Goal: Task Accomplishment & Management: Use online tool/utility

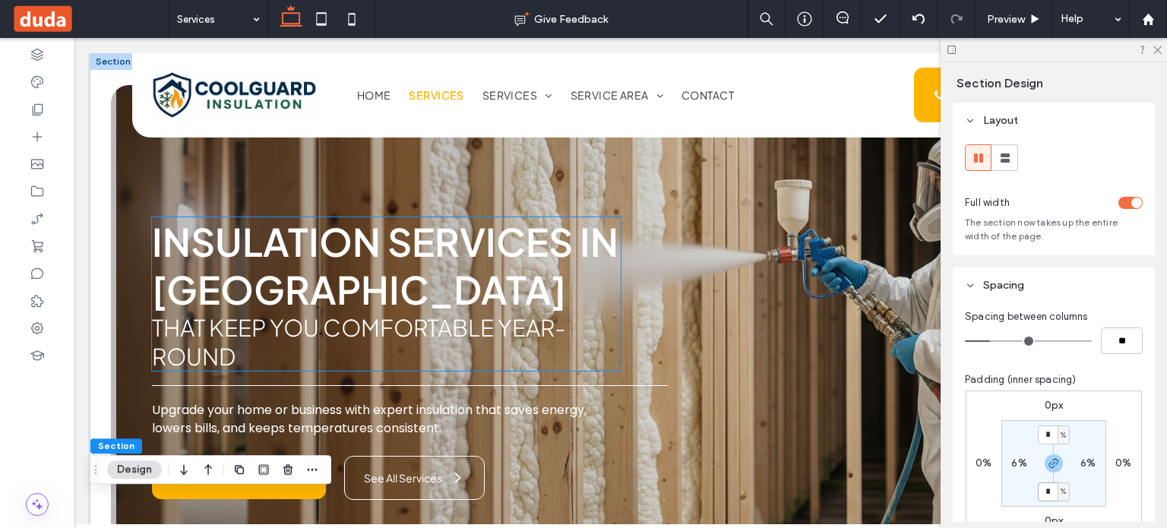
click at [456, 282] on h1 "Insulation Services in [GEOGRAPHIC_DATA]" at bounding box center [387, 265] width 470 height 96
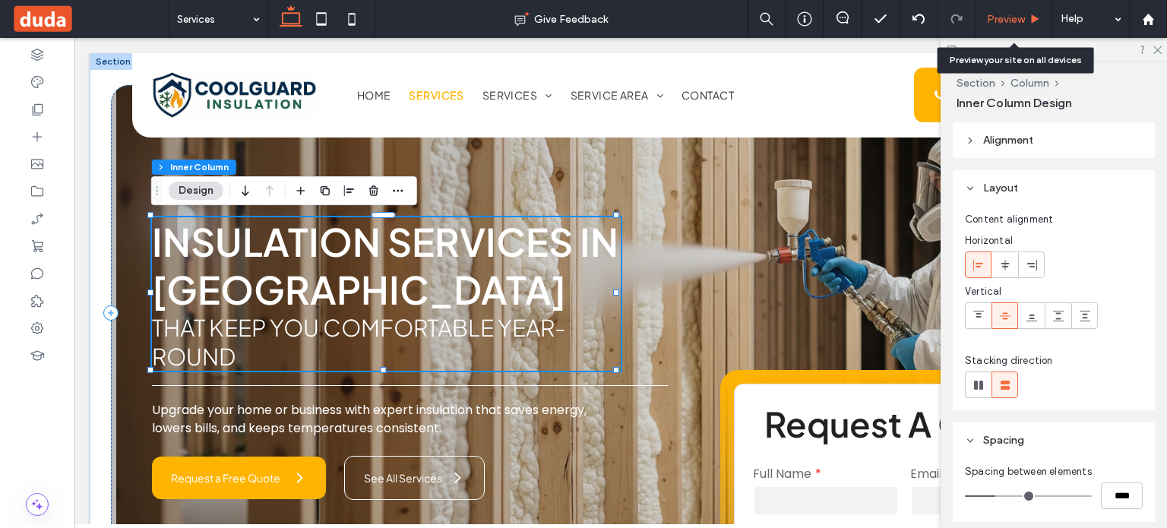
click at [1004, 17] on span "Preview" at bounding box center [1006, 19] width 38 height 13
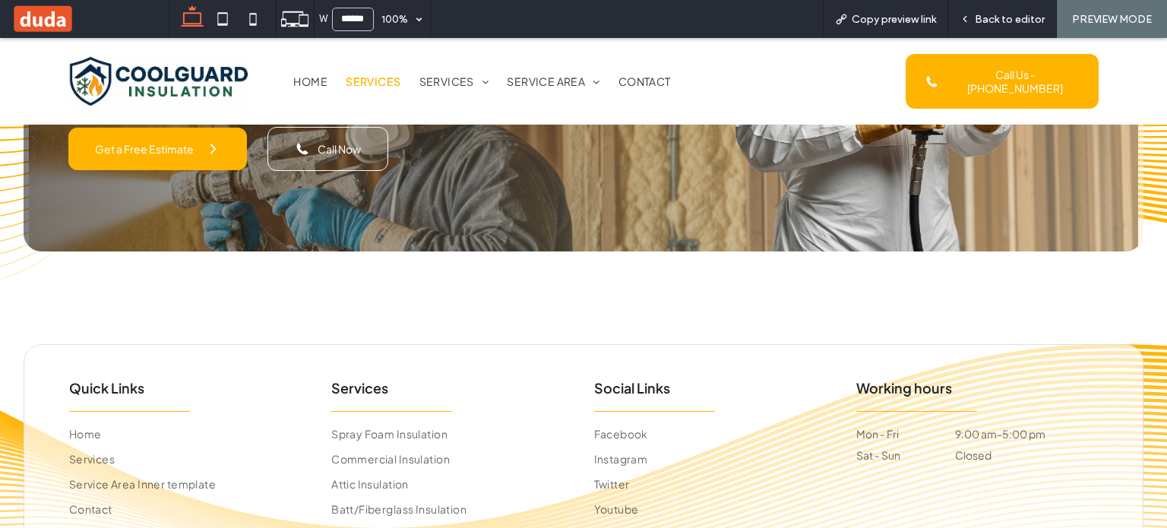
scroll to position [3850, 0]
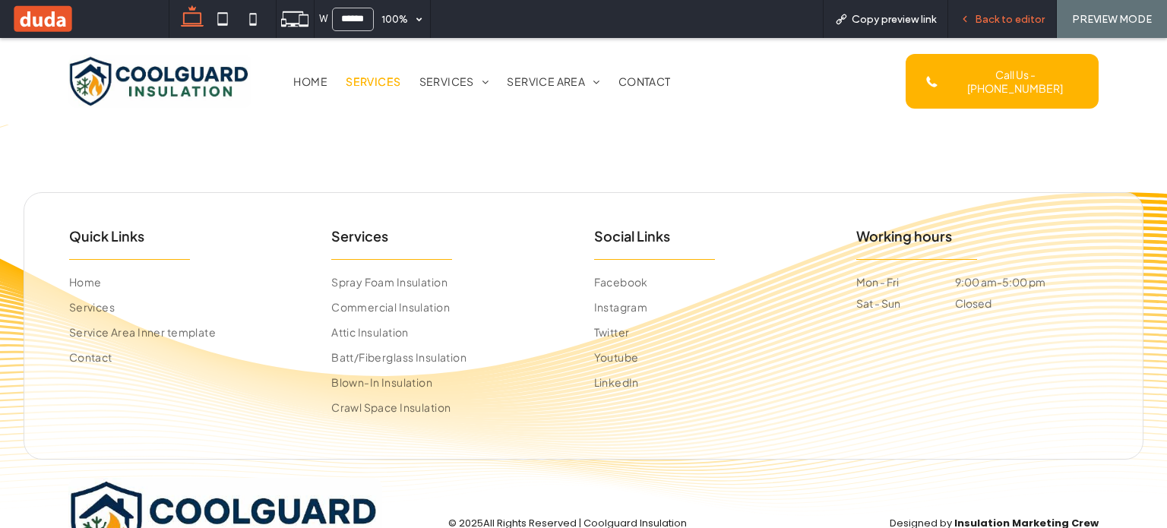
click at [978, 24] on span "Back to editor" at bounding box center [1010, 19] width 70 height 13
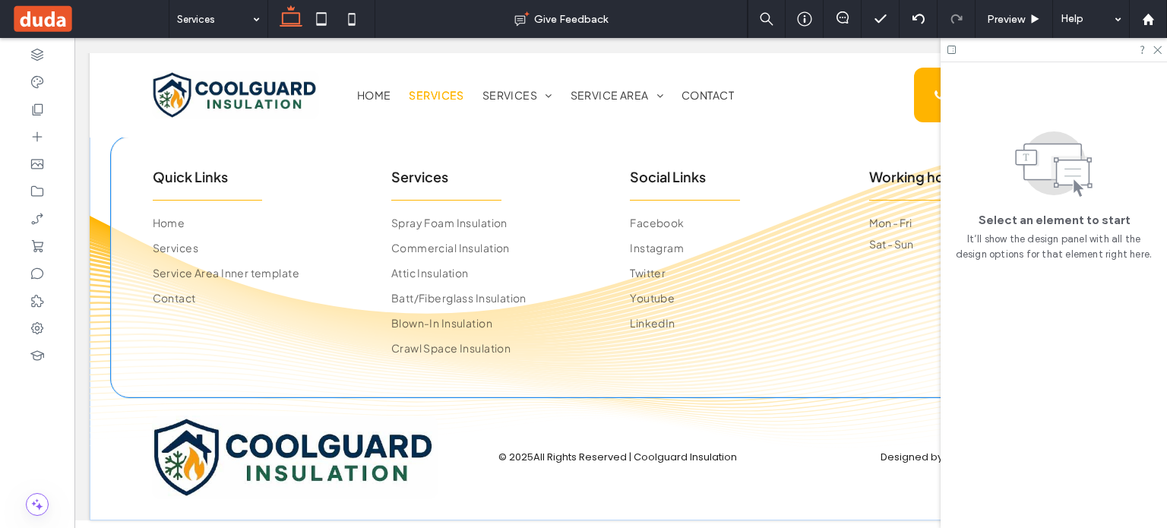
scroll to position [3773, 0]
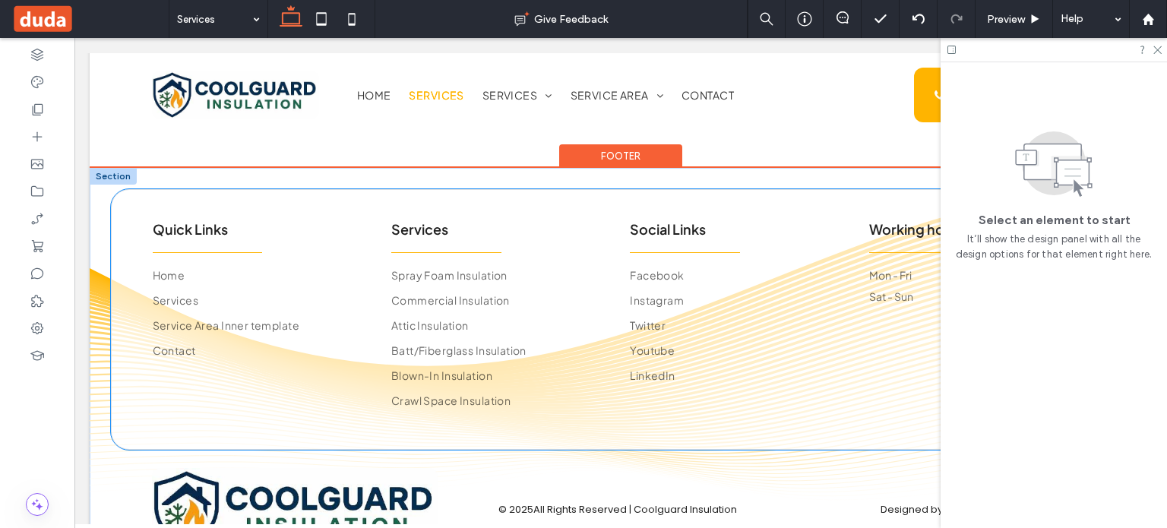
click at [725, 358] on div "Quick Links Home Services Service Area Inner template Contact Services Spray Fo…" at bounding box center [621, 319] width 1020 height 261
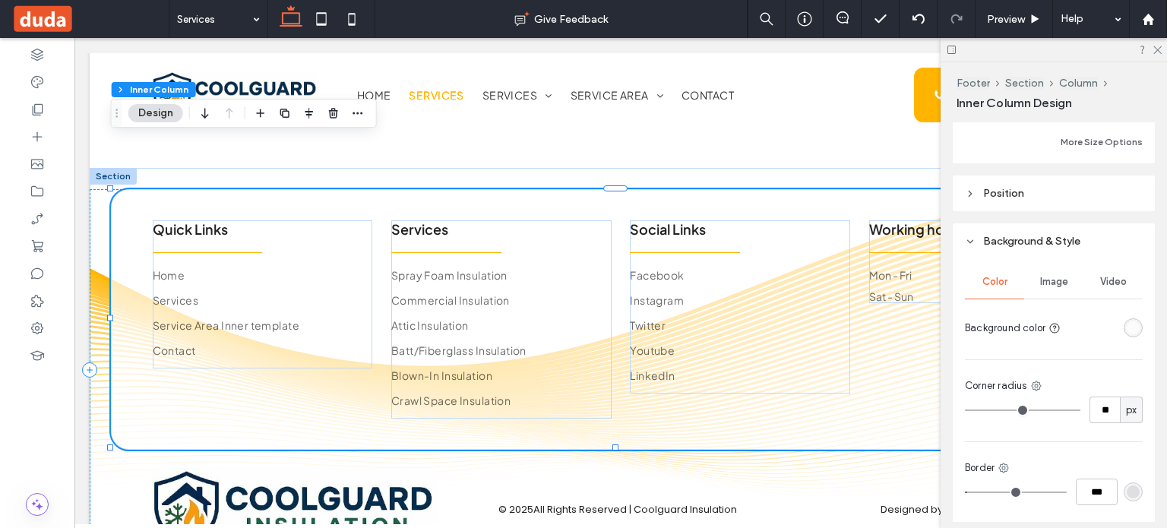
scroll to position [836, 0]
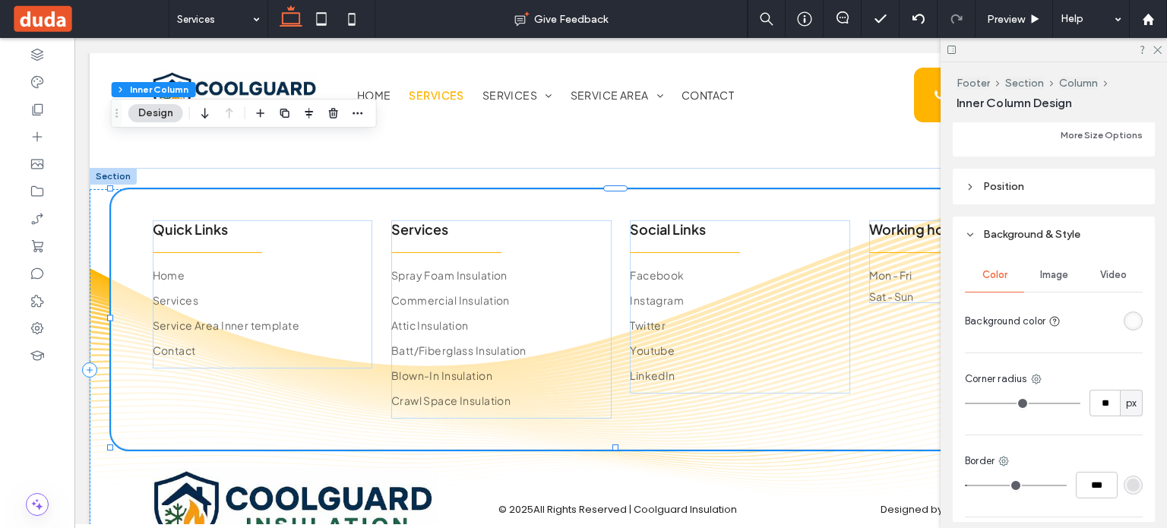
click at [1128, 325] on div "rgba(255, 255, 255, 0.7)" at bounding box center [1133, 321] width 13 height 13
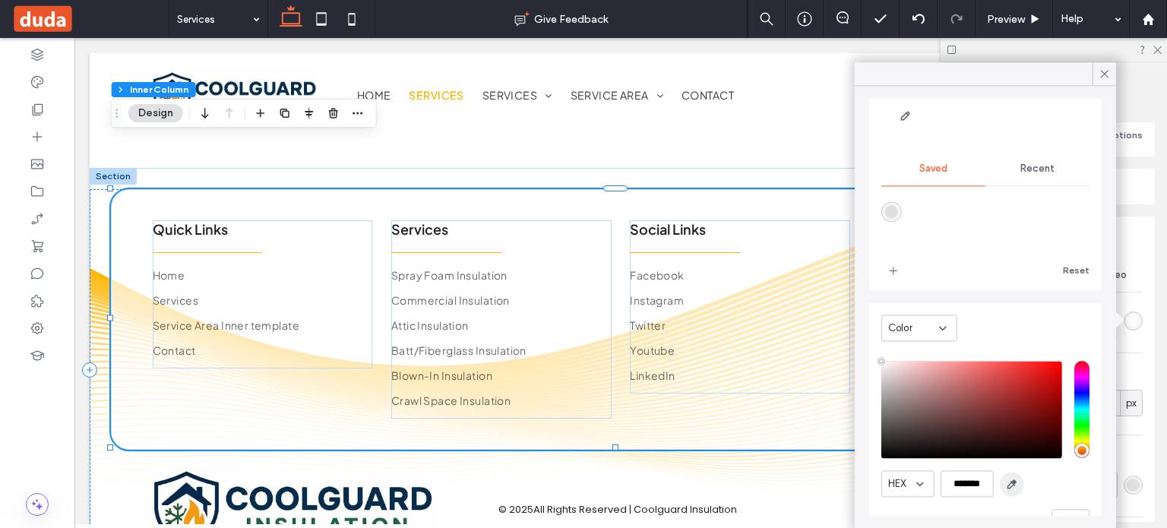
scroll to position [121, 0]
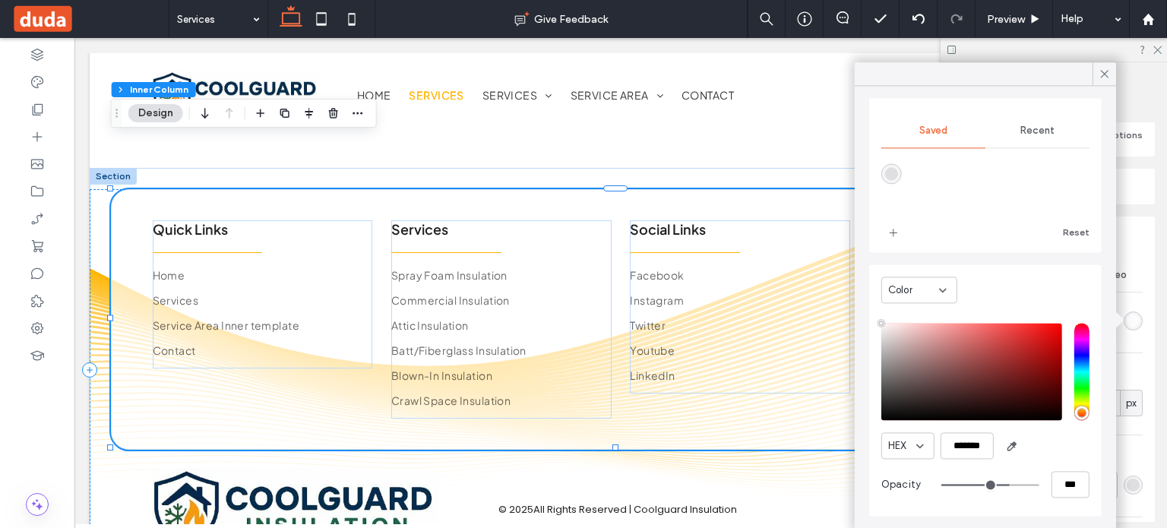
type input "**"
type input "***"
type input "****"
drag, startPoint x: 1003, startPoint y: 479, endPoint x: 1039, endPoint y: 482, distance: 36.5
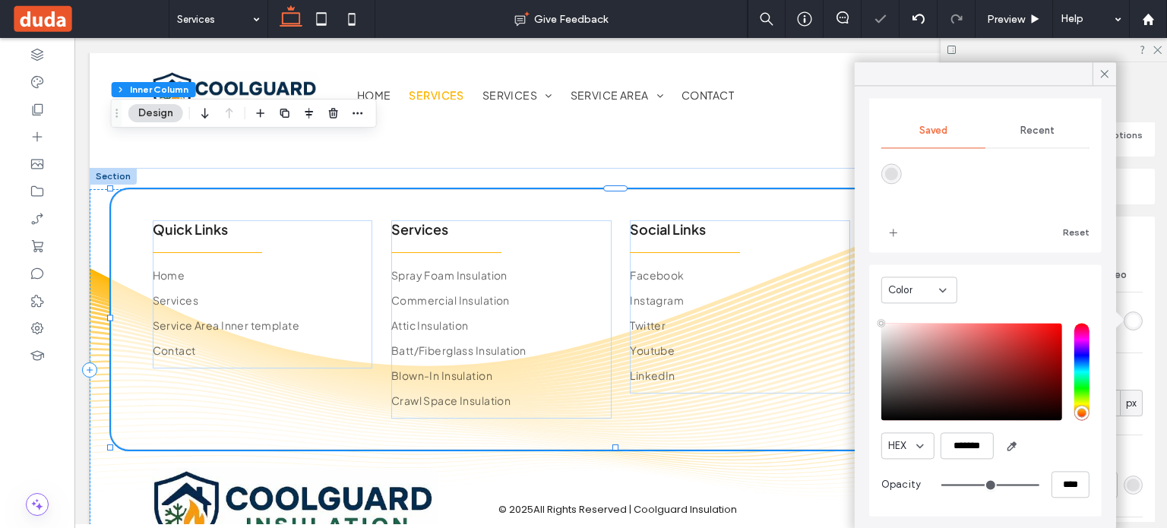
type input "***"
click at [1039, 484] on input "range" at bounding box center [990, 485] width 98 height 2
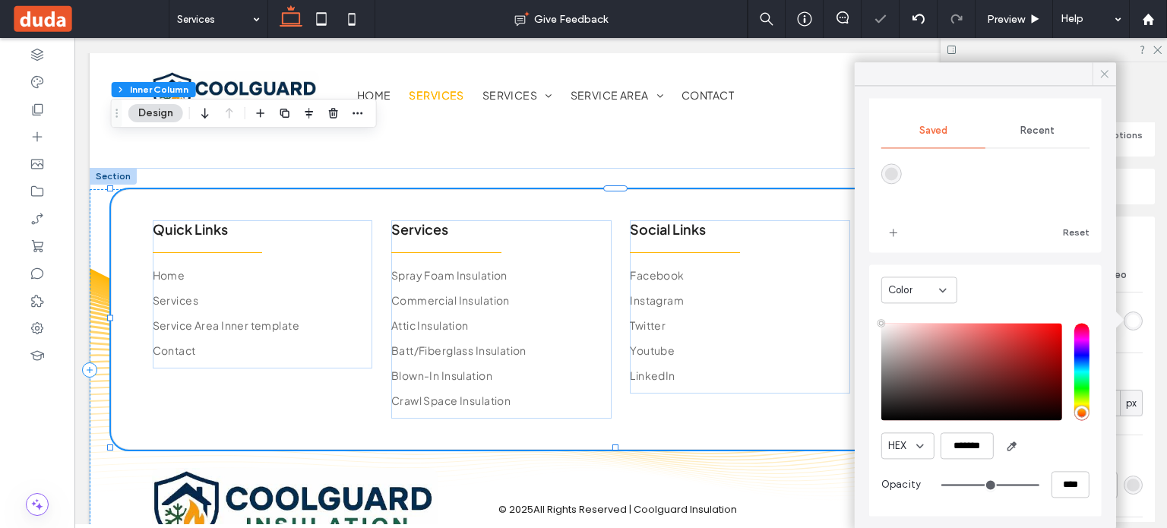
click at [1108, 76] on icon at bounding box center [1105, 74] width 14 height 14
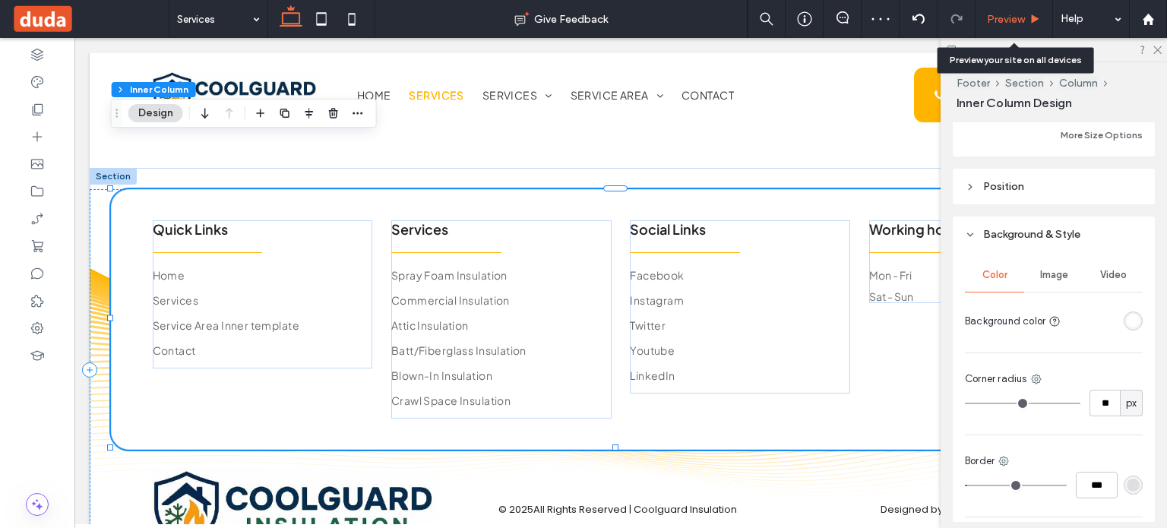
click at [1004, 24] on span "Preview" at bounding box center [1006, 19] width 38 height 13
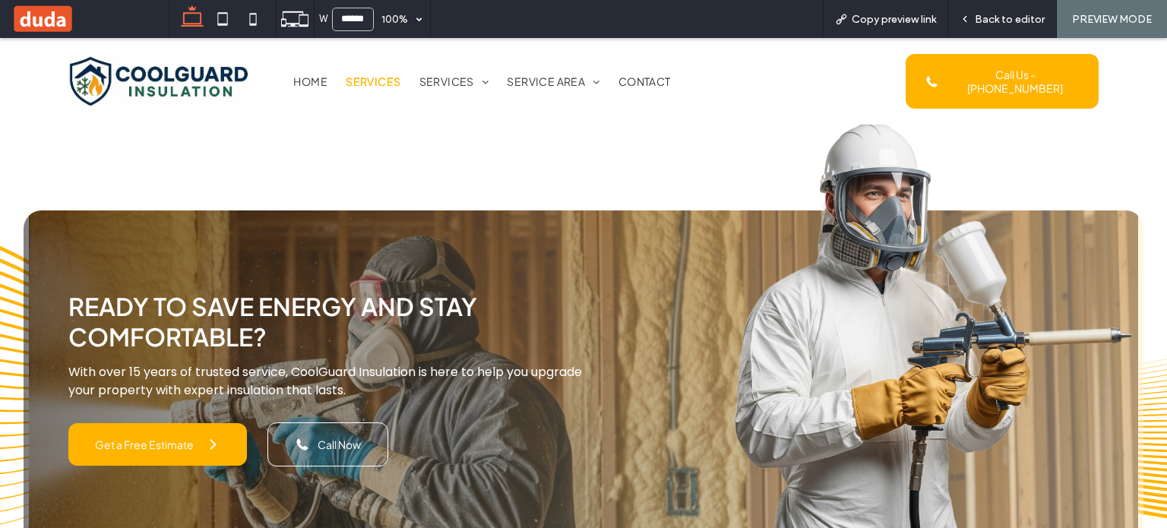
scroll to position [3394, 0]
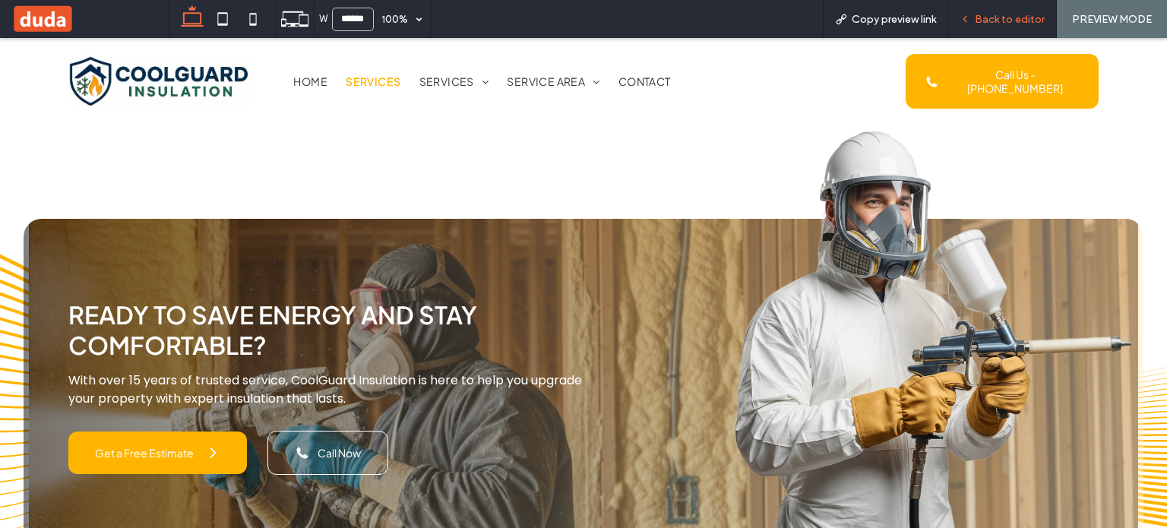
click at [1010, 11] on div "Back to editor" at bounding box center [1002, 19] width 109 height 38
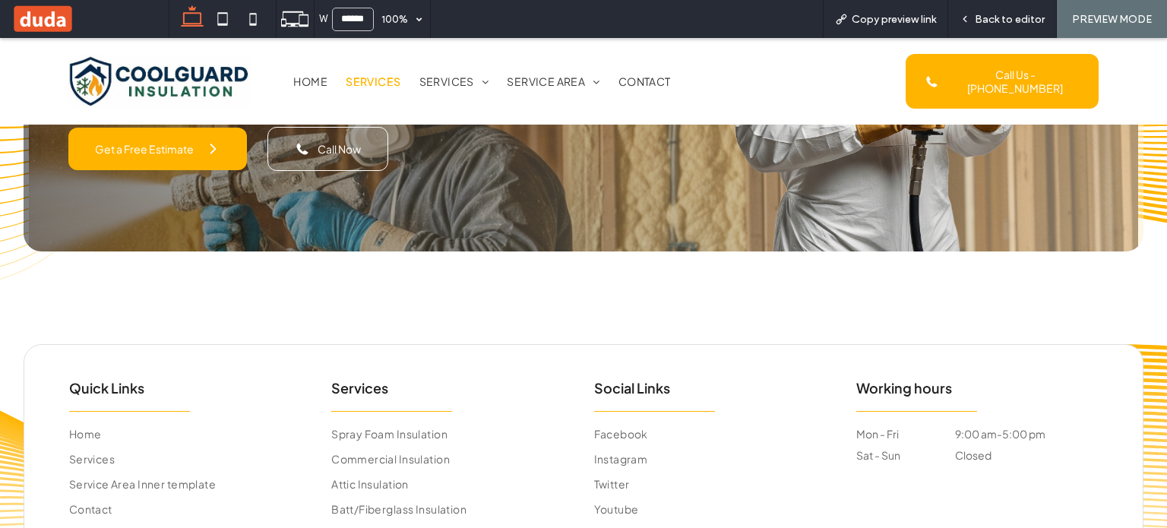
scroll to position [3850, 0]
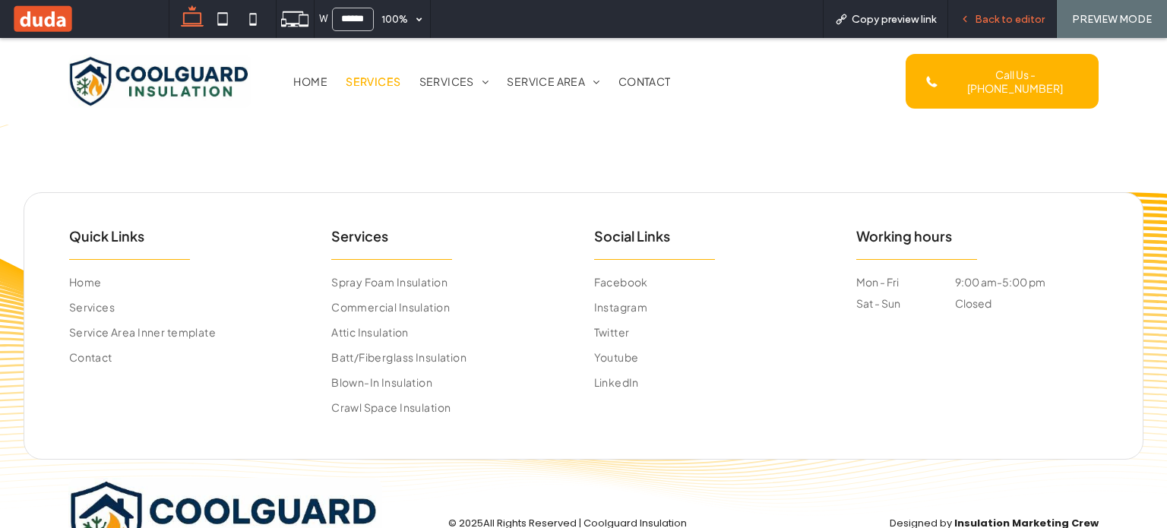
drag, startPoint x: 992, startPoint y: 14, endPoint x: 964, endPoint y: 46, distance: 42.5
click at [992, 14] on span "Back to editor" at bounding box center [1010, 19] width 70 height 13
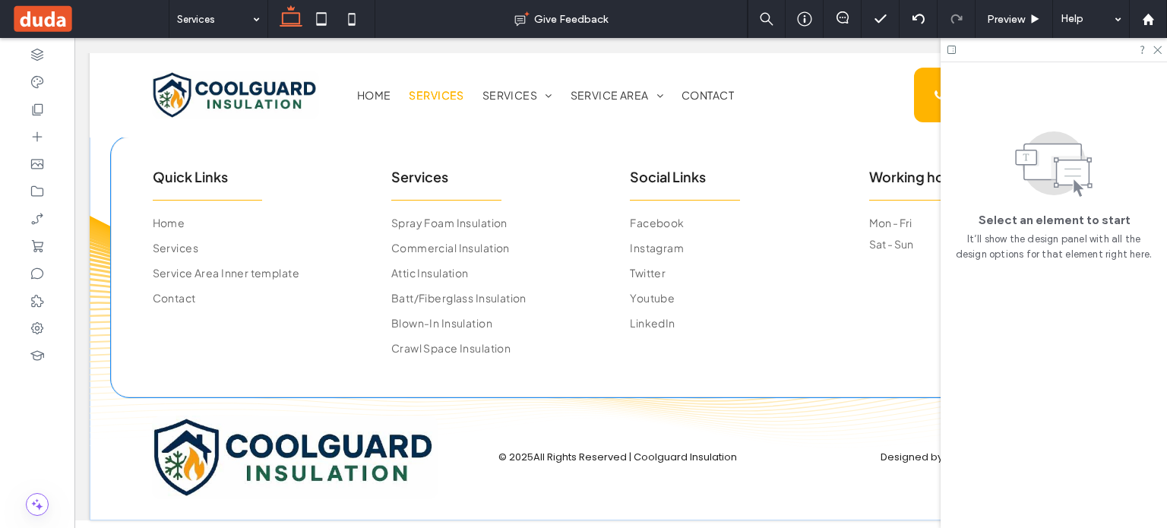
scroll to position [3773, 0]
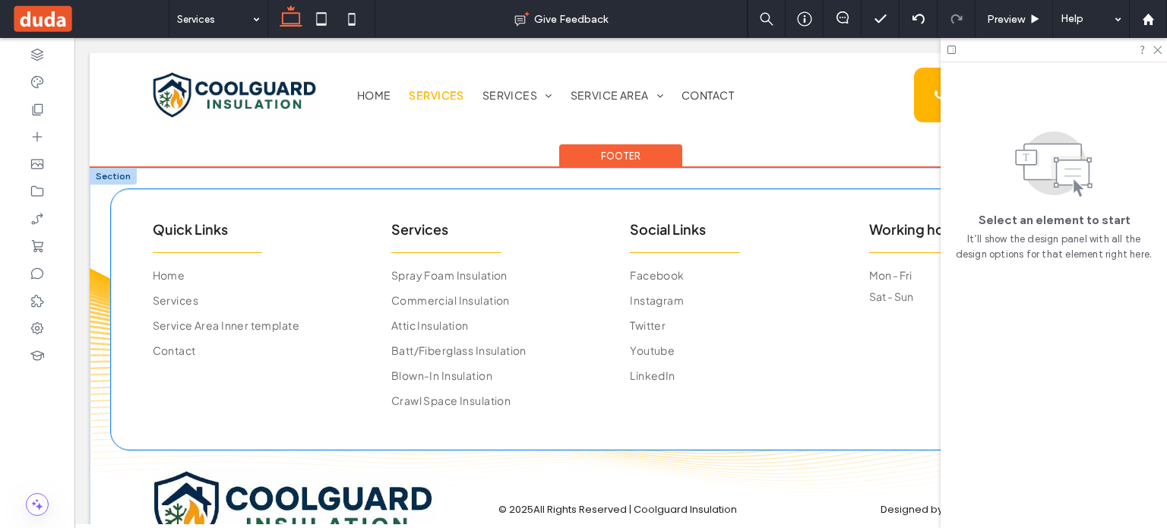
click at [780, 355] on div "Quick Links Home Services Service Area Inner template Contact Services Spray Fo…" at bounding box center [621, 319] width 1020 height 261
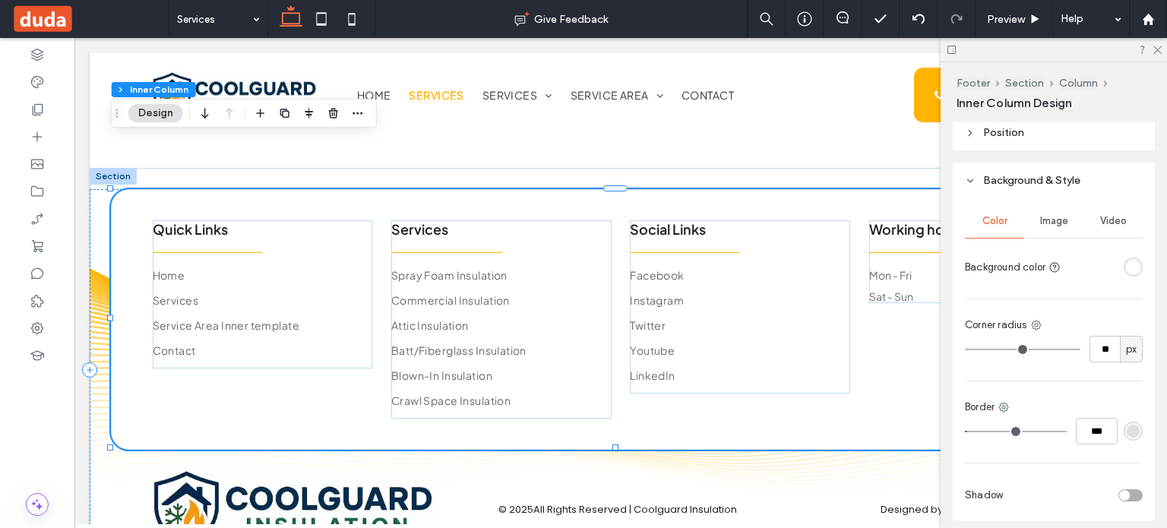
scroll to position [912, 0]
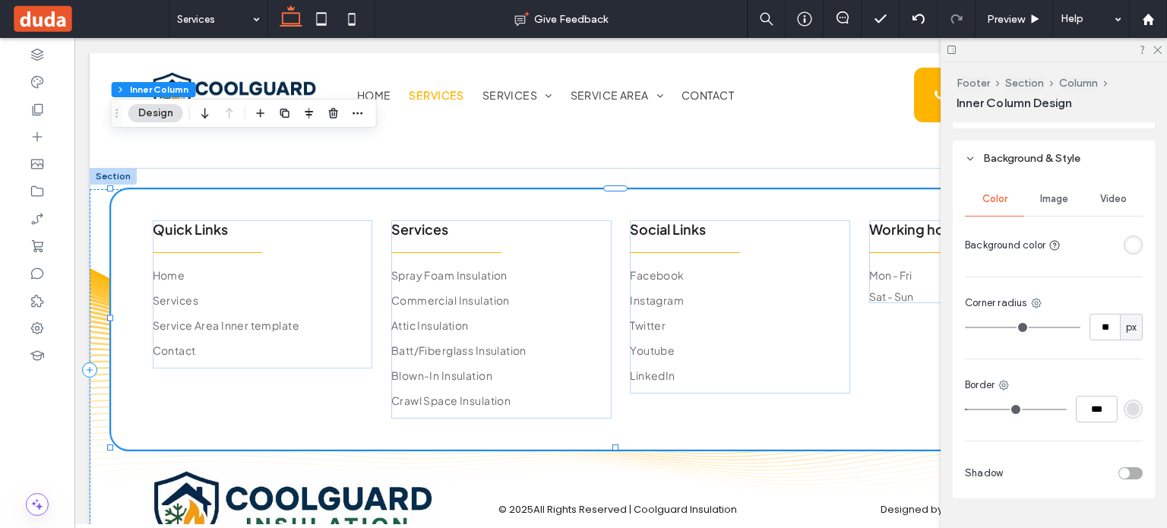
click at [1127, 247] on div "rgba(255, 255, 255, 1)" at bounding box center [1133, 245] width 13 height 13
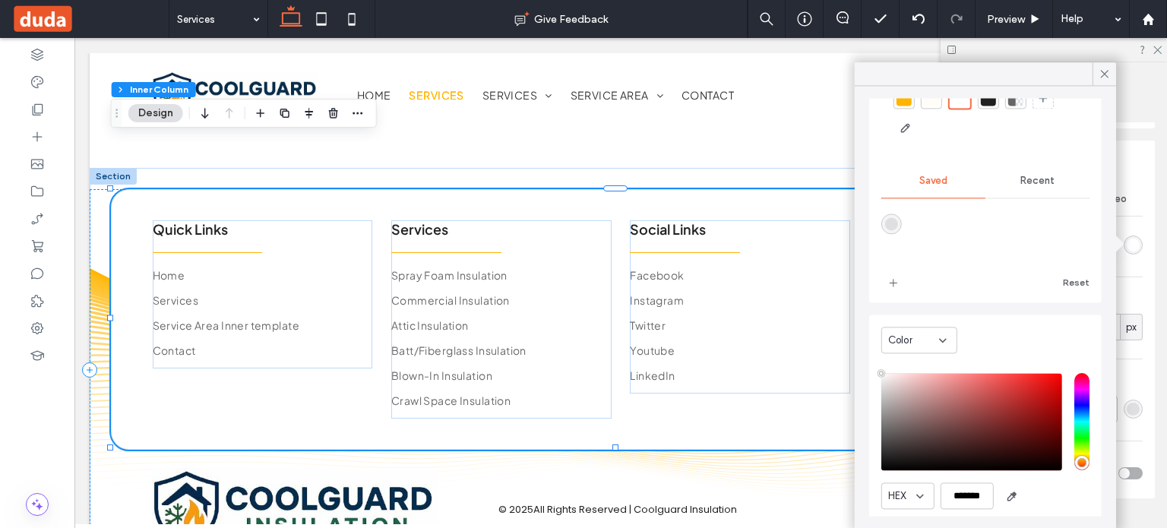
scroll to position [123, 0]
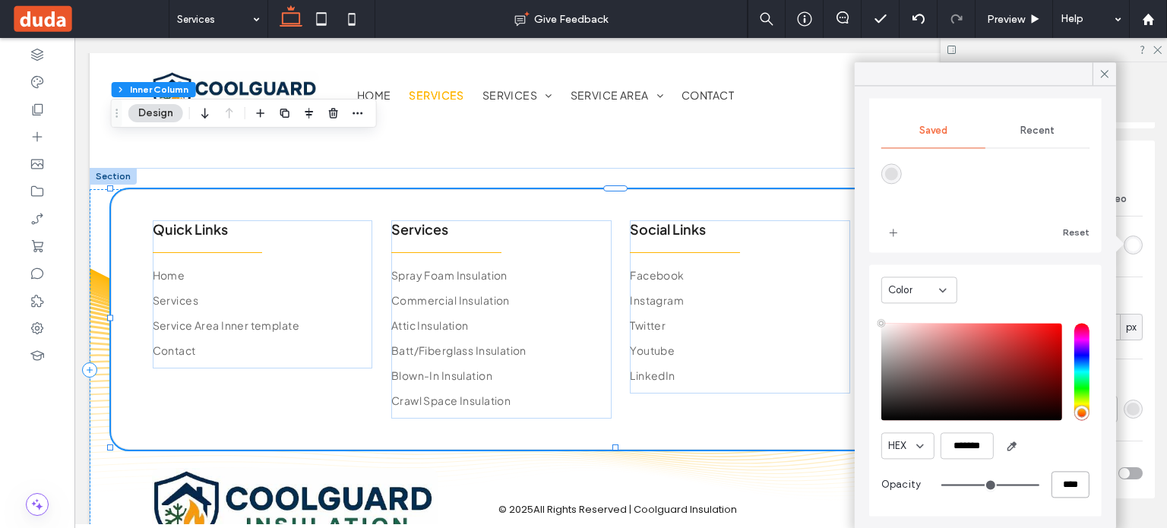
drag, startPoint x: 1058, startPoint y: 485, endPoint x: 1038, endPoint y: 482, distance: 20.1
click at [1038, 482] on div "****" at bounding box center [1015, 484] width 148 height 27
type input "***"
type input "**"
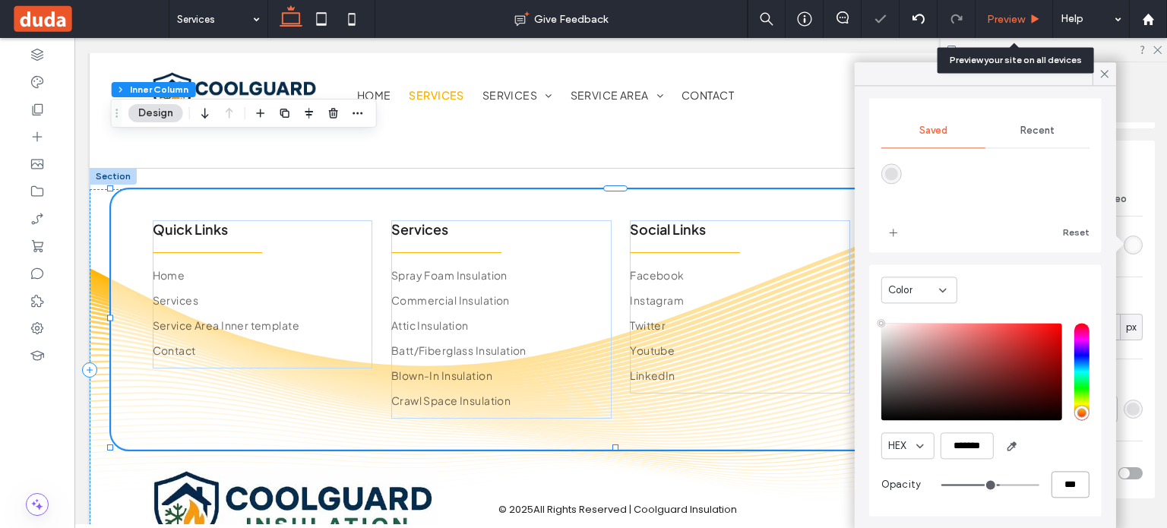
type input "***"
click at [1019, 26] on div "Preview" at bounding box center [1014, 19] width 77 height 38
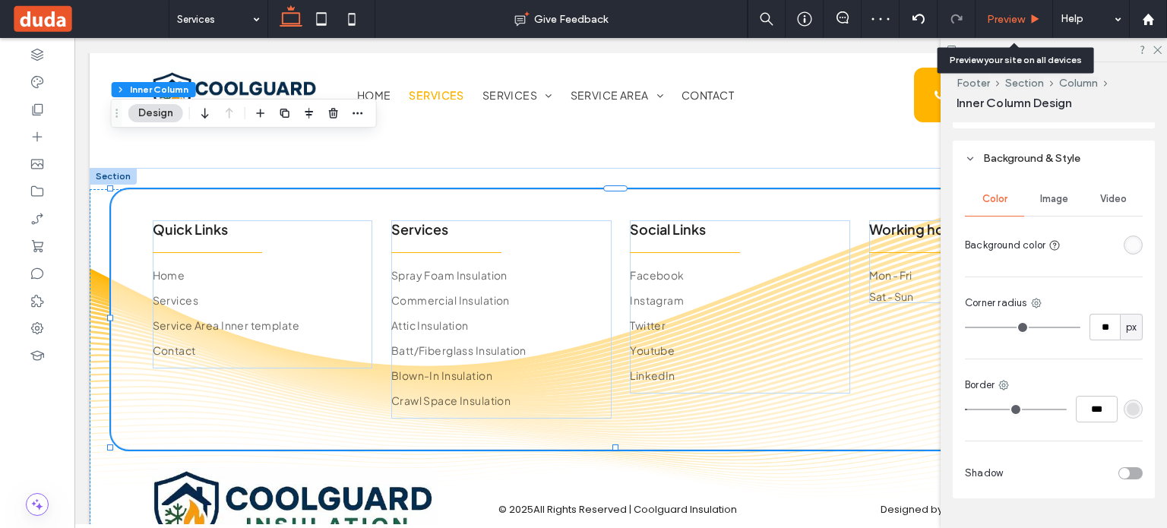
click at [1015, 21] on span "Preview" at bounding box center [1006, 19] width 38 height 13
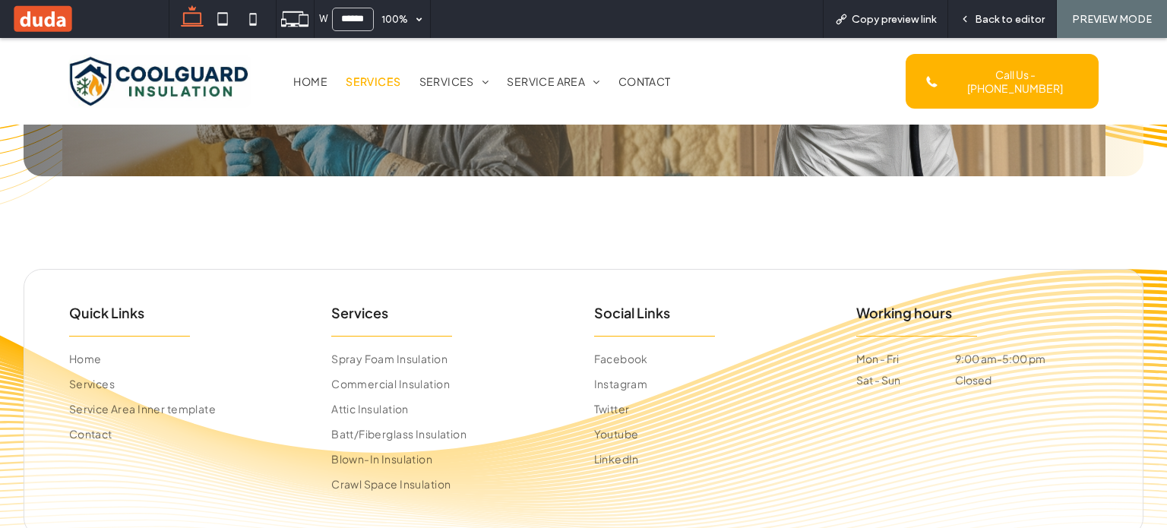
click at [1015, 21] on span "Back to editor" at bounding box center [1010, 19] width 70 height 13
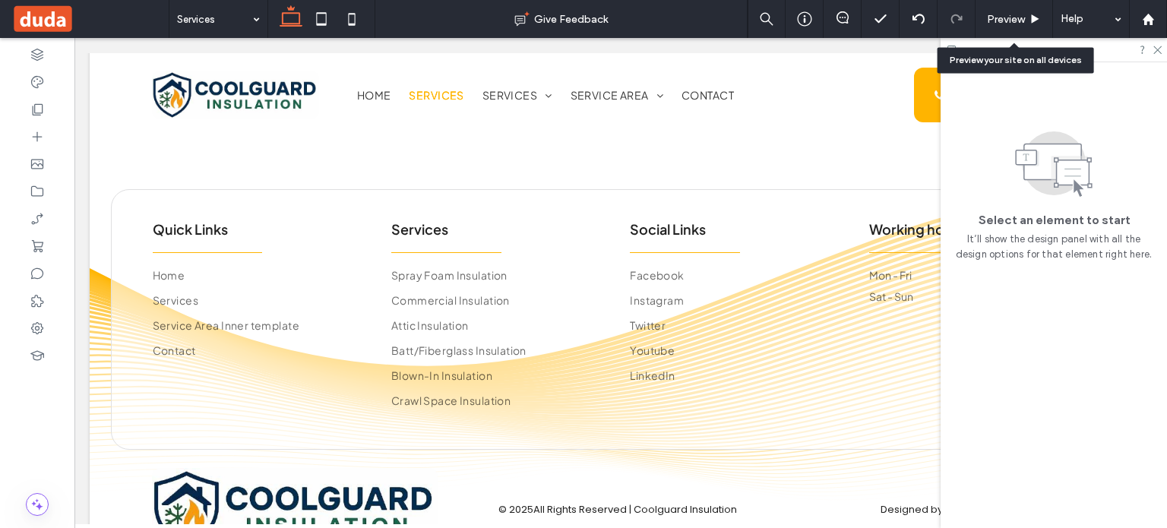
click at [1015, 21] on span "Preview" at bounding box center [1006, 19] width 38 height 13
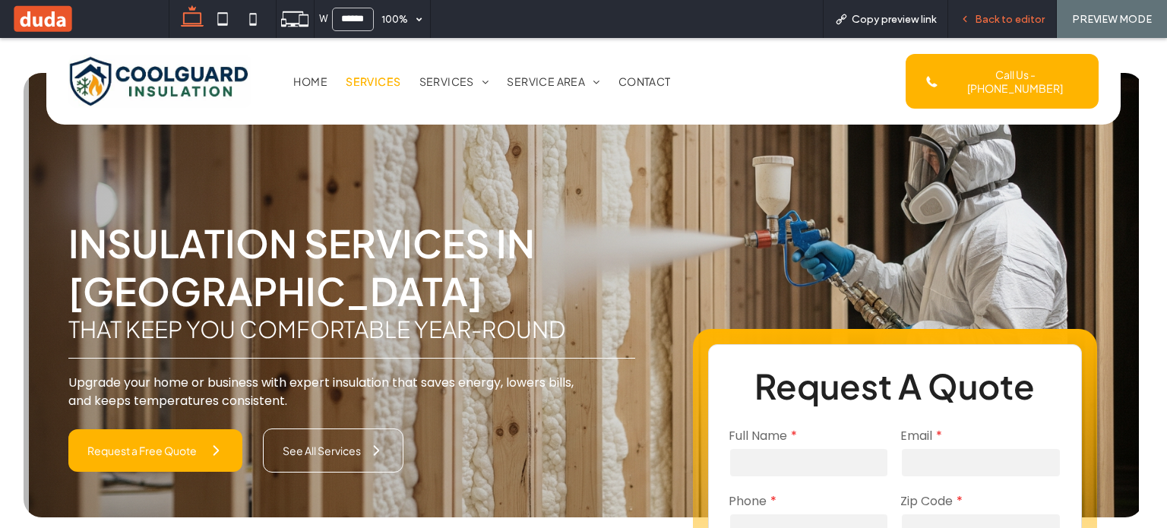
click at [1019, 5] on div "Back to editor" at bounding box center [1002, 19] width 109 height 38
click at [1018, 13] on span "Back to editor" at bounding box center [1010, 19] width 70 height 13
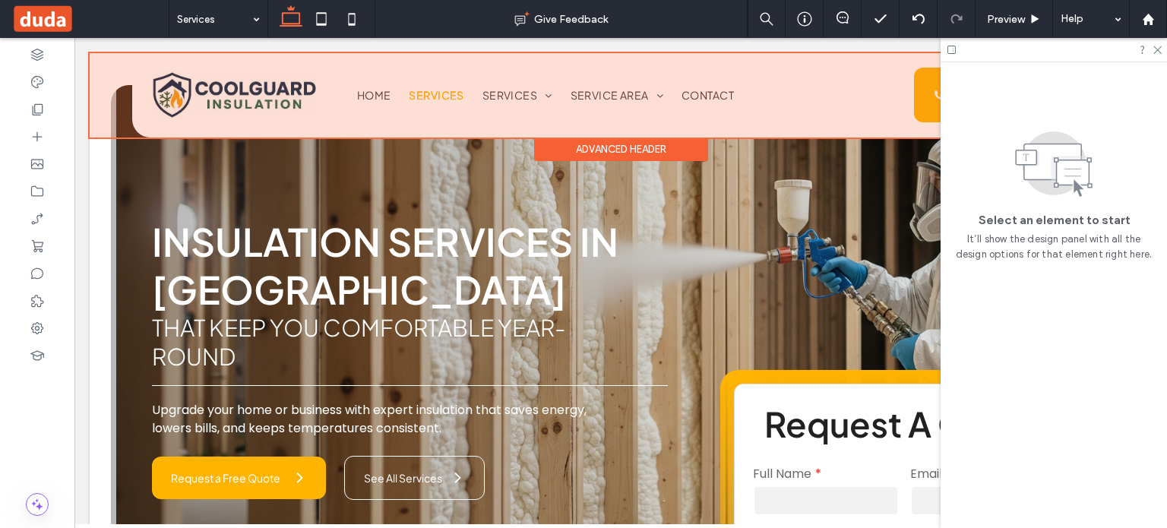
click at [454, 90] on div at bounding box center [621, 95] width 1062 height 84
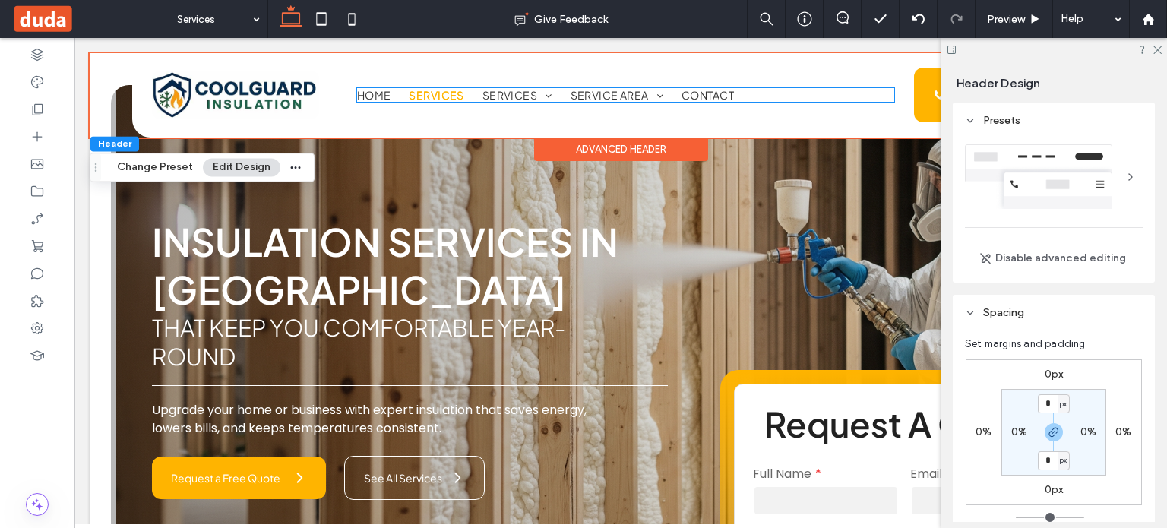
click at [454, 90] on span "Services" at bounding box center [436, 95] width 55 height 14
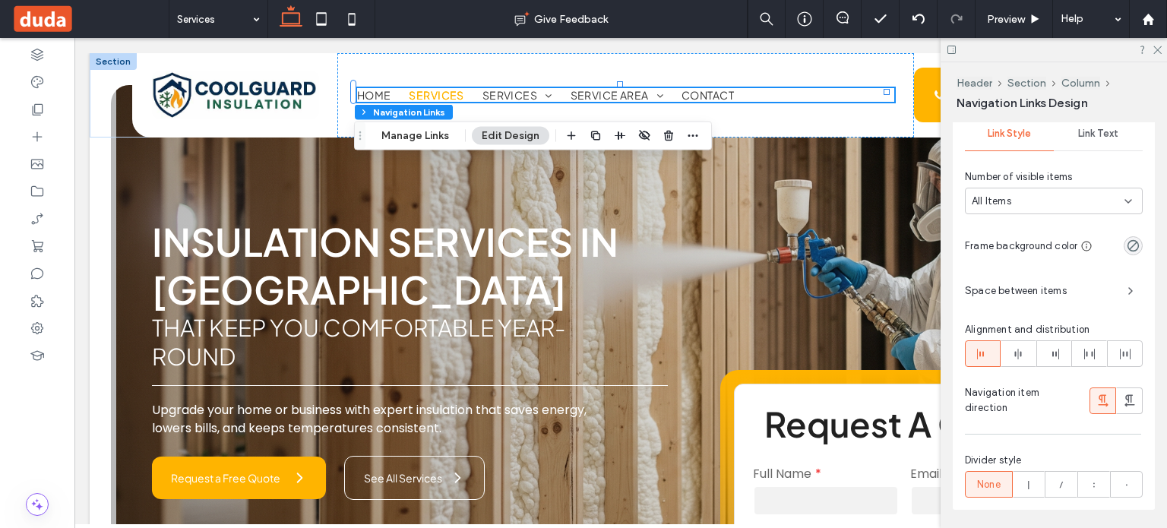
scroll to position [304, 0]
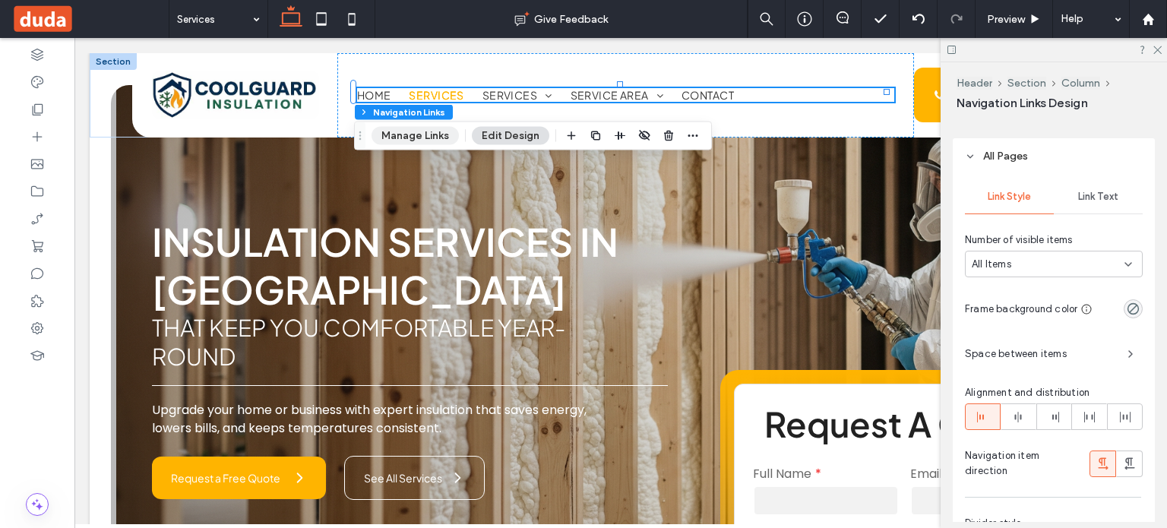
click at [397, 135] on button "Manage Links" at bounding box center [415, 136] width 87 height 18
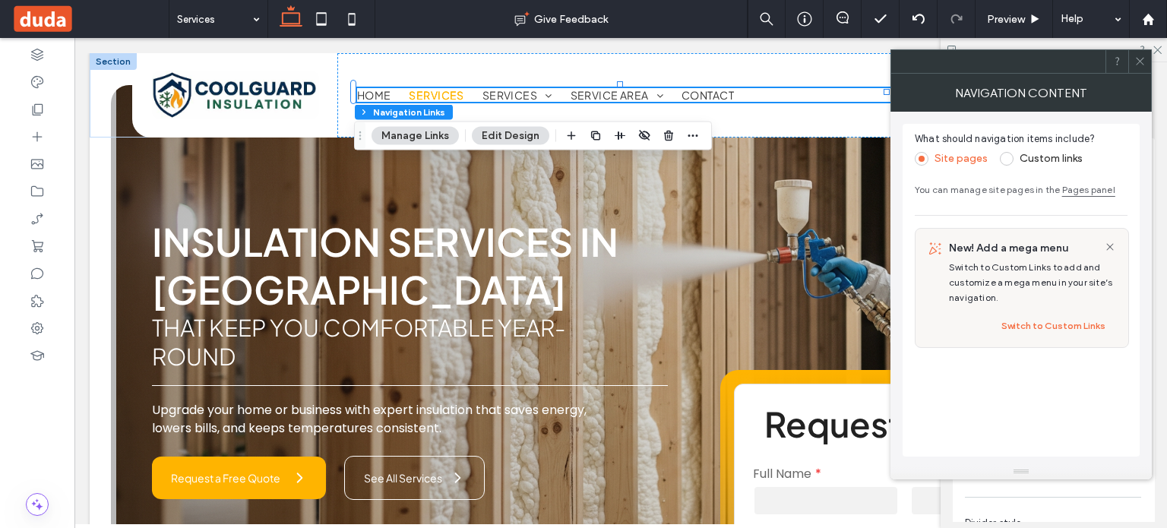
click at [1010, 159] on span at bounding box center [1007, 159] width 14 height 14
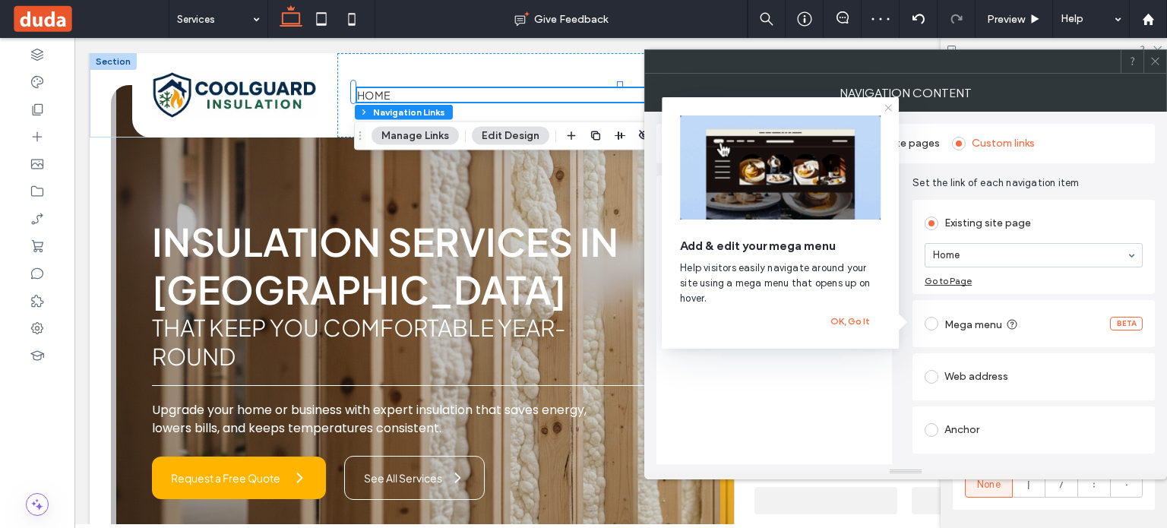
click at [888, 110] on icon at bounding box center [888, 108] width 12 height 12
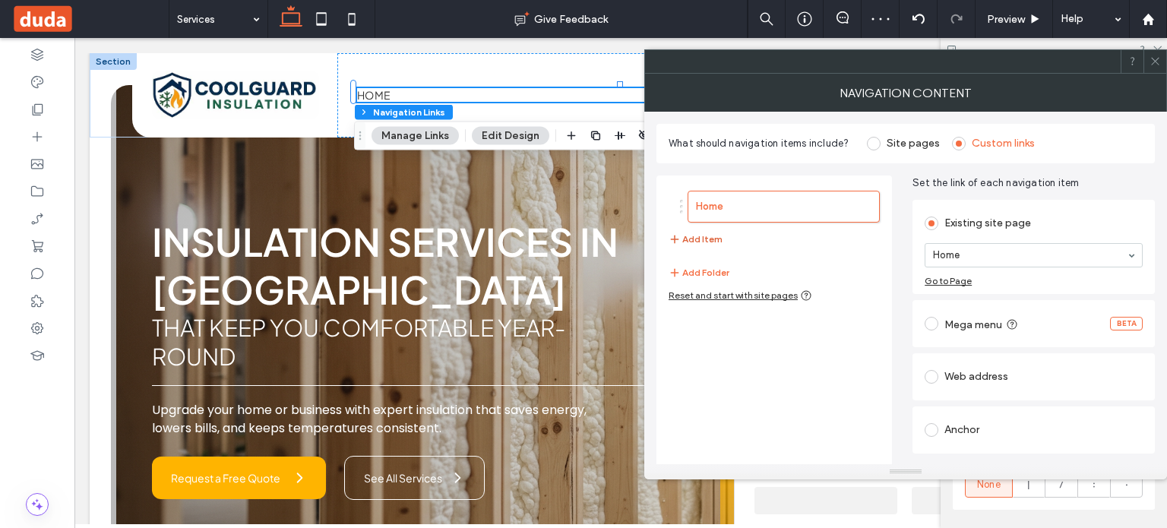
drag, startPoint x: 698, startPoint y: 239, endPoint x: 711, endPoint y: 245, distance: 14.3
click at [711, 245] on button "Add Item" at bounding box center [696, 239] width 54 height 18
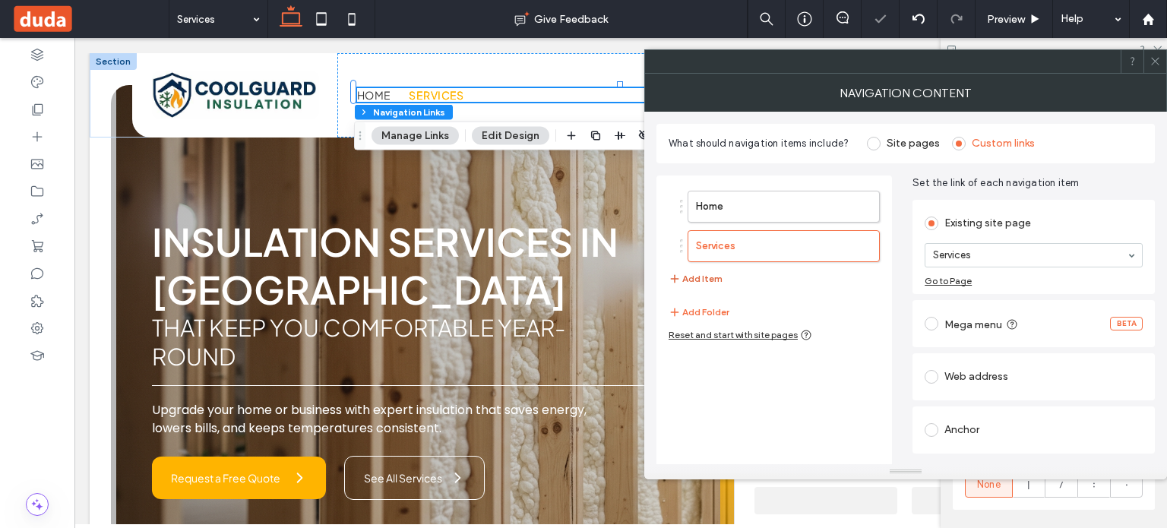
click at [717, 279] on button "Add Item" at bounding box center [696, 279] width 54 height 18
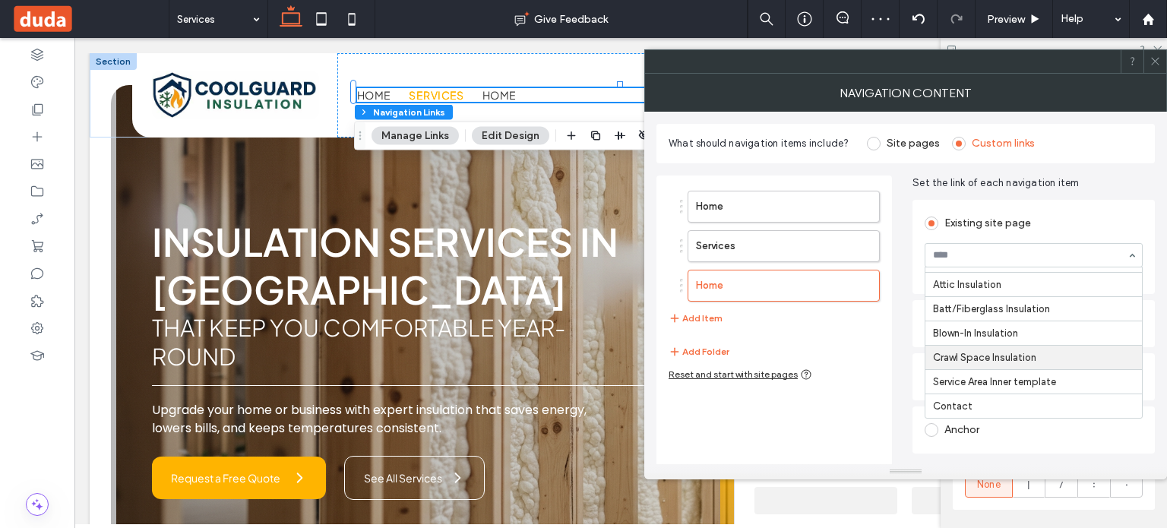
scroll to position [36, 0]
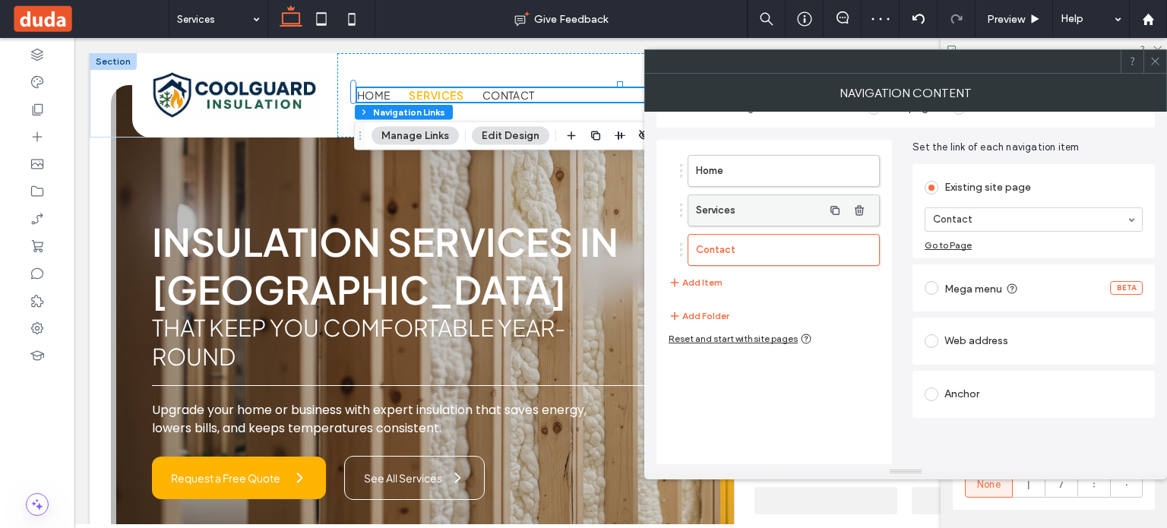
click at [764, 223] on label "Services" at bounding box center [759, 210] width 127 height 30
click at [968, 290] on label "Mega menu" at bounding box center [982, 287] width 77 height 15
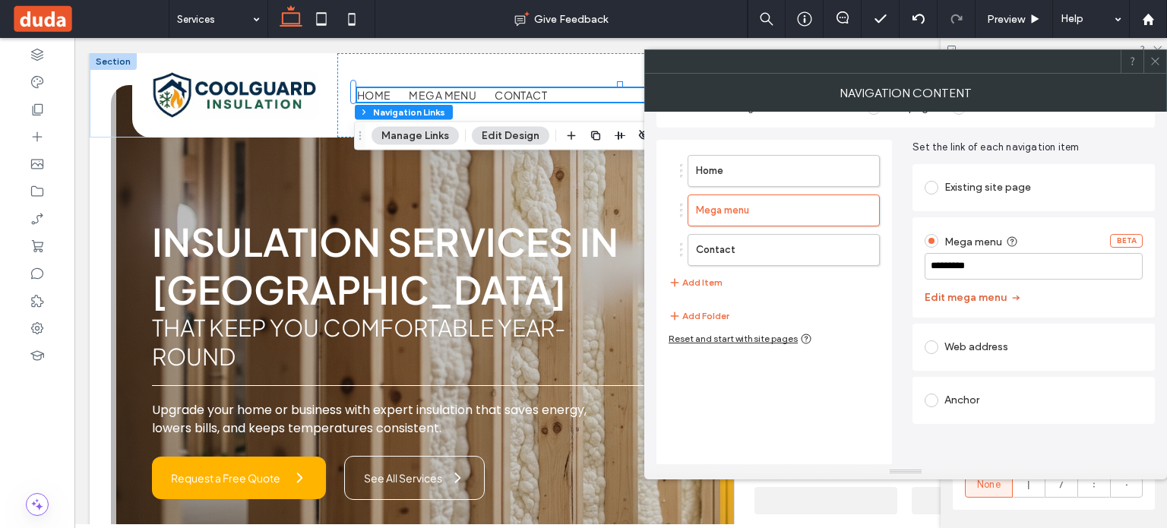
click at [1007, 301] on span "button" at bounding box center [1014, 297] width 15 height 23
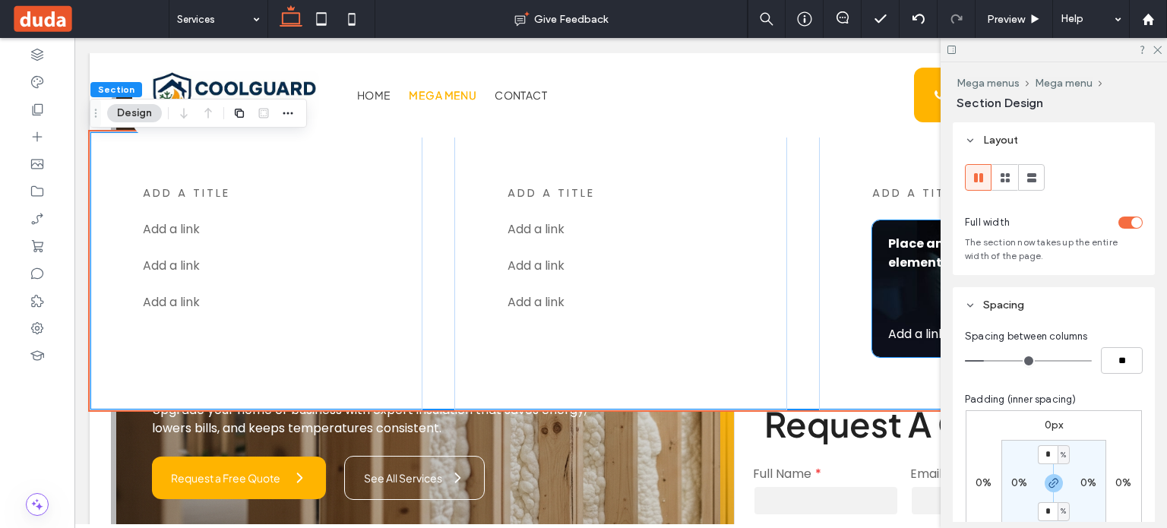
click at [890, 291] on div "Place an image or any other element you want Add a link ﻿" at bounding box center [985, 288] width 226 height 137
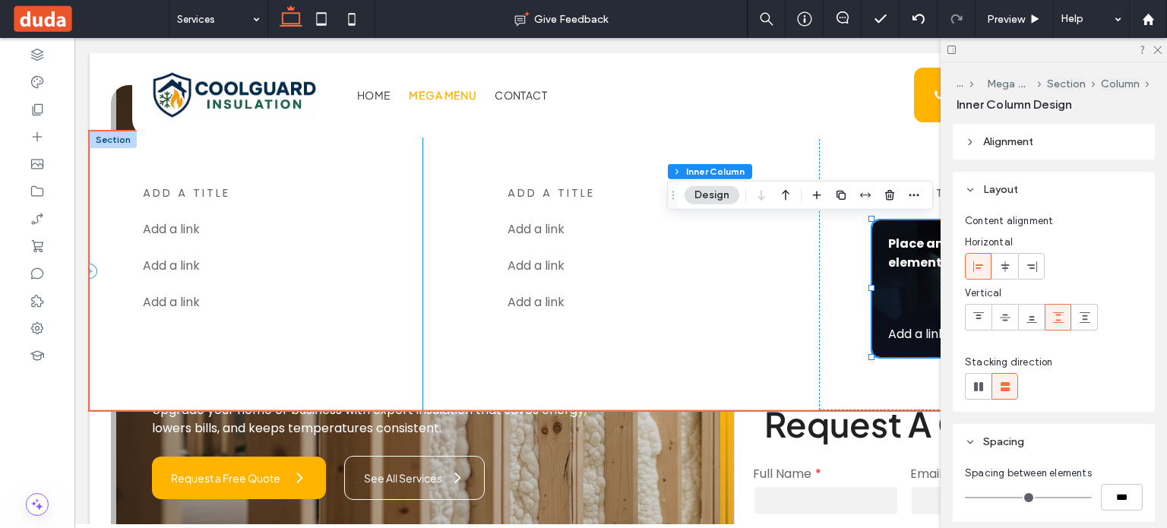
click at [251, 178] on div "add a title Add a link ﻿ Add a link ﻿ Add a link ﻿" at bounding box center [256, 270] width 333 height 278
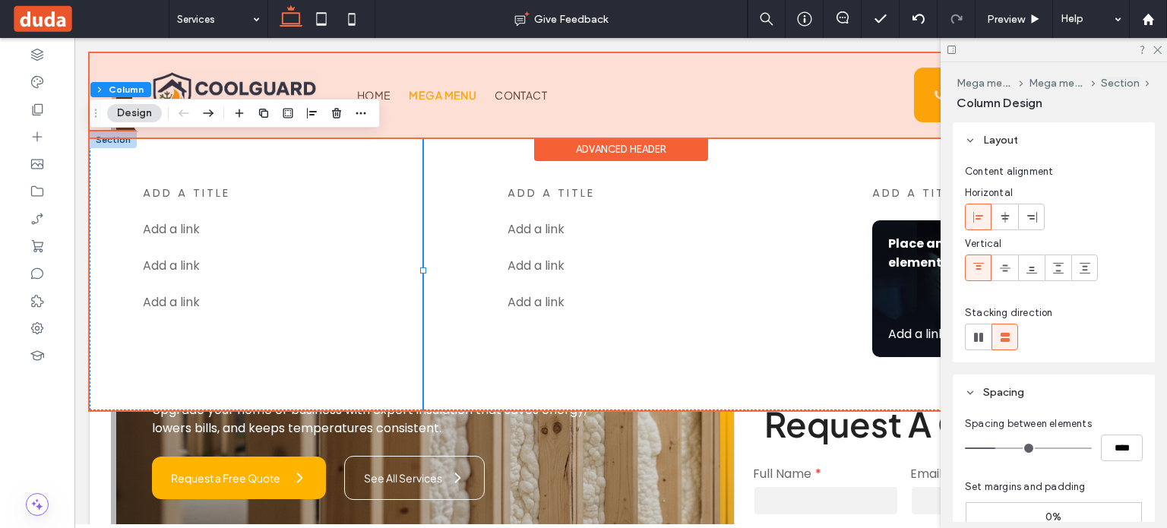
click at [421, 96] on div at bounding box center [621, 95] width 1062 height 84
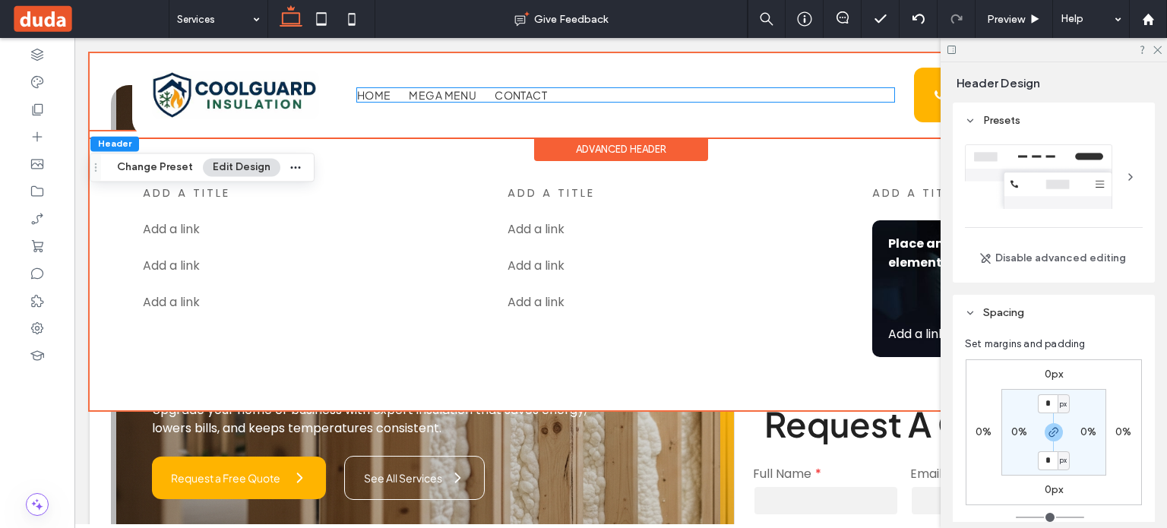
click at [421, 96] on span "Mega menu" at bounding box center [443, 95] width 68 height 14
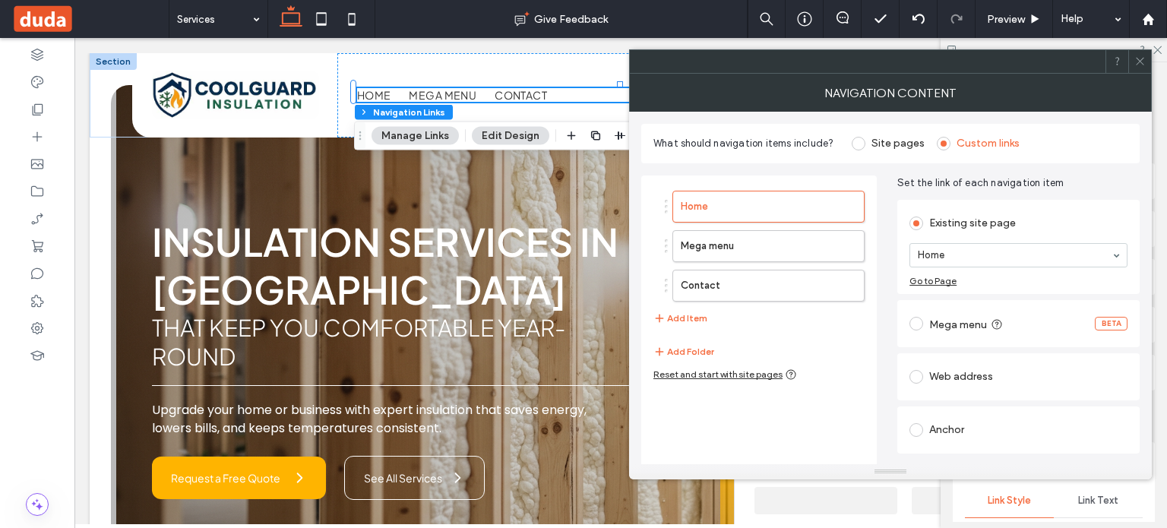
click at [858, 143] on span at bounding box center [859, 144] width 14 height 14
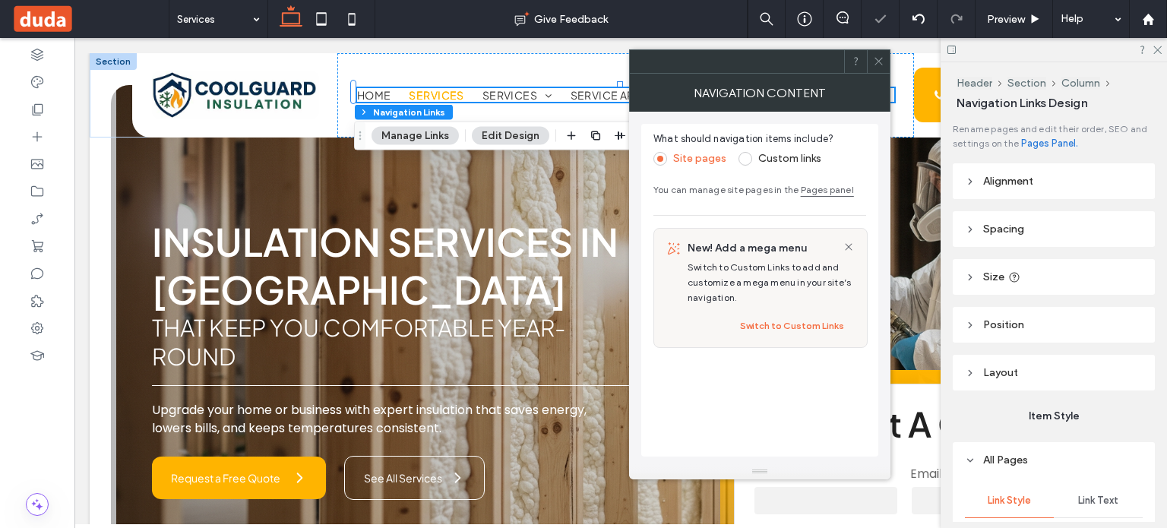
click at [872, 68] on div at bounding box center [878, 61] width 23 height 23
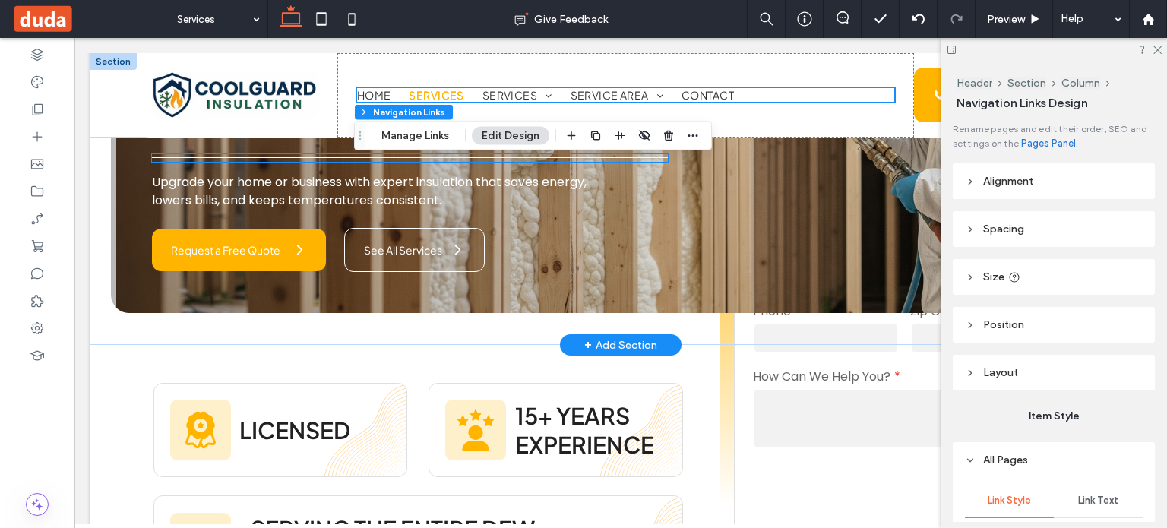
scroll to position [0, 0]
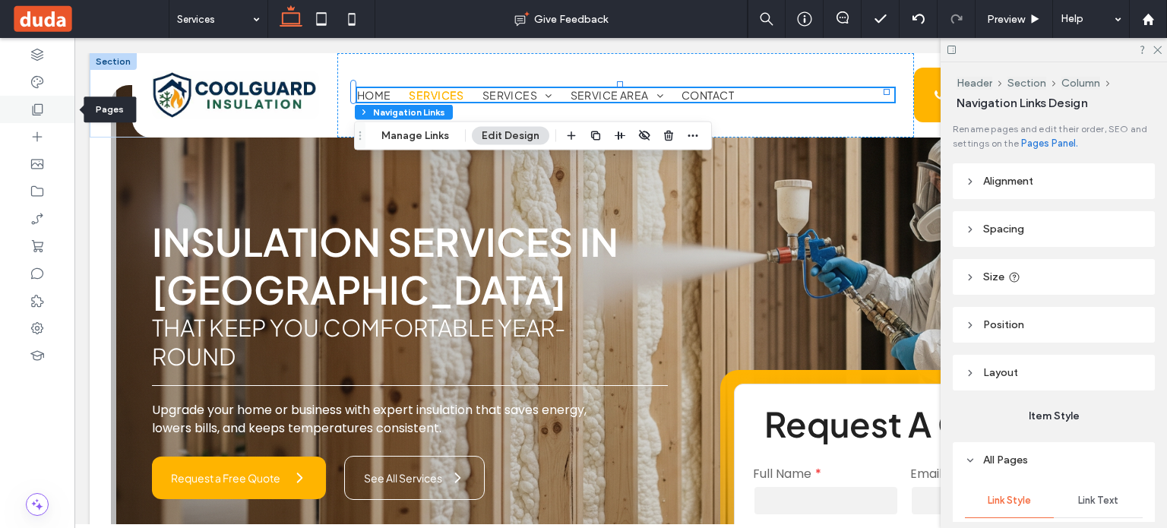
click at [25, 103] on div at bounding box center [37, 109] width 74 height 27
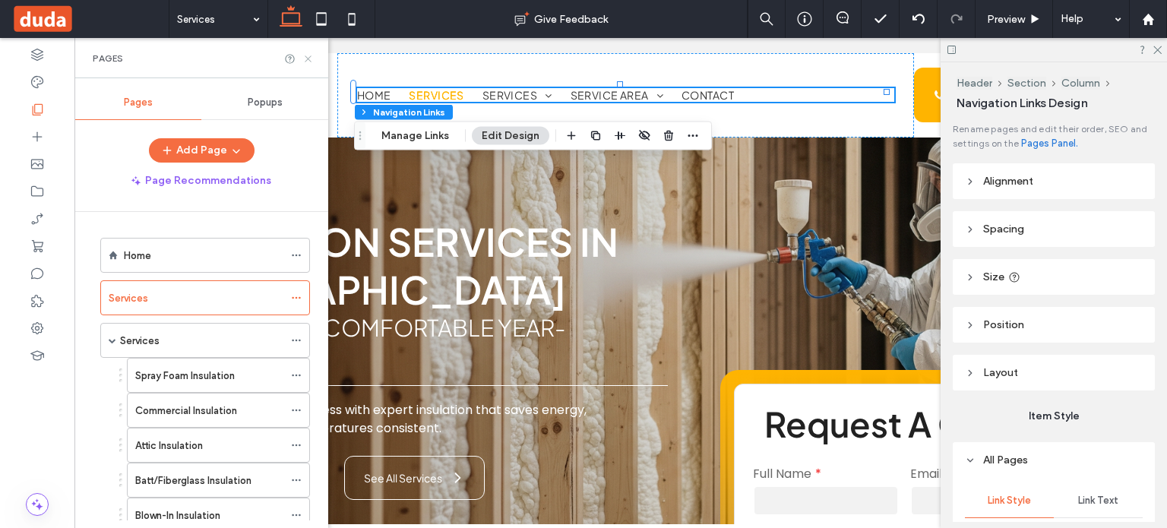
drag, startPoint x: 304, startPoint y: 57, endPoint x: 232, endPoint y: 21, distance: 80.5
click at [304, 57] on icon at bounding box center [307, 58] width 11 height 11
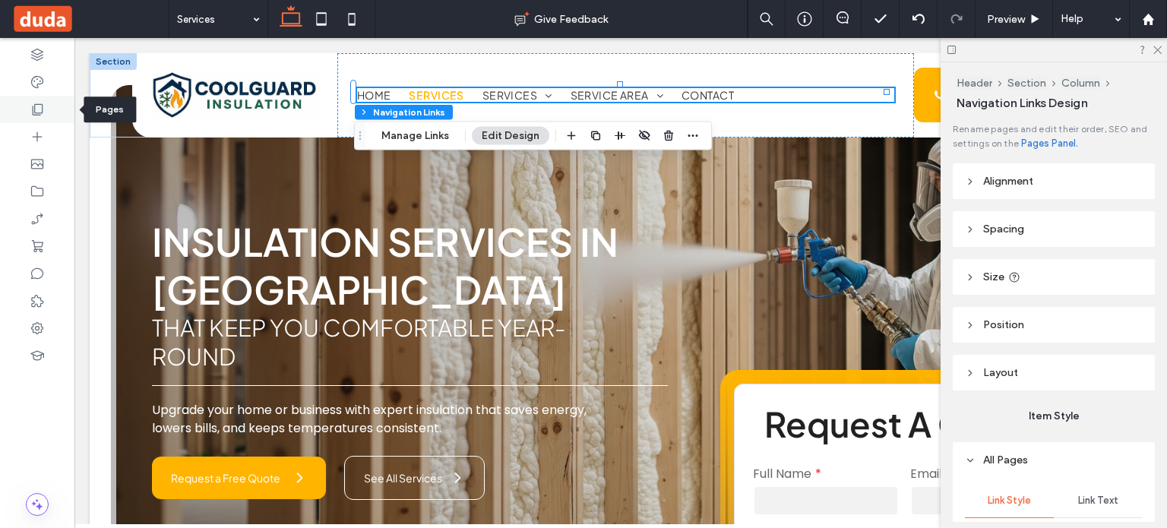
click at [27, 100] on div at bounding box center [37, 109] width 74 height 27
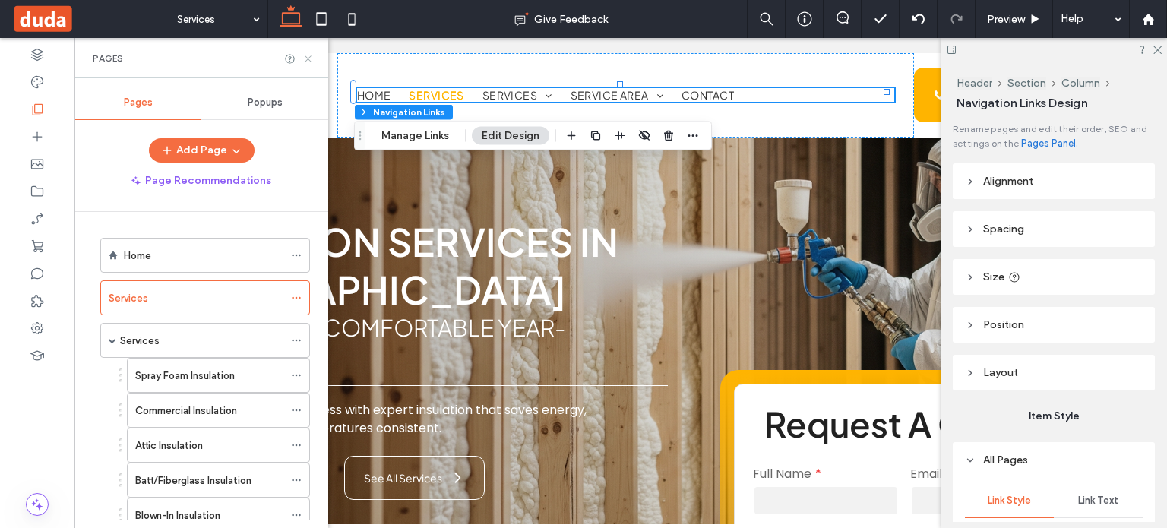
click at [309, 62] on icon at bounding box center [307, 58] width 11 height 11
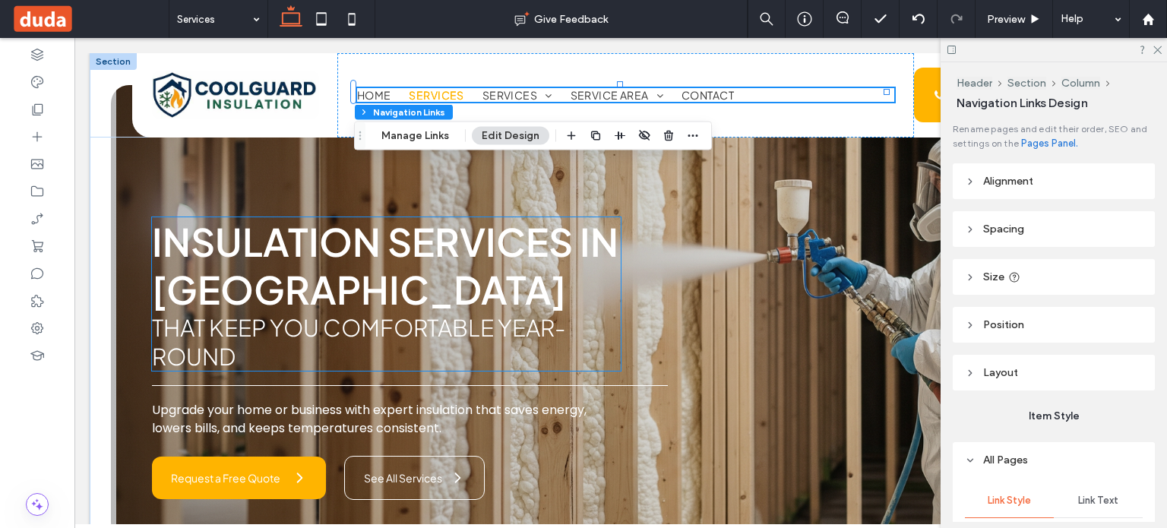
click at [310, 240] on span "Insulation Services in [GEOGRAPHIC_DATA]" at bounding box center [385, 265] width 467 height 96
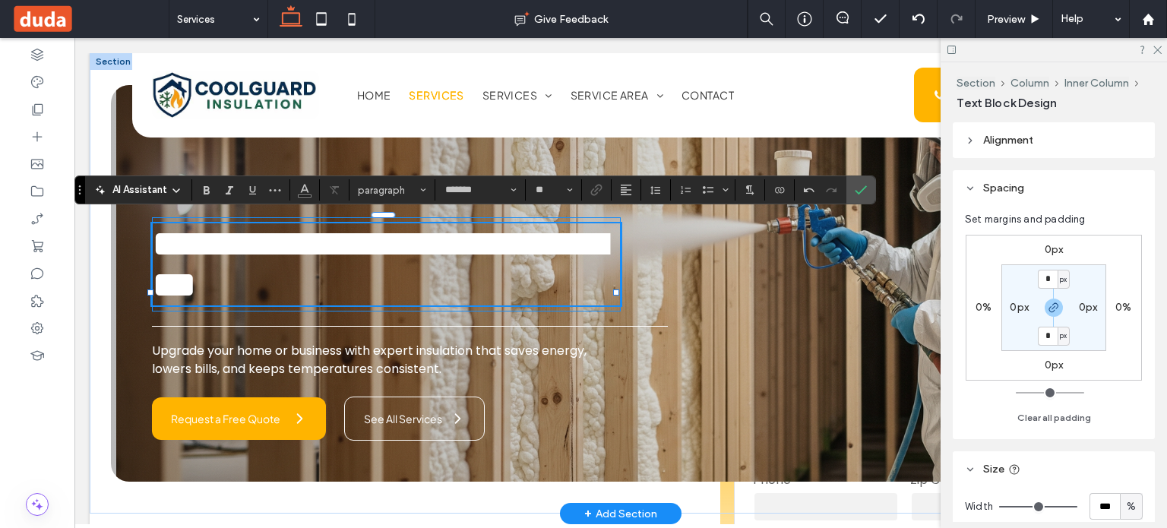
type input "*******"
type input "**"
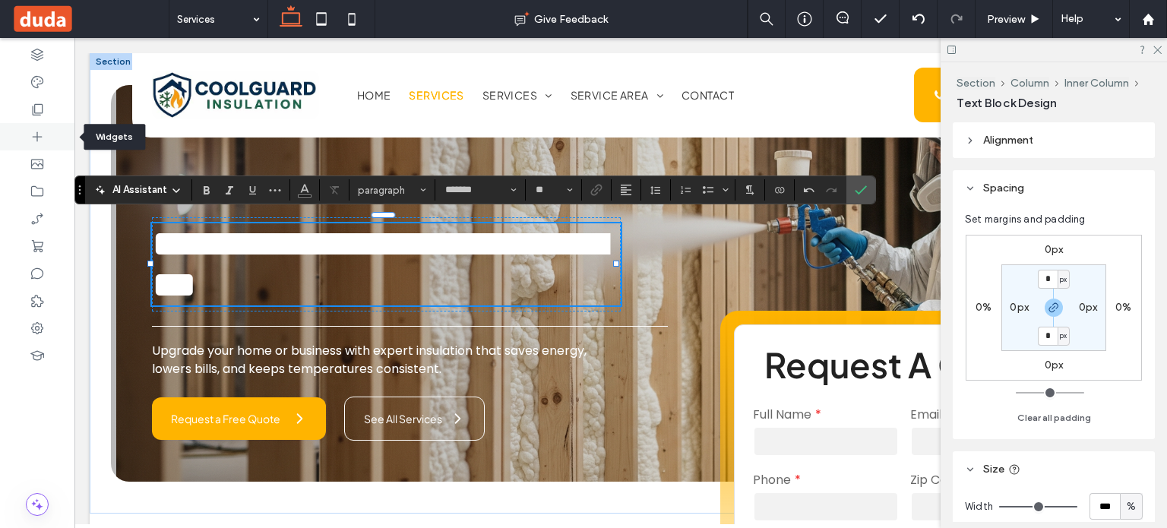
click at [22, 145] on div at bounding box center [37, 136] width 74 height 27
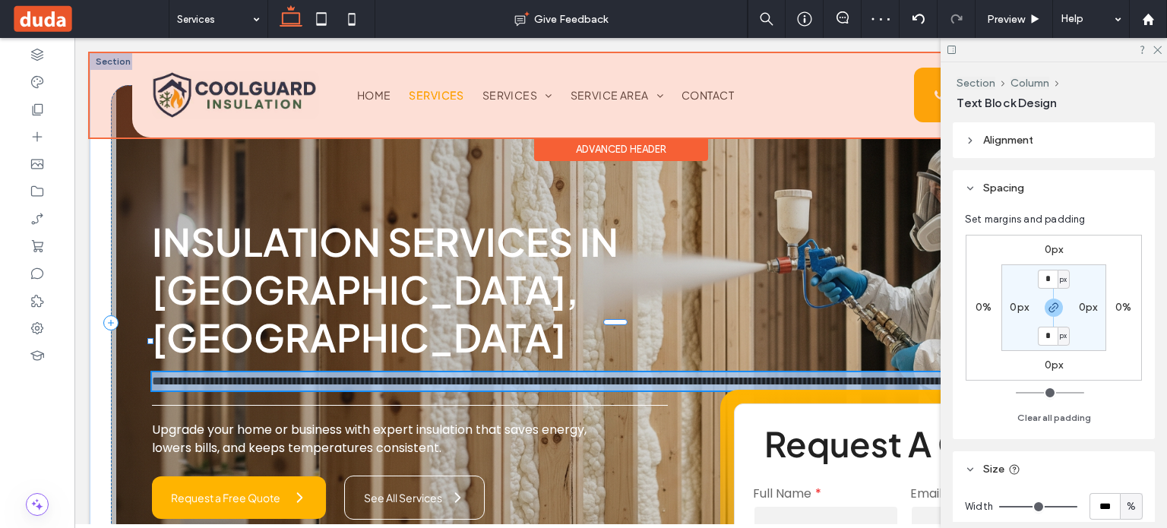
type input "*******"
type input "**"
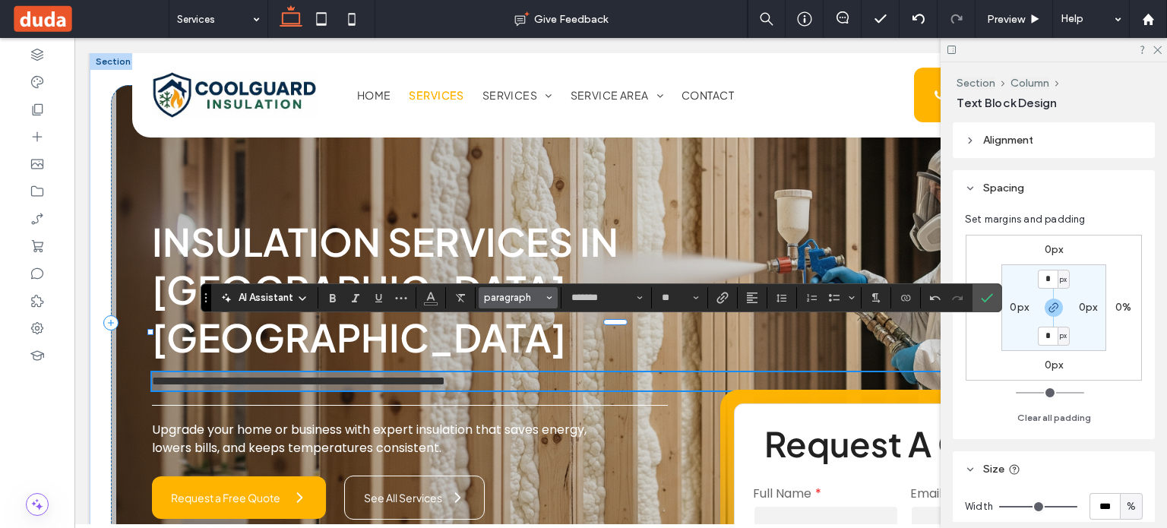
click at [513, 291] on button "paragraph" at bounding box center [518, 297] width 79 height 21
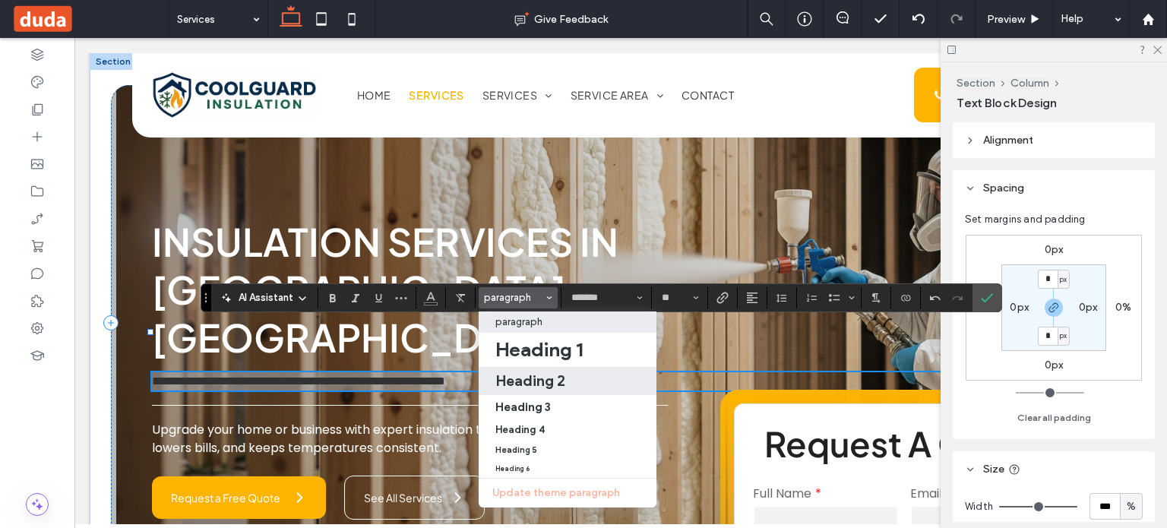
click at [526, 372] on h2 "Heading 2" at bounding box center [530, 381] width 70 height 18
click at [537, 372] on h2 "Heading 2" at bounding box center [530, 381] width 70 height 18
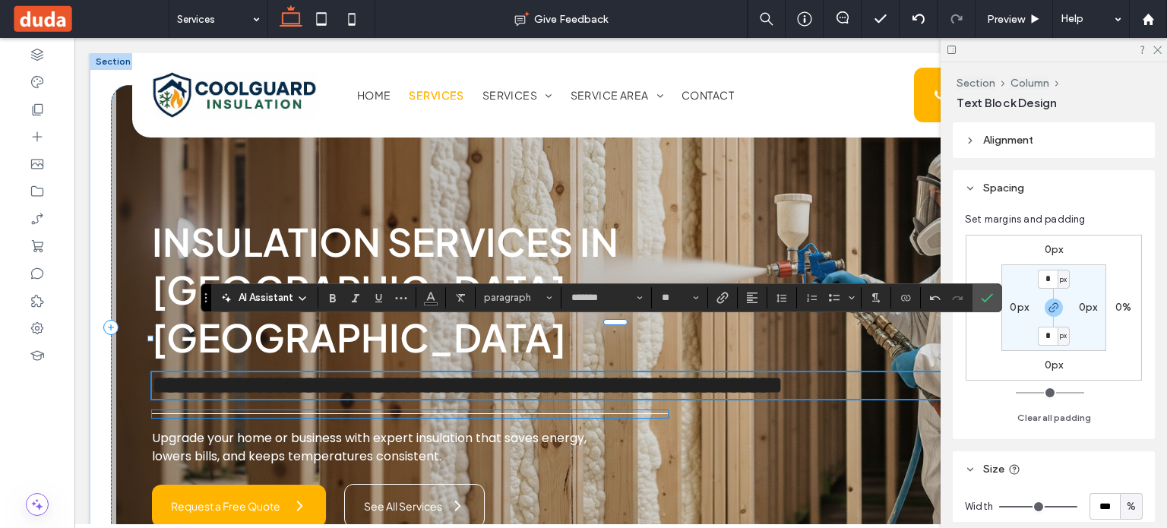
type input "**********"
type input "**"
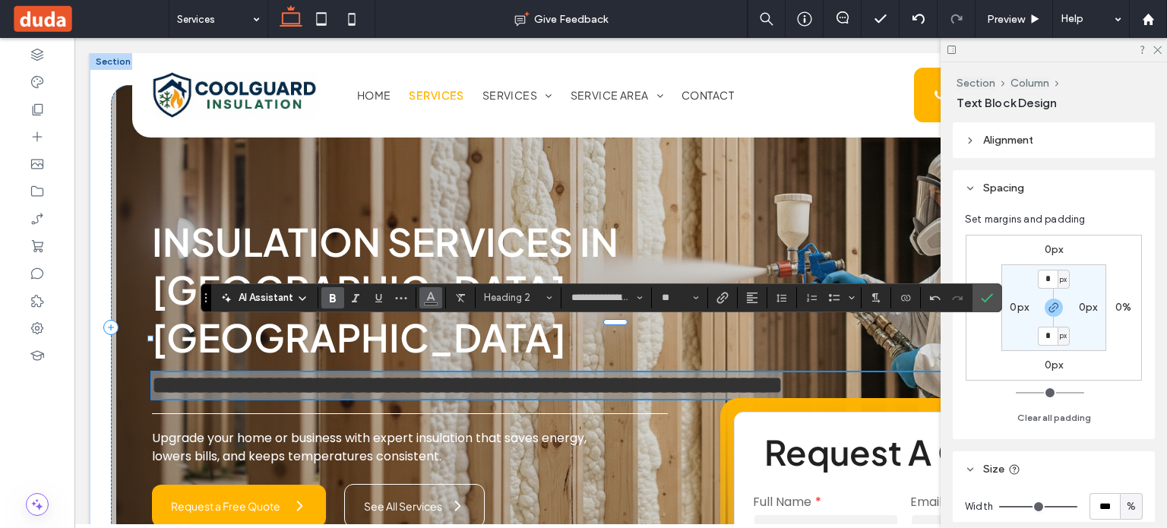
click at [440, 301] on button "Color" at bounding box center [430, 297] width 23 height 21
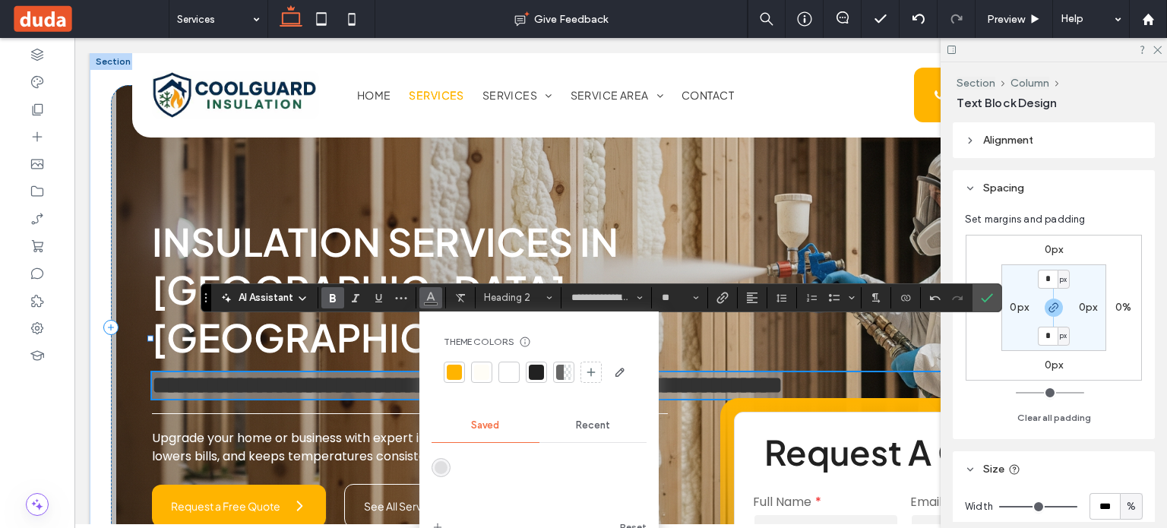
click at [508, 374] on div at bounding box center [508, 372] width 15 height 15
click at [693, 297] on icon "Size" at bounding box center [696, 298] width 6 height 6
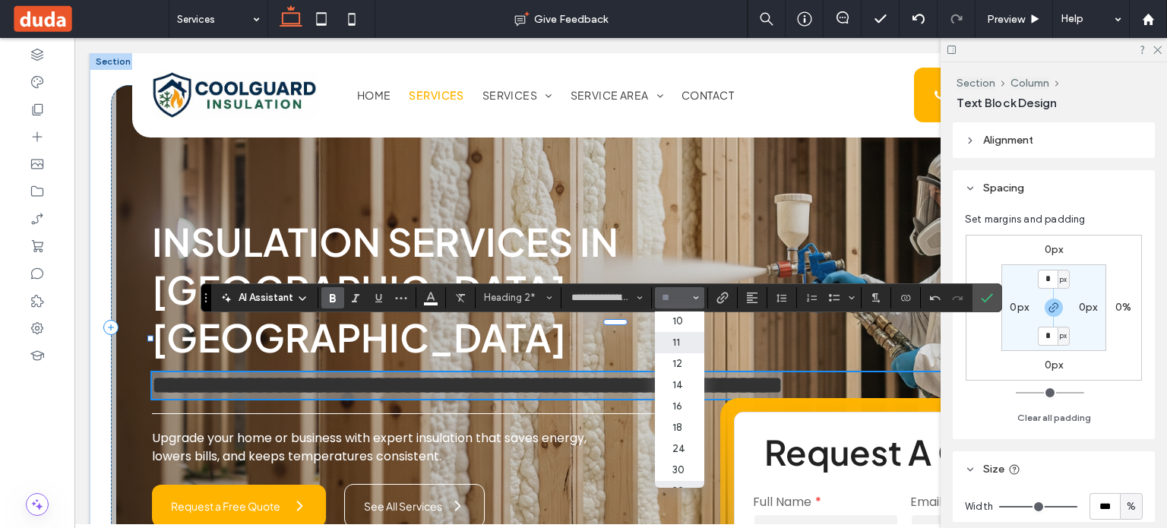
scroll to position [76, 0]
click at [655, 406] on label "24" at bounding box center [679, 416] width 49 height 21
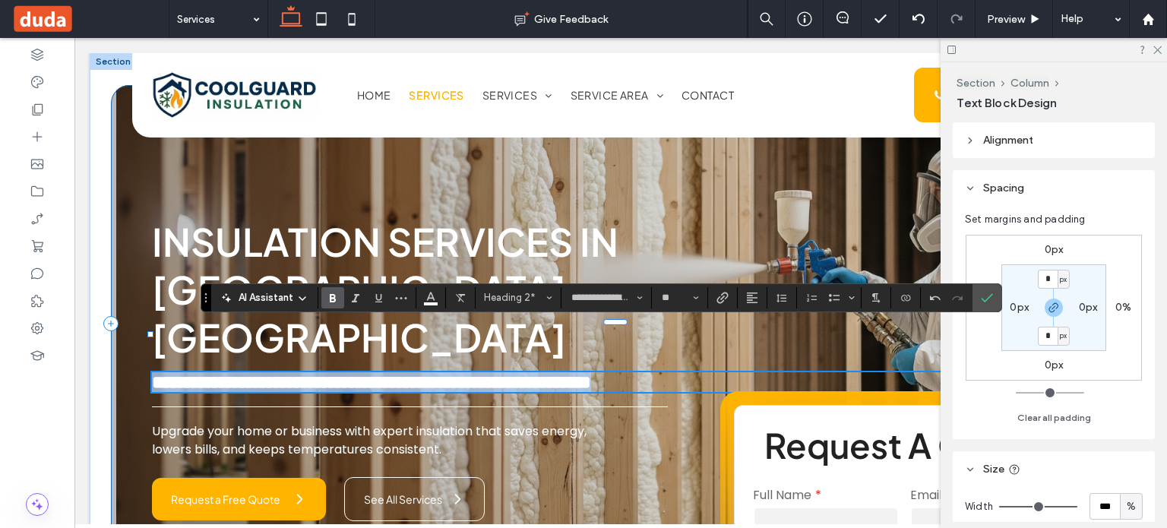
type input "**"
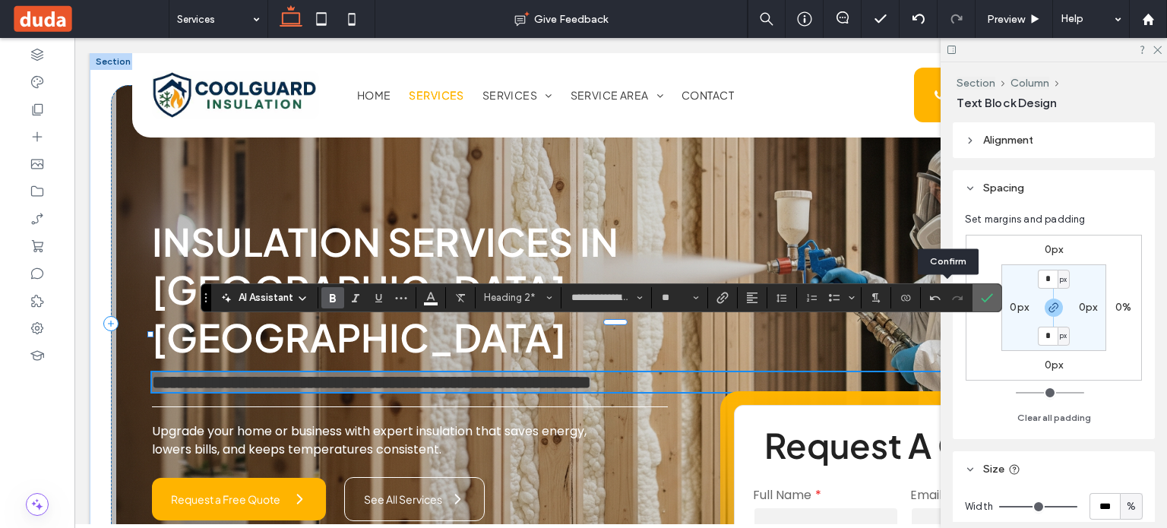
click at [981, 293] on icon "Confirm" at bounding box center [987, 298] width 12 height 12
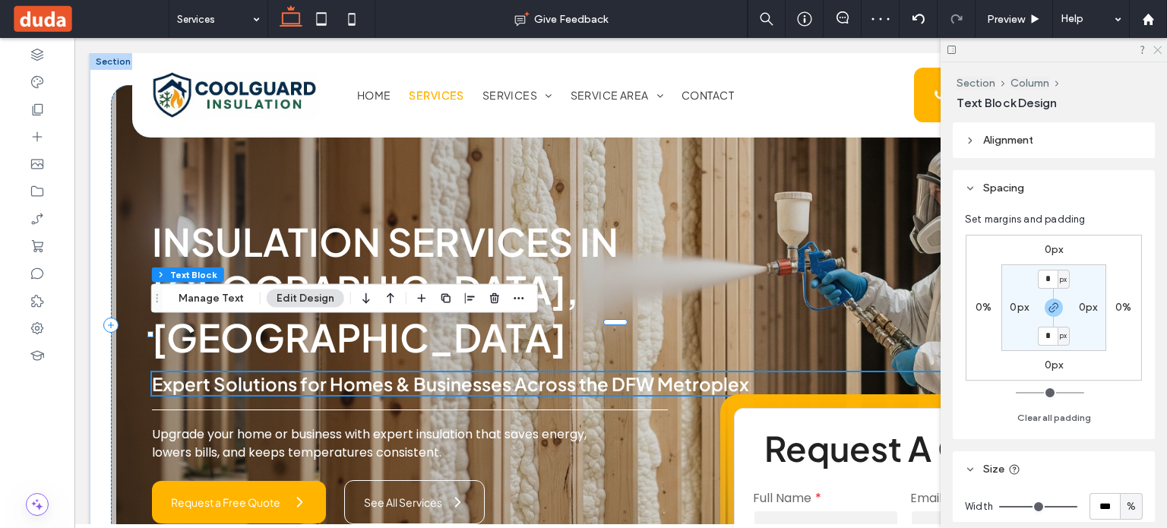
click at [1155, 50] on icon at bounding box center [1157, 49] width 10 height 10
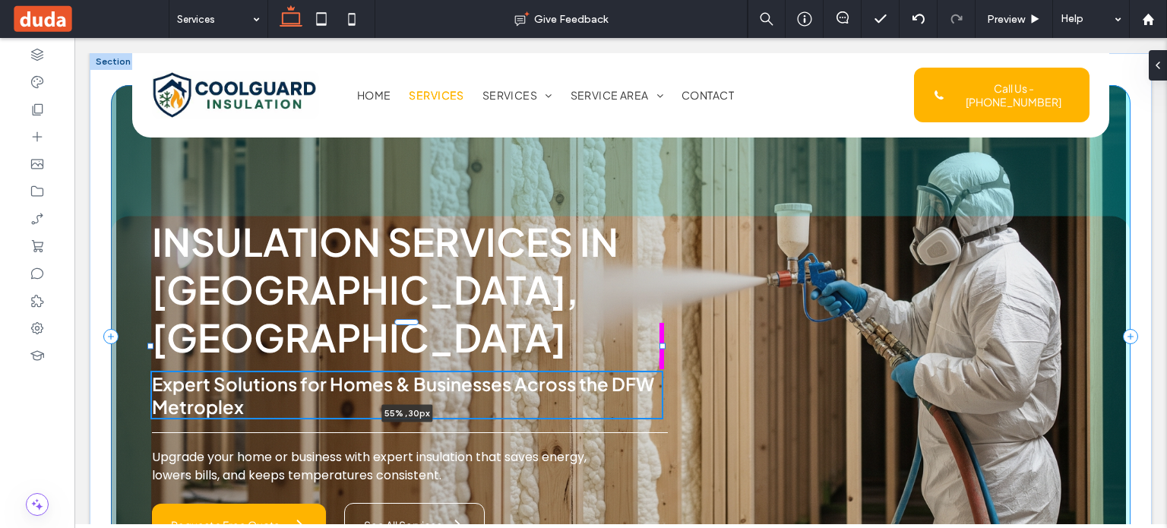
drag, startPoint x: 1080, startPoint y: 333, endPoint x: 659, endPoint y: 355, distance: 421.5
click at [659, 355] on div "Insulation Services in [GEOGRAPHIC_DATA], [GEOGRAPHIC_DATA] Expert Solutions fo…" at bounding box center [621, 336] width 1062 height 567
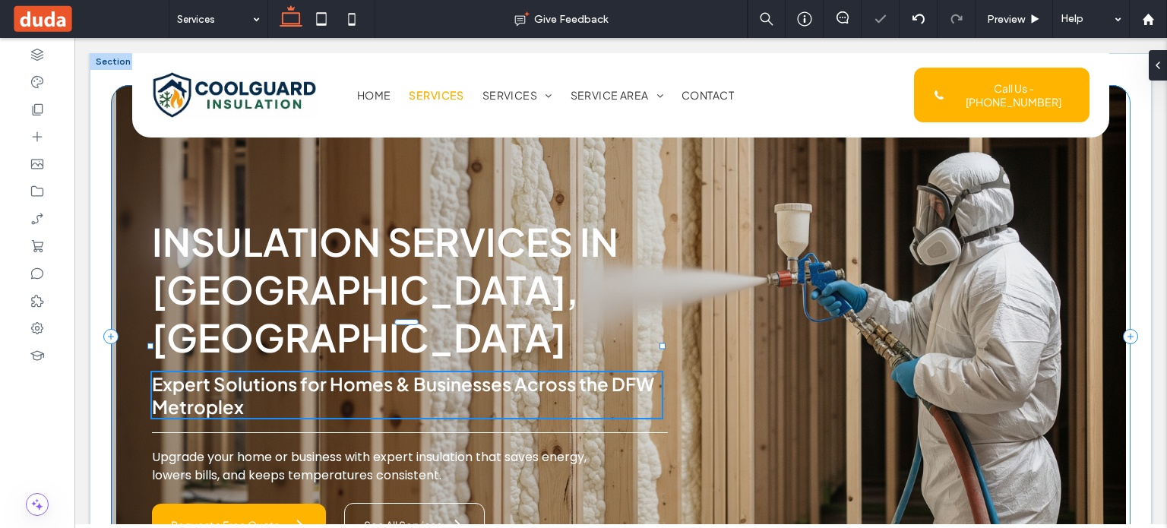
type input "**"
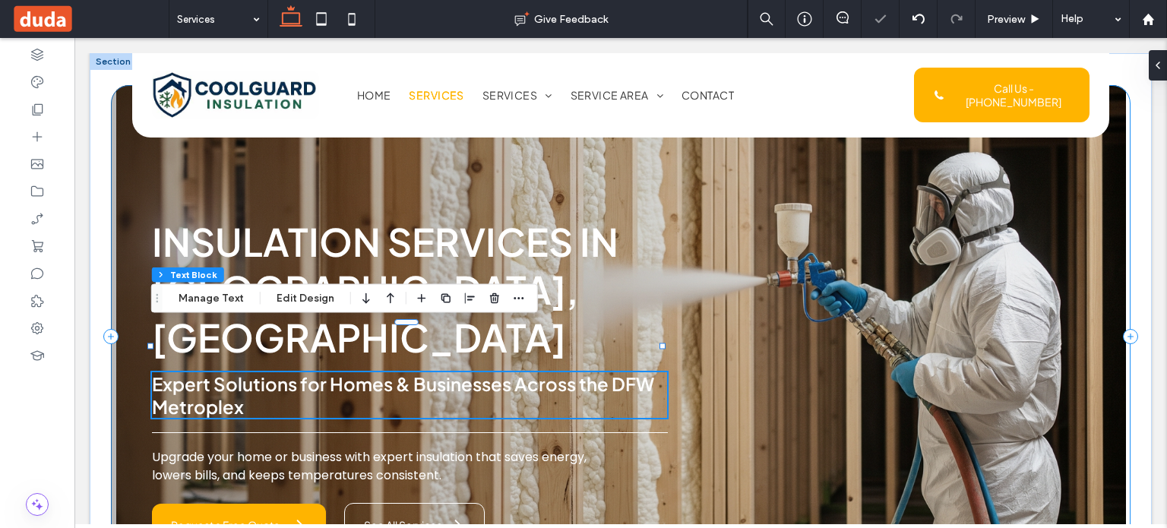
click at [699, 388] on div "Insulation Services in [GEOGRAPHIC_DATA], [GEOGRAPHIC_DATA] Expert Solutions fo…" at bounding box center [621, 336] width 1020 height 503
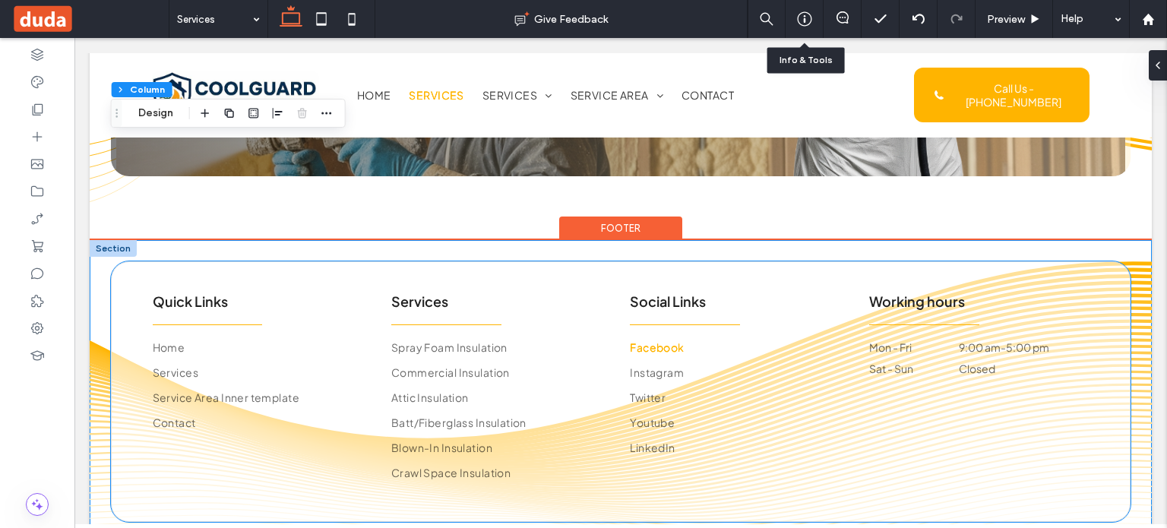
scroll to position [3762, 0]
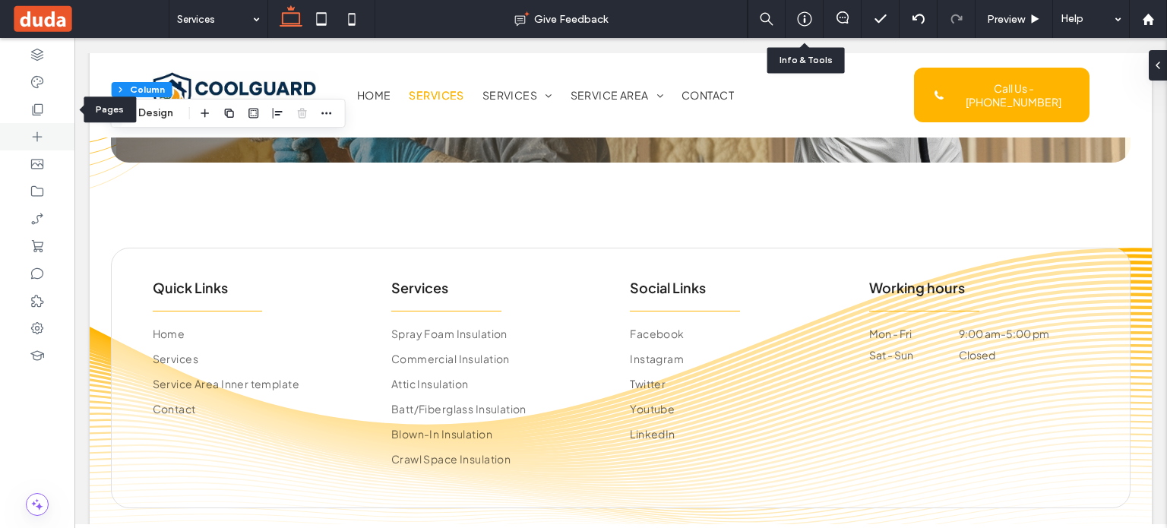
drag, startPoint x: 27, startPoint y: 105, endPoint x: 30, endPoint y: 125, distance: 20.7
click at [27, 105] on div at bounding box center [37, 109] width 74 height 27
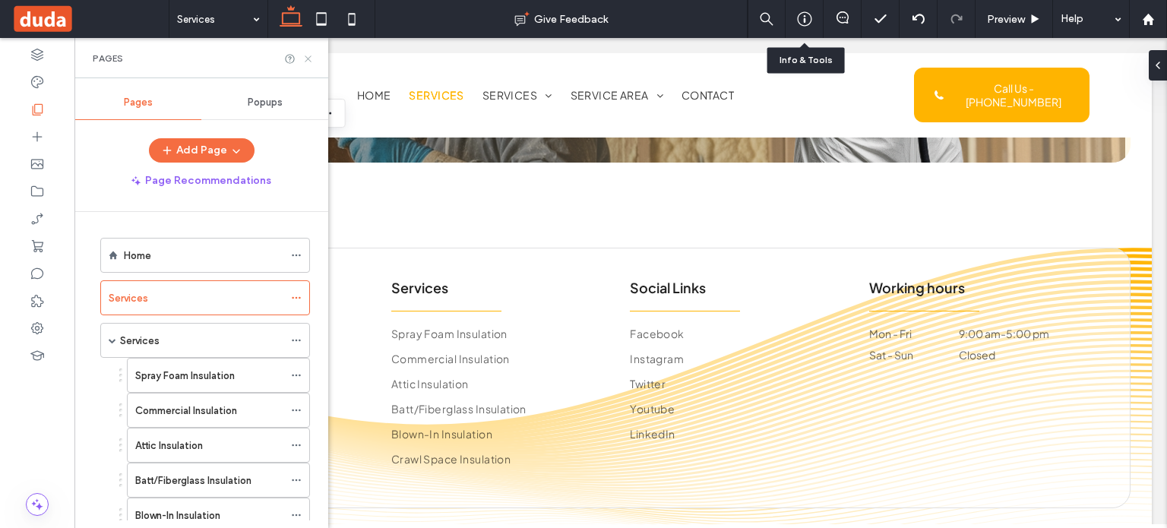
click at [303, 59] on icon at bounding box center [307, 58] width 11 height 11
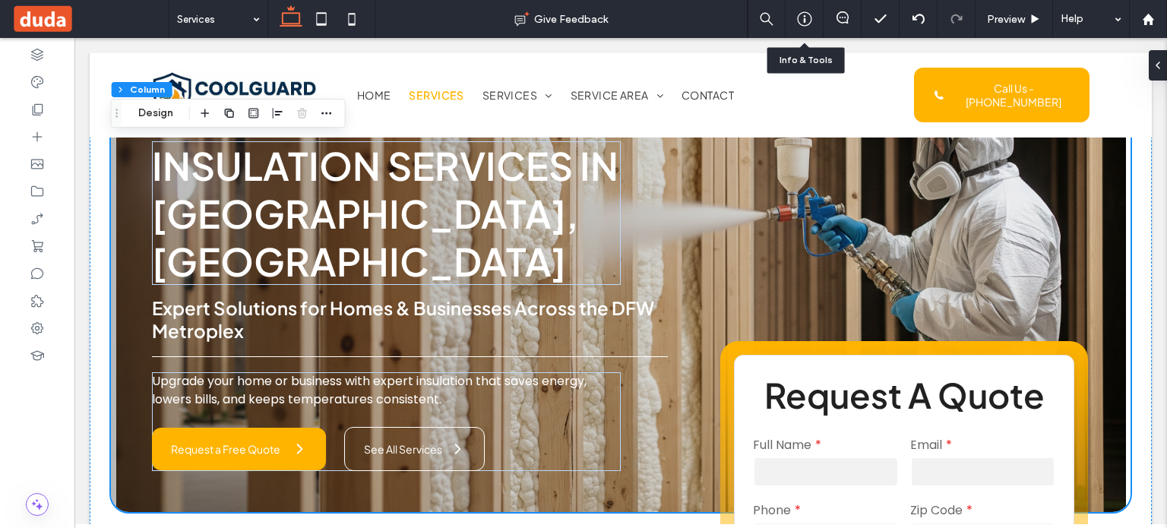
scroll to position [0, 0]
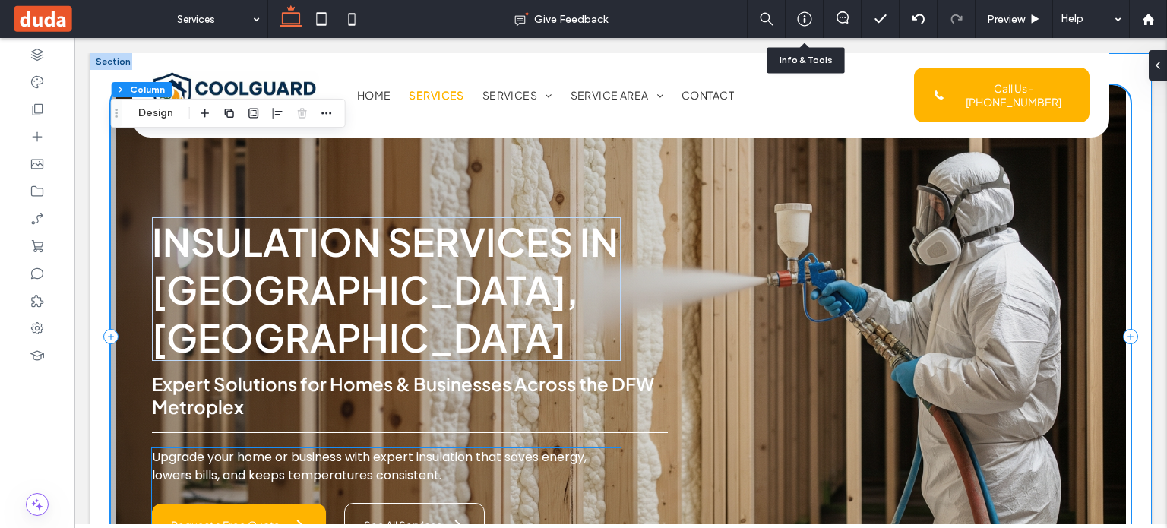
click at [392, 448] on span "Upgrade your home or business with expert insulation that saves energy, lowers …" at bounding box center [369, 466] width 435 height 36
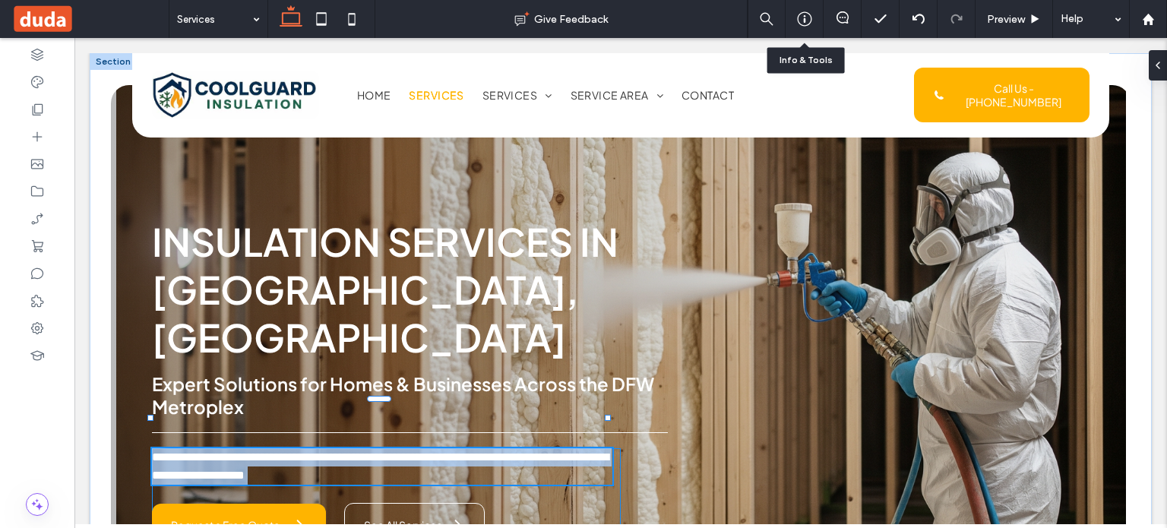
type input "*******"
type input "**"
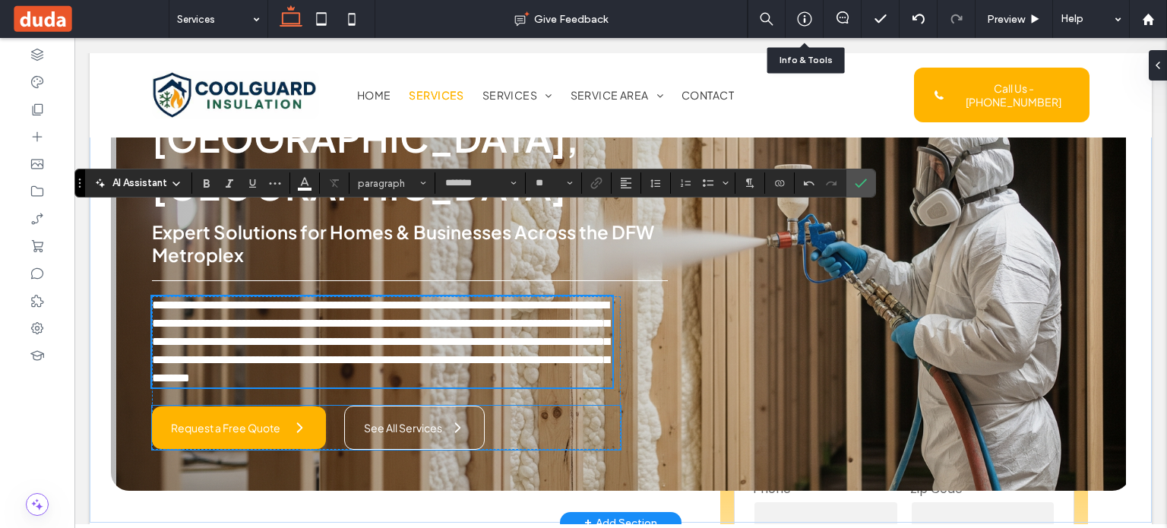
scroll to position [228, 0]
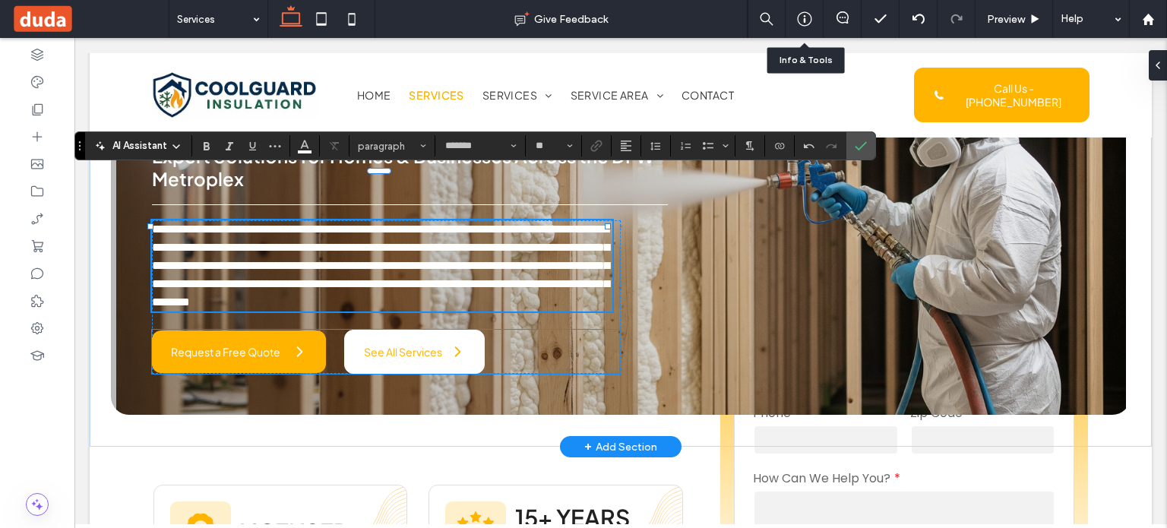
click at [375, 330] on link "See All Services" at bounding box center [414, 352] width 141 height 44
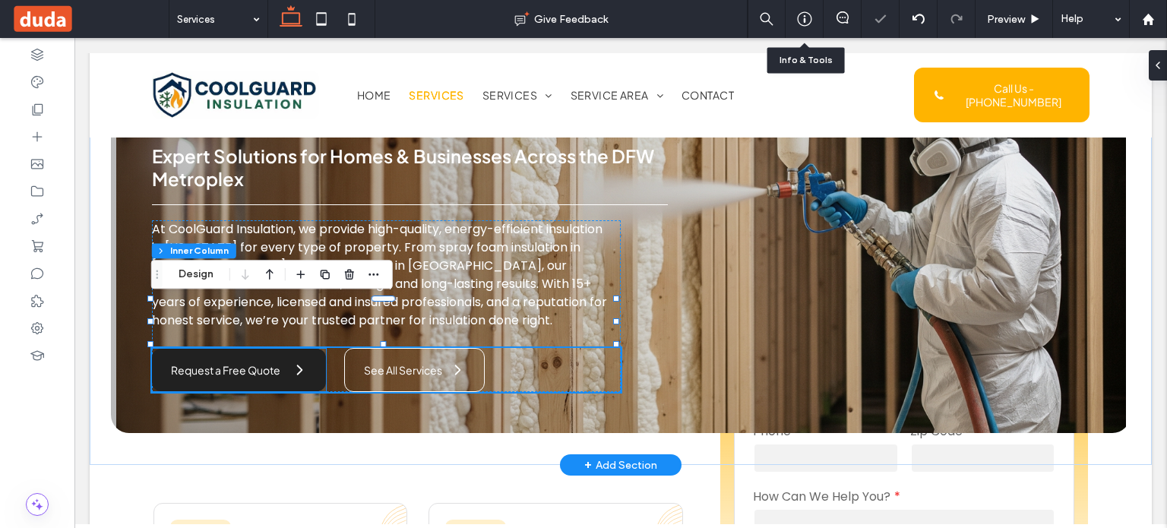
click at [292, 362] on span at bounding box center [299, 369] width 15 height 15
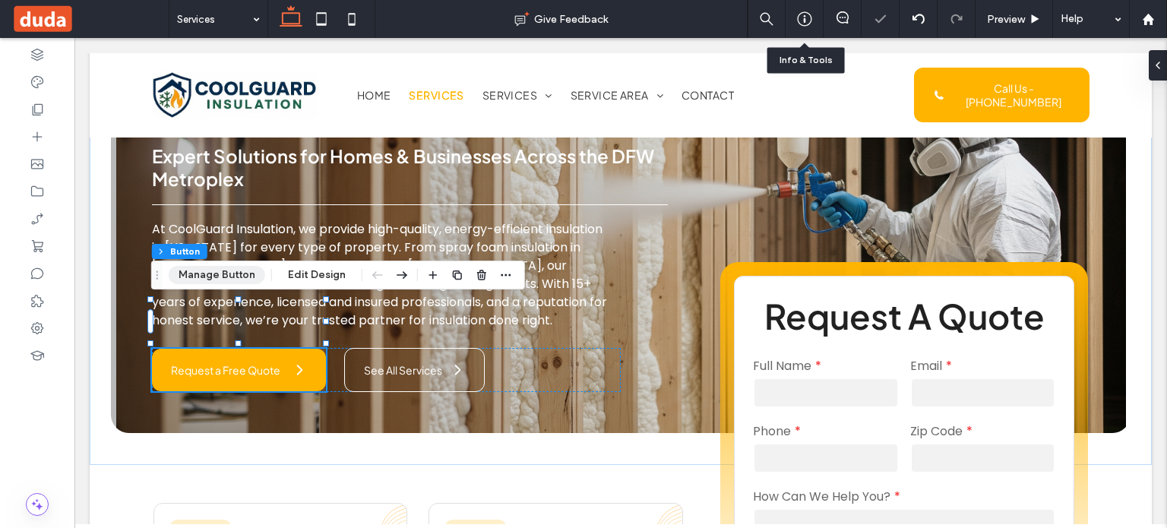
click at [233, 280] on button "Manage Button" at bounding box center [217, 275] width 96 height 18
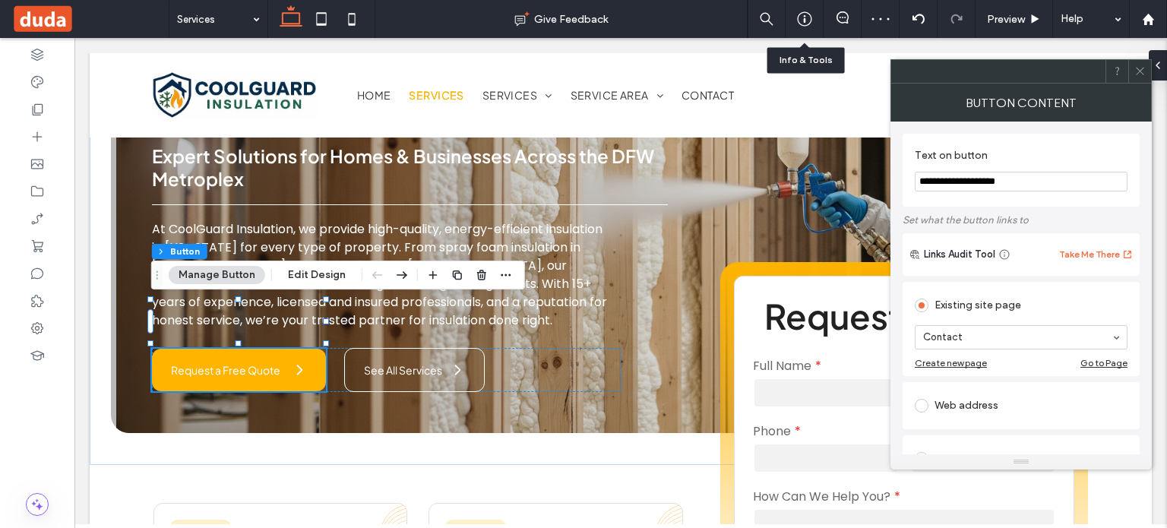
click at [1005, 182] on input "**********" at bounding box center [1021, 182] width 213 height 20
paste input "Text on button"
type input "**********"
click at [989, 209] on label "Set what the button links to" at bounding box center [1021, 220] width 237 height 27
click at [1134, 77] on span at bounding box center [1139, 71] width 11 height 23
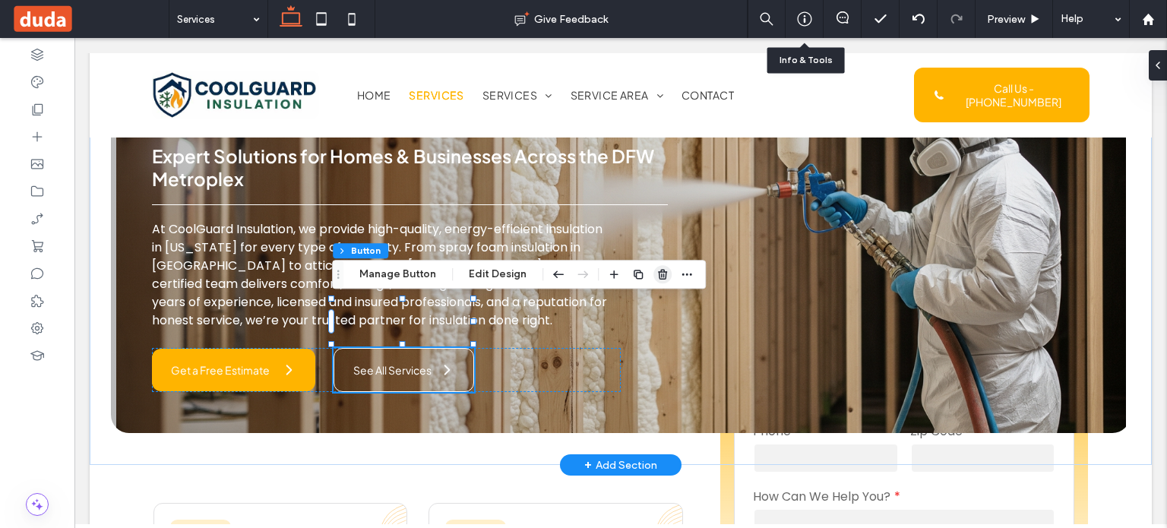
click at [658, 274] on use "button" at bounding box center [662, 275] width 9 height 10
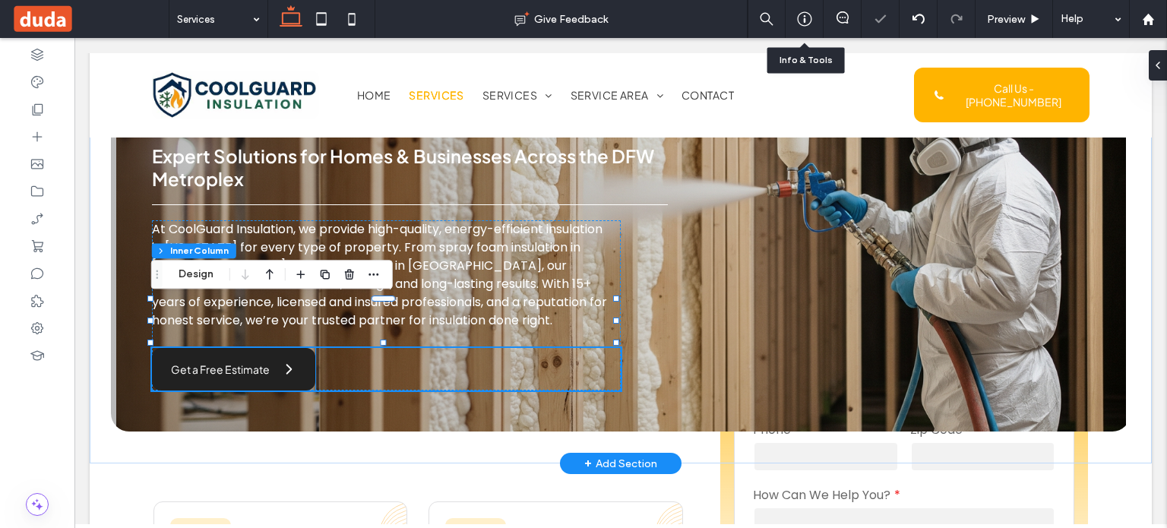
click at [281, 348] on link "Get a Free Estimate" at bounding box center [233, 369] width 163 height 43
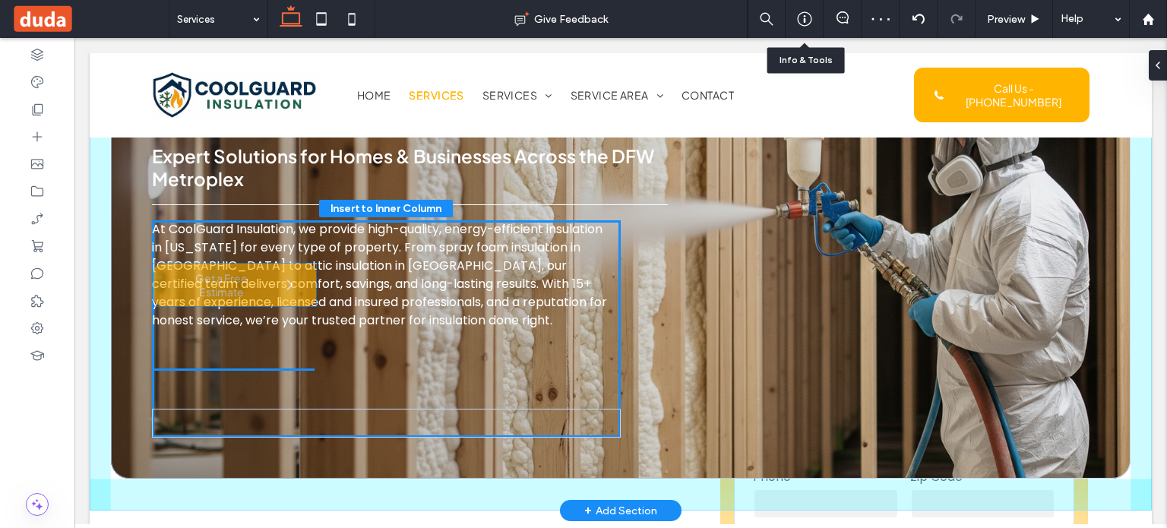
drag, startPoint x: 283, startPoint y: 328, endPoint x: 285, endPoint y: 293, distance: 35.8
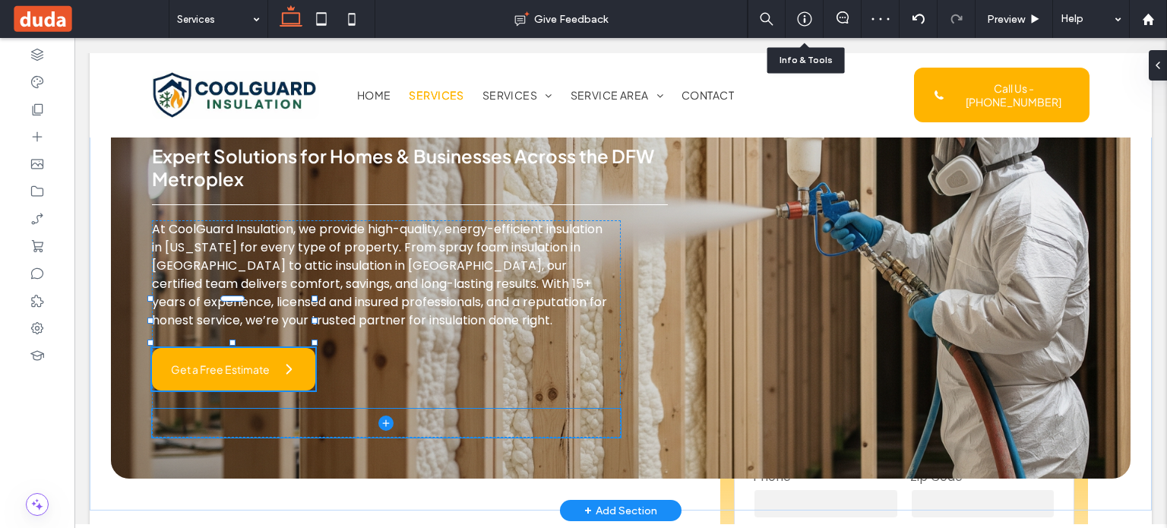
click at [341, 409] on span at bounding box center [386, 423] width 469 height 29
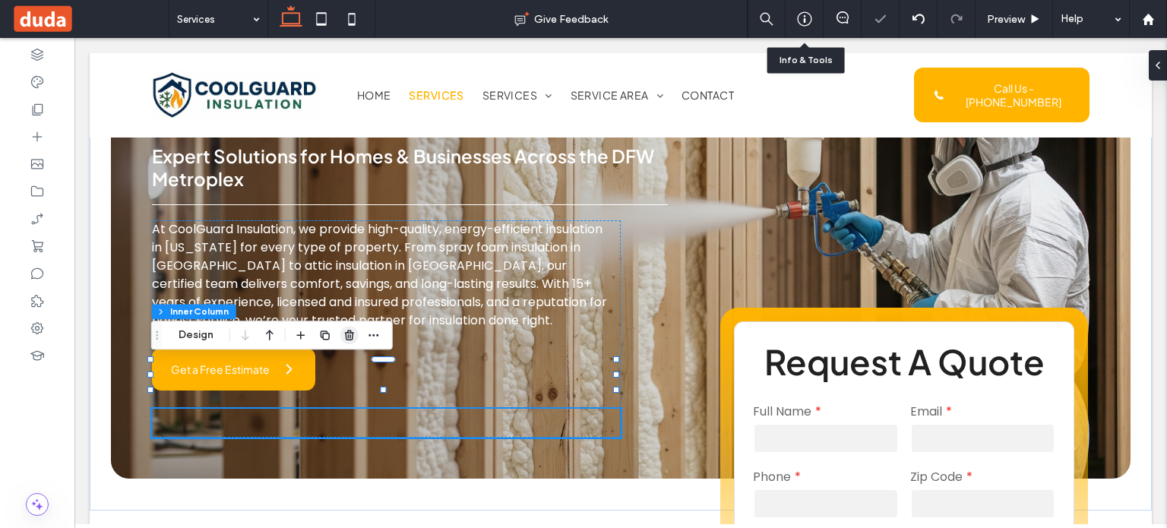
drag, startPoint x: 353, startPoint y: 334, endPoint x: 363, endPoint y: 320, distance: 17.3
click at [353, 334] on use "button" at bounding box center [349, 336] width 9 height 10
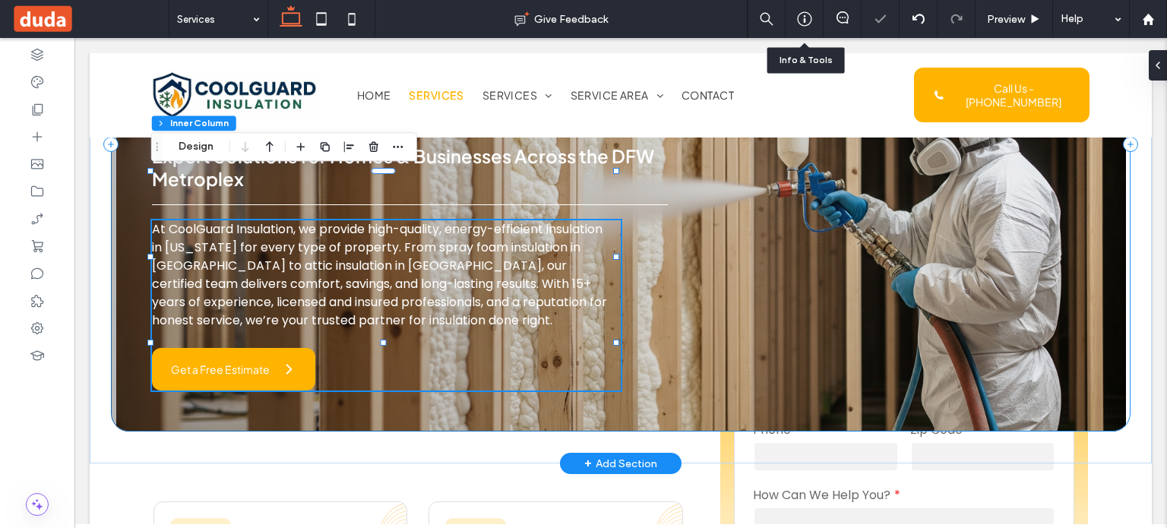
click at [682, 346] on div "Insulation Services in [GEOGRAPHIC_DATA], [GEOGRAPHIC_DATA] Expert Solutions fo…" at bounding box center [621, 144] width 1020 height 574
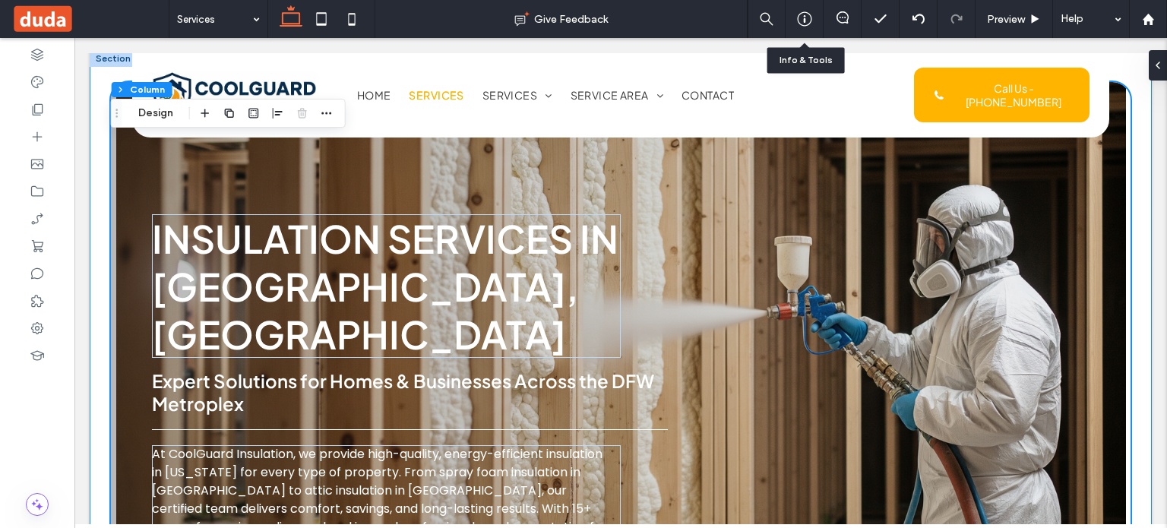
scroll to position [0, 0]
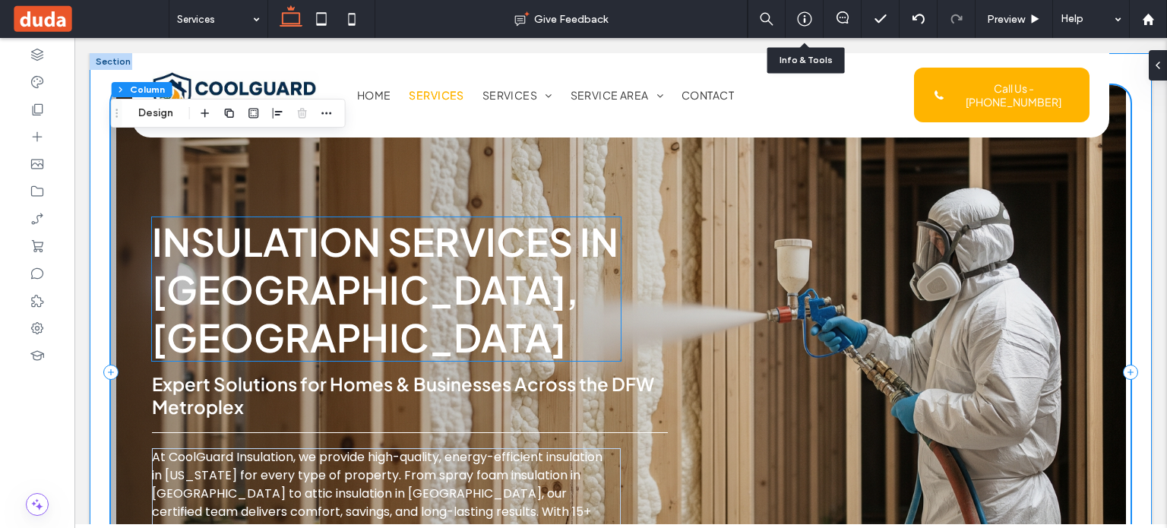
click at [590, 270] on h1 "Insulation Services in [GEOGRAPHIC_DATA], [GEOGRAPHIC_DATA]" at bounding box center [387, 289] width 470 height 144
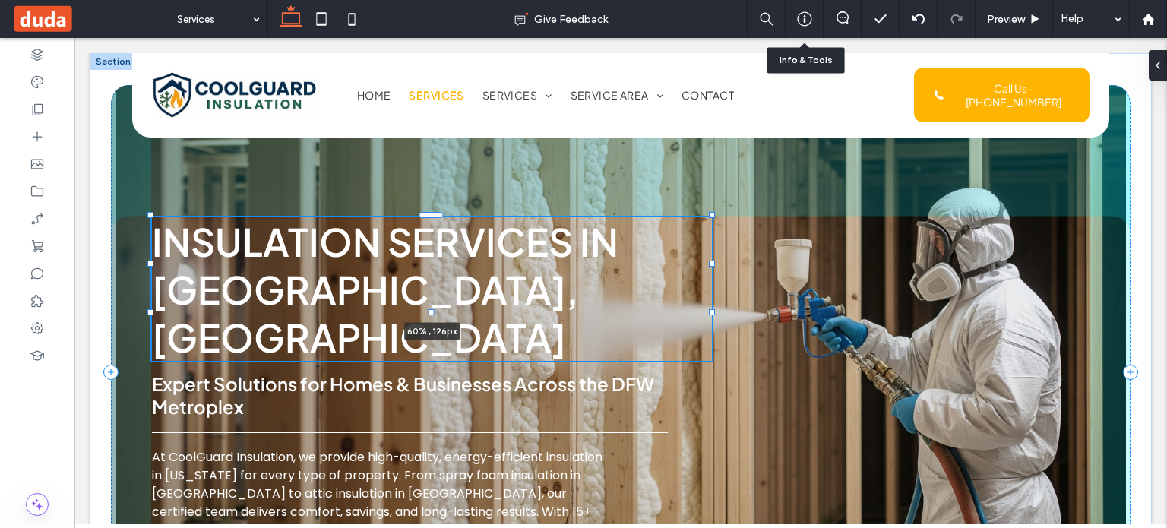
drag, startPoint x: 614, startPoint y: 261, endPoint x: 710, endPoint y: 267, distance: 95.9
click at [710, 267] on div "Insulation Services in [GEOGRAPHIC_DATA], [GEOGRAPHIC_DATA] 60% , 126px Expert …" at bounding box center [621, 372] width 1062 height 638
type input "**"
type input "****"
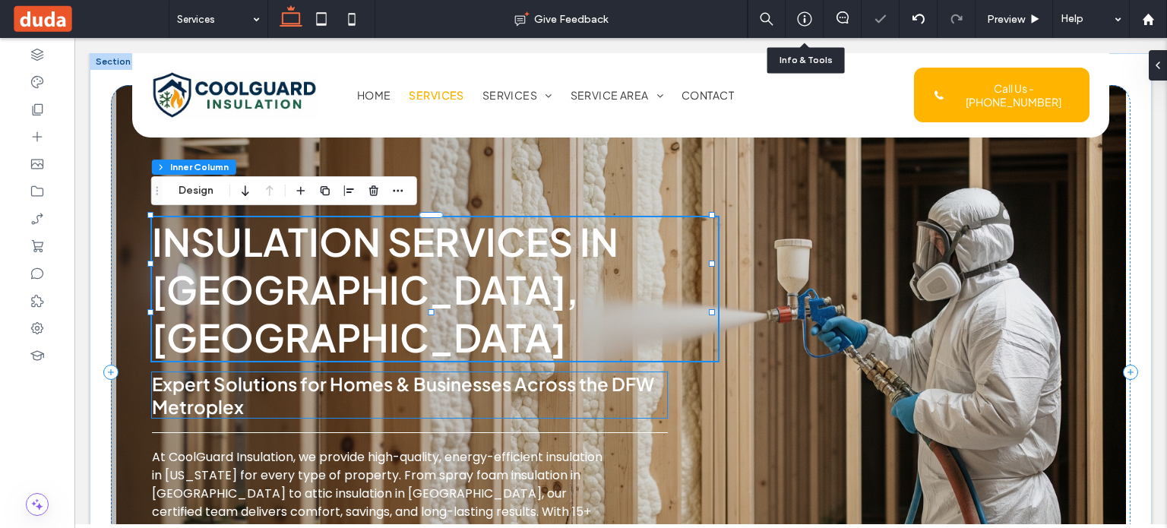
click at [647, 372] on span "Expert Solutions for Homes & Businesses Across the DFW Metroplex" at bounding box center [403, 395] width 502 height 46
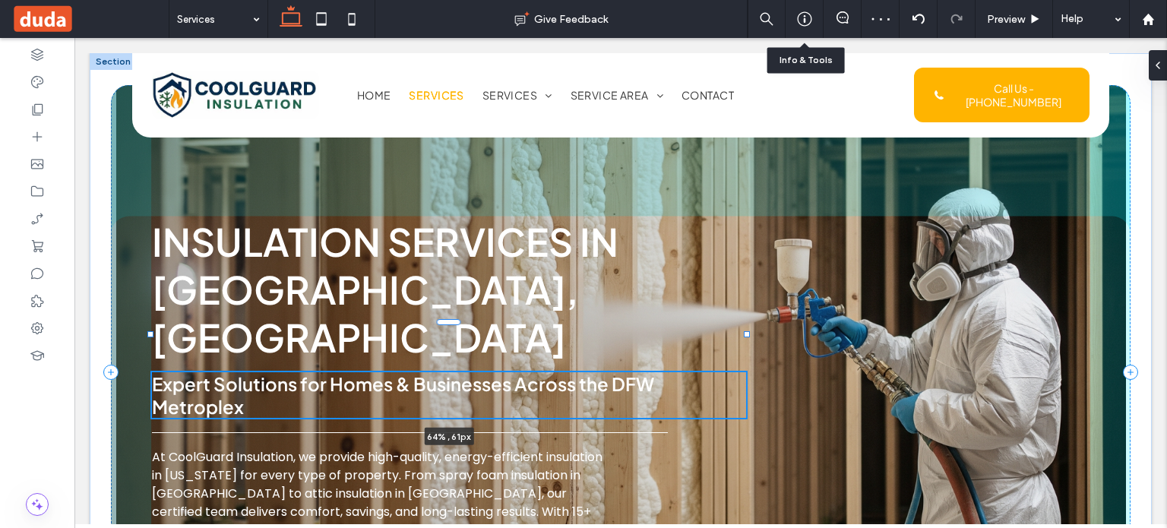
drag, startPoint x: 723, startPoint y: 346, endPoint x: 746, endPoint y: 346, distance: 22.8
click at [746, 346] on div "Insulation Services in [GEOGRAPHIC_DATA], [GEOGRAPHIC_DATA] Expert Solutions fo…" at bounding box center [621, 372] width 1062 height 638
type input "**"
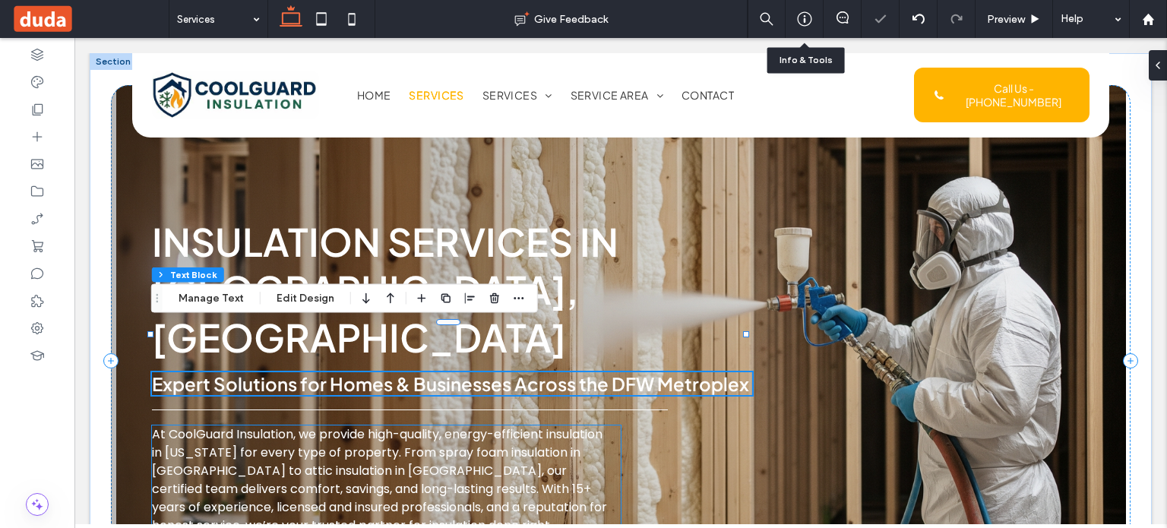
click at [588, 425] on span "At CoolGuard Insulation, we provide high-quality, energy-efficient insulation i…" at bounding box center [379, 479] width 455 height 109
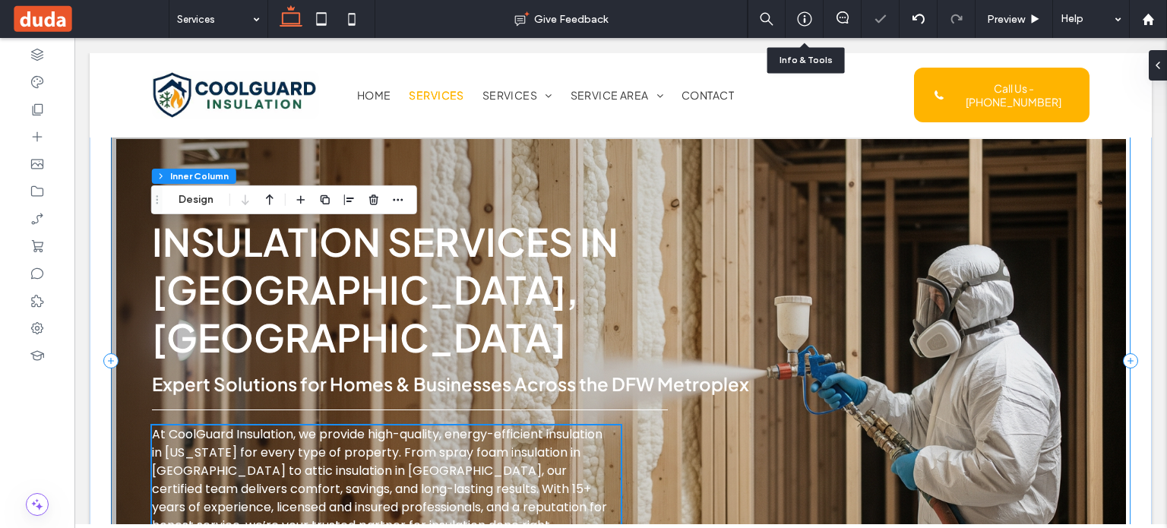
scroll to position [152, 0]
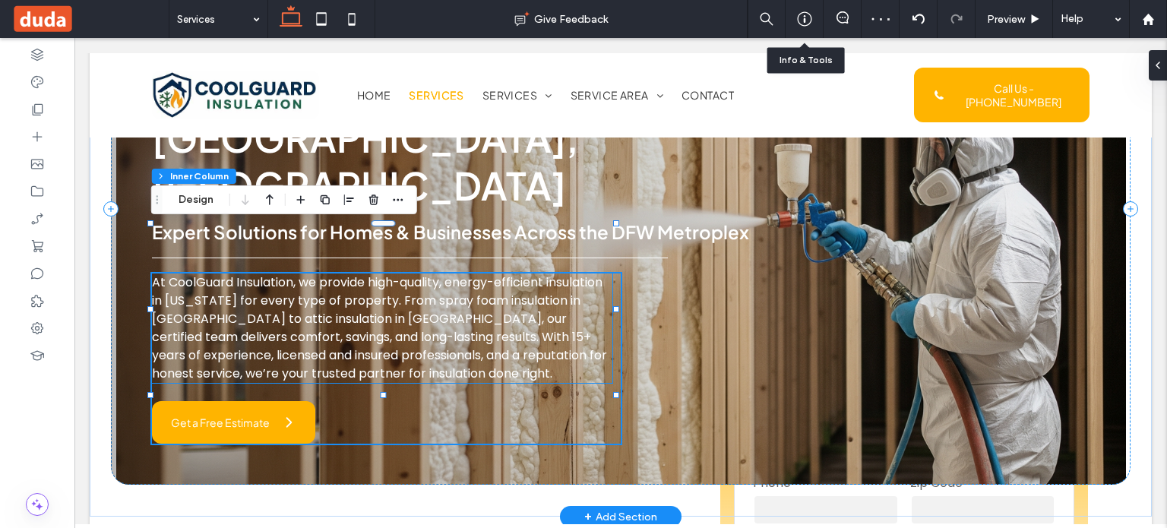
click at [563, 303] on span "At CoolGuard Insulation, we provide high-quality, energy-efficient insulation i…" at bounding box center [379, 328] width 455 height 109
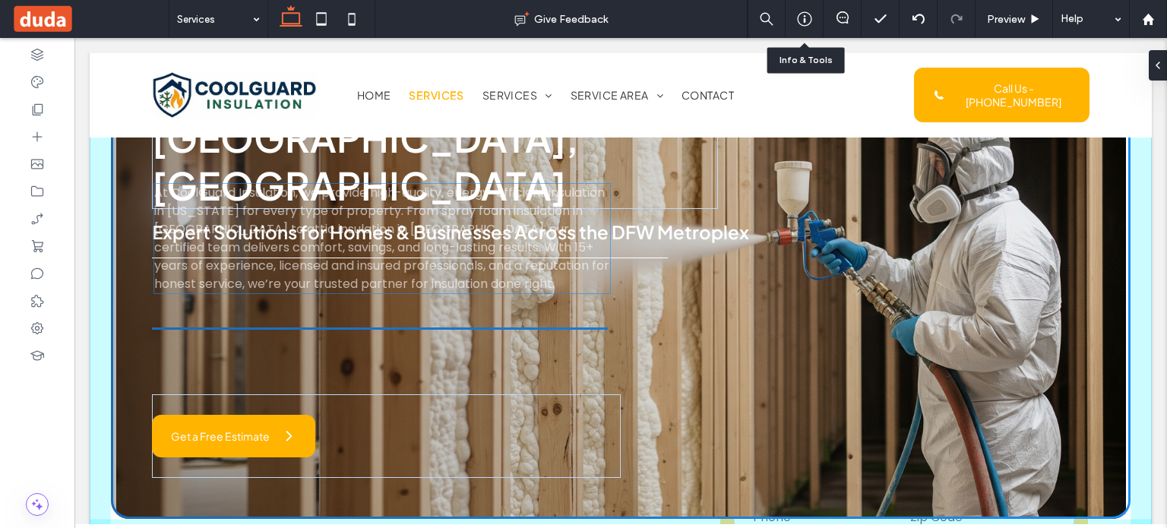
drag, startPoint x: 539, startPoint y: 308, endPoint x: 542, endPoint y: 267, distance: 41.1
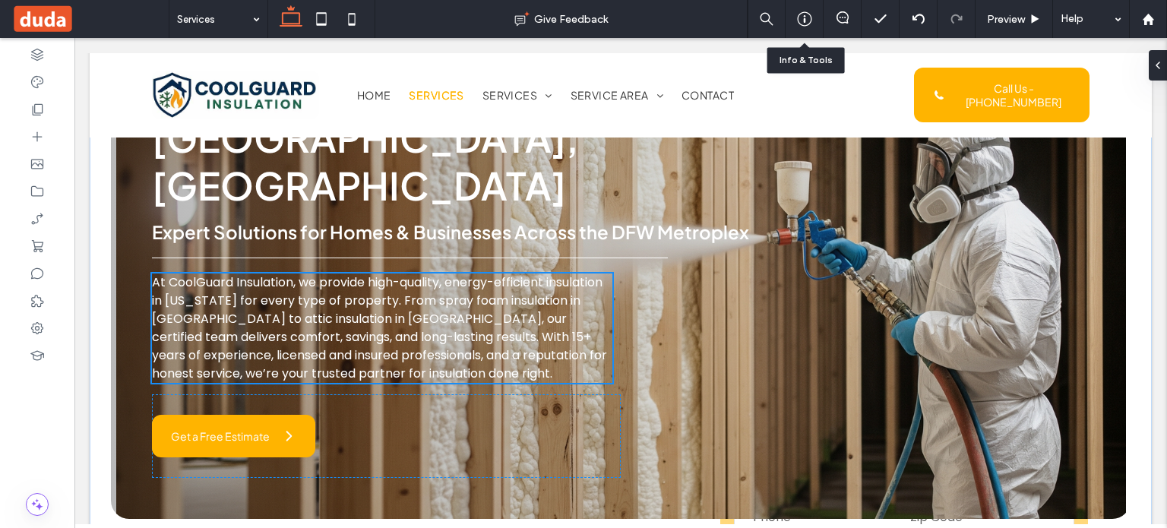
type input "**"
type input "****"
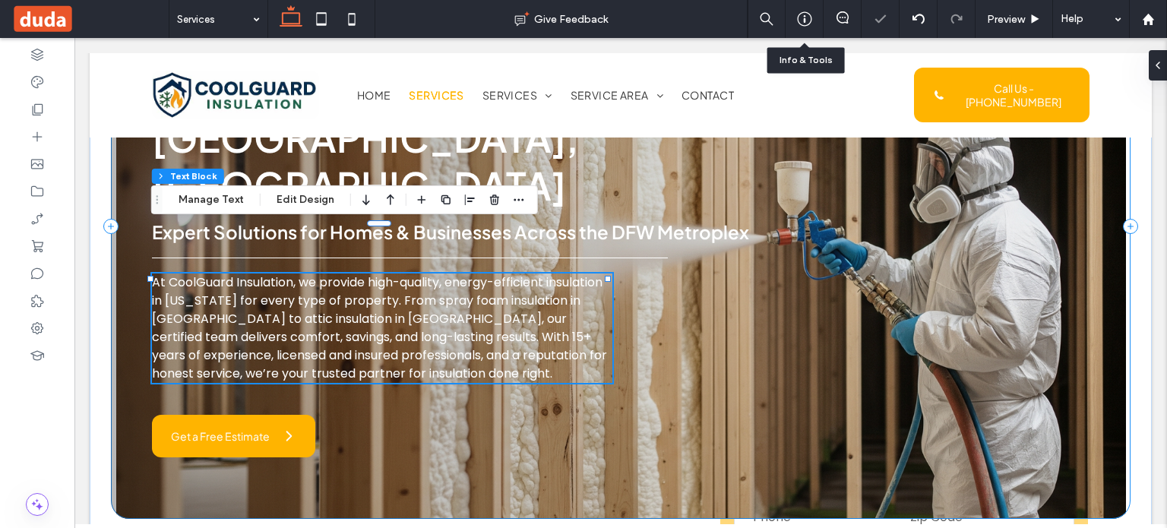
click at [609, 275] on div "Insulation Services in [GEOGRAPHIC_DATA], [GEOGRAPHIC_DATA] Expert Solutions fo…" at bounding box center [621, 226] width 1020 height 586
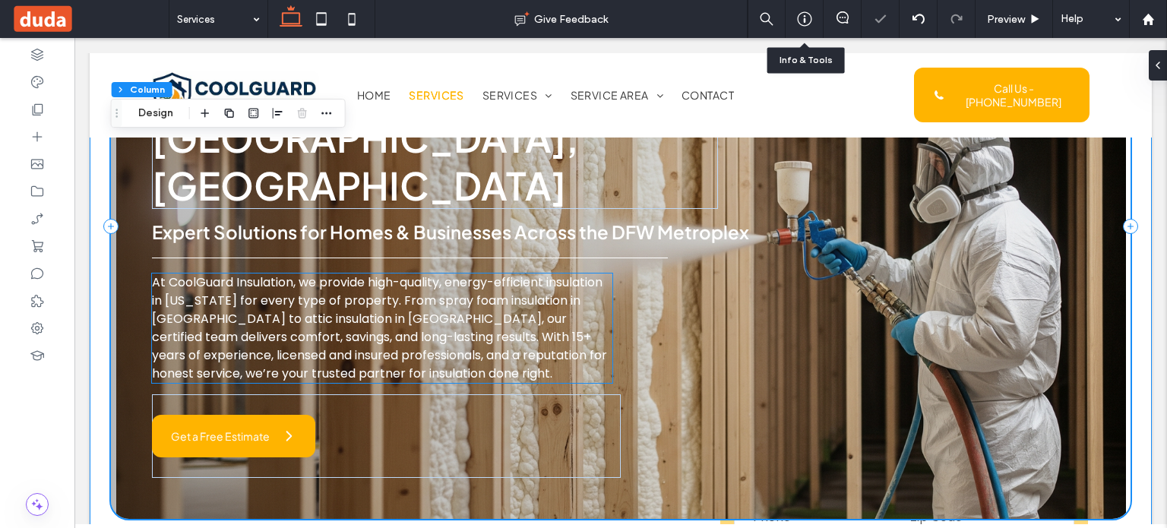
click at [605, 280] on p "At CoolGuard Insulation, we provide high-quality, energy-efficient insulation i…" at bounding box center [382, 328] width 461 height 109
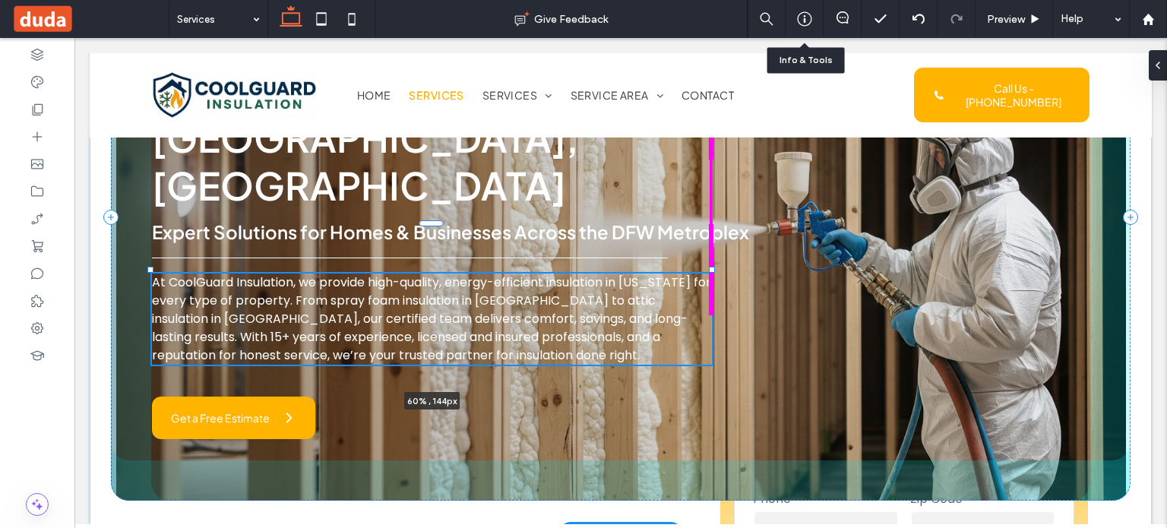
drag, startPoint x: 606, startPoint y: 280, endPoint x: 710, endPoint y: 286, distance: 104.2
click at [711, 277] on div "Insulation Services in [GEOGRAPHIC_DATA], [GEOGRAPHIC_DATA] Expert Solutions fo…" at bounding box center [621, 216] width 1062 height 631
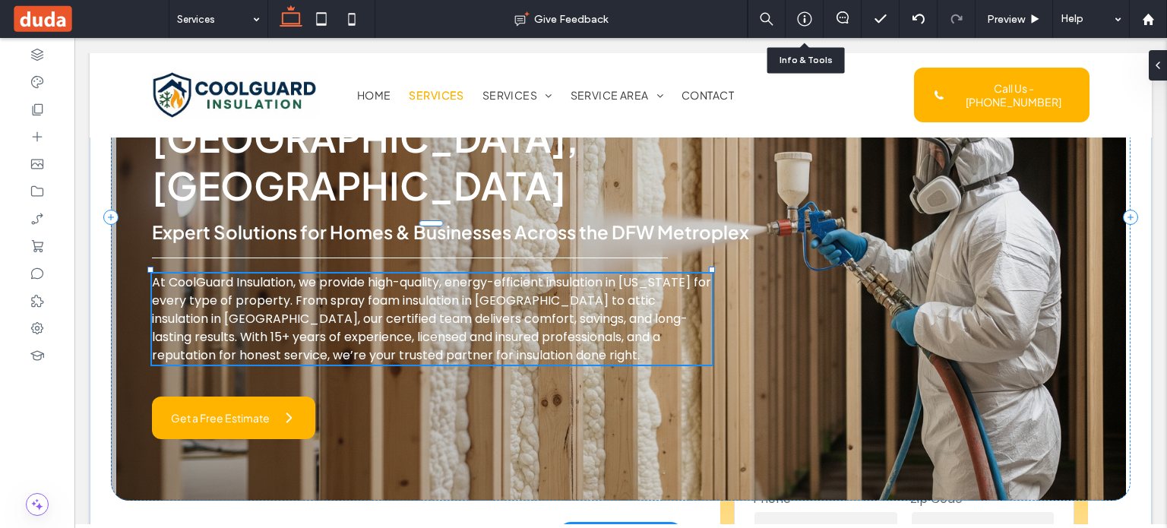
type input "**"
type input "****"
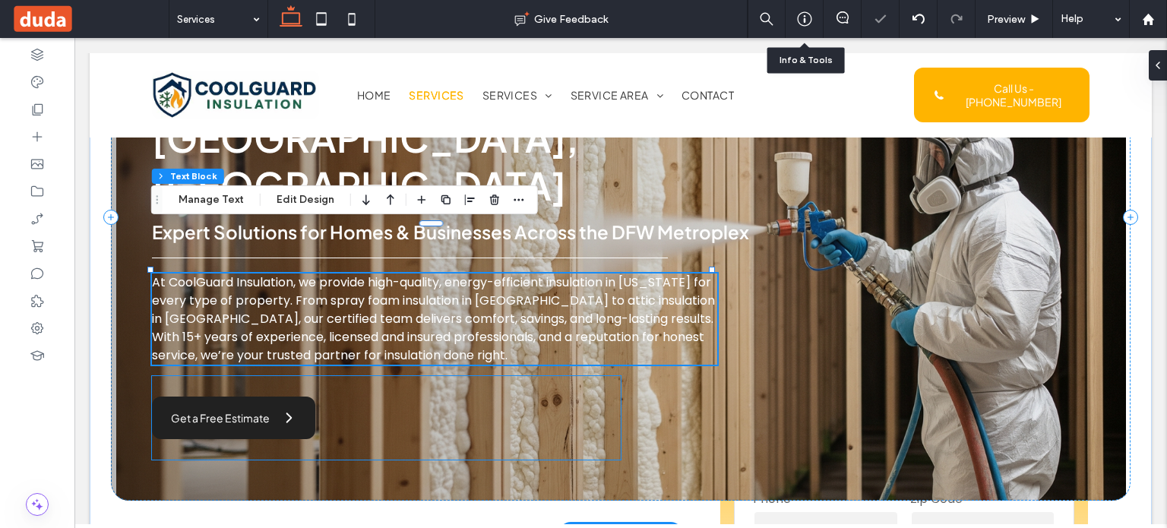
click at [312, 397] on link "Get a Free Estimate" at bounding box center [233, 418] width 163 height 43
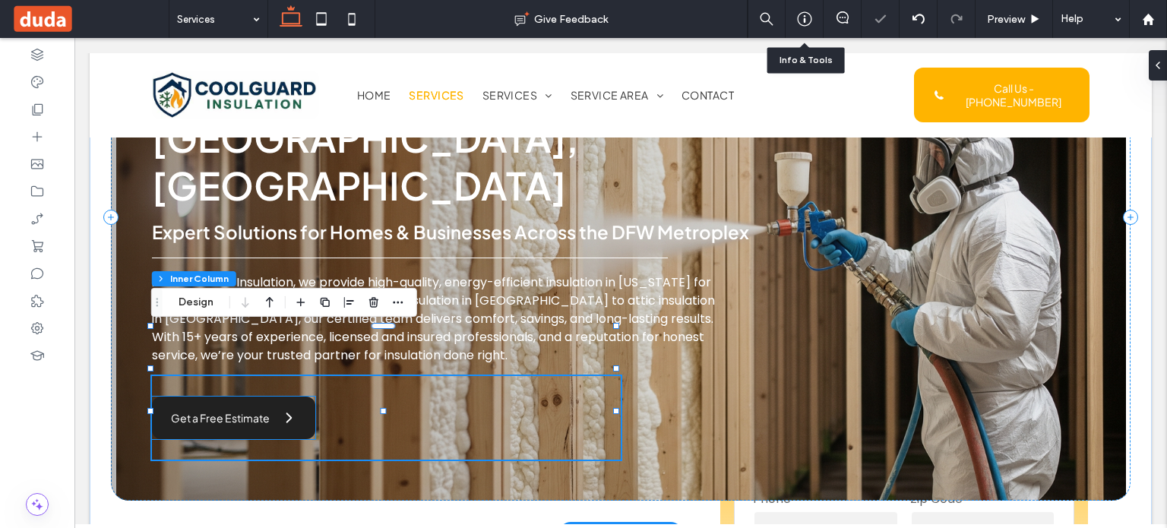
click at [286, 410] on span at bounding box center [288, 417] width 15 height 15
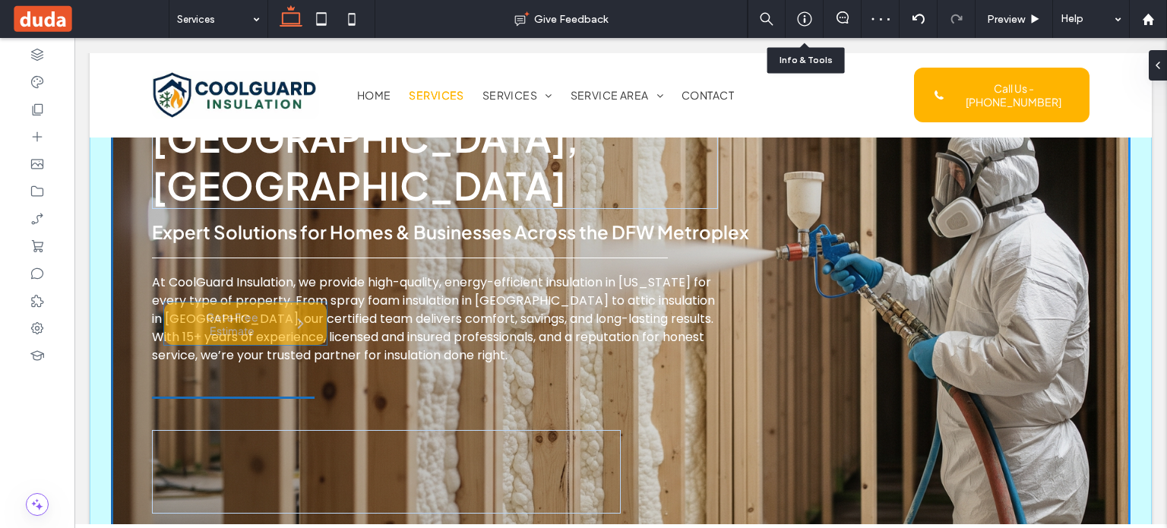
drag, startPoint x: 285, startPoint y: 374, endPoint x: 349, endPoint y: 395, distance: 67.3
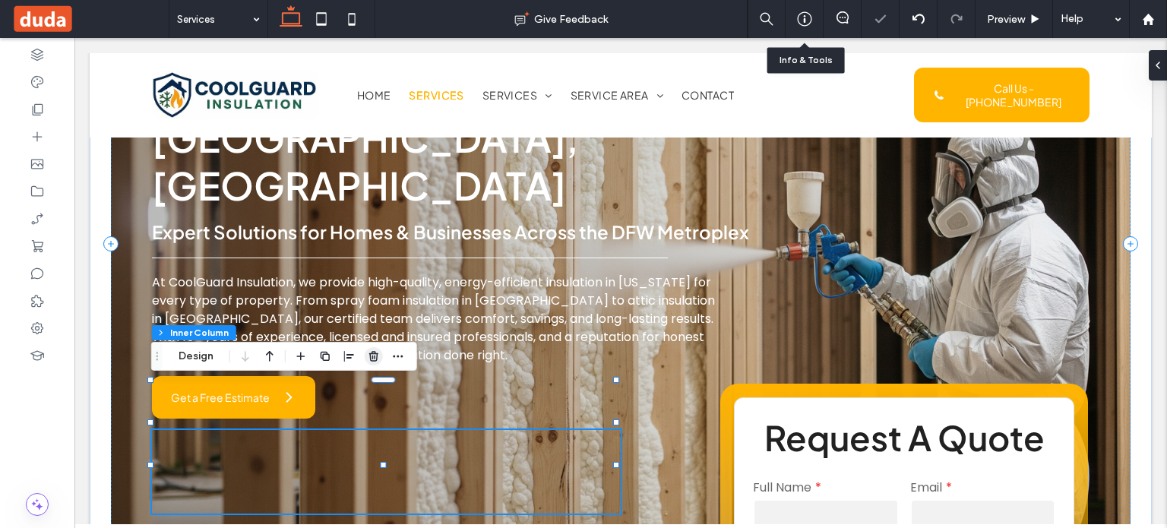
drag, startPoint x: 368, startPoint y: 357, endPoint x: 313, endPoint y: 330, distance: 61.8
click at [368, 357] on icon "button" at bounding box center [374, 356] width 12 height 12
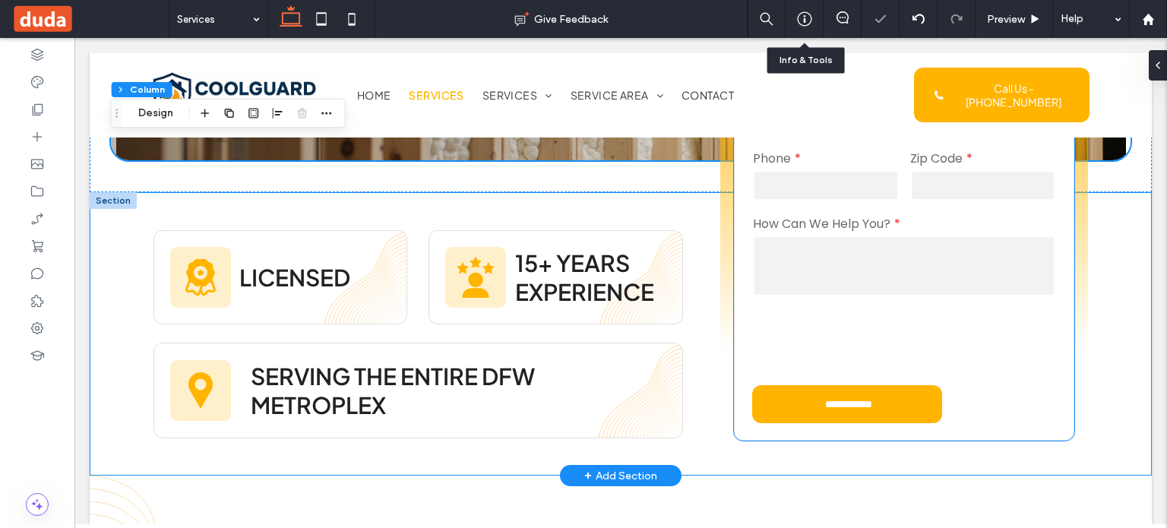
scroll to position [304, 0]
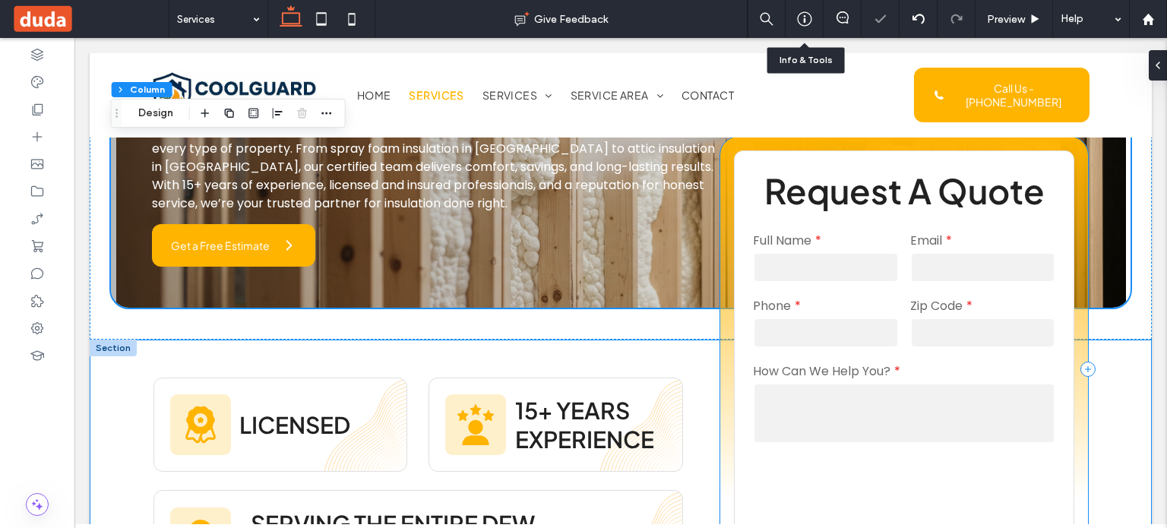
click at [723, 343] on div "**********" at bounding box center [904, 370] width 368 height 466
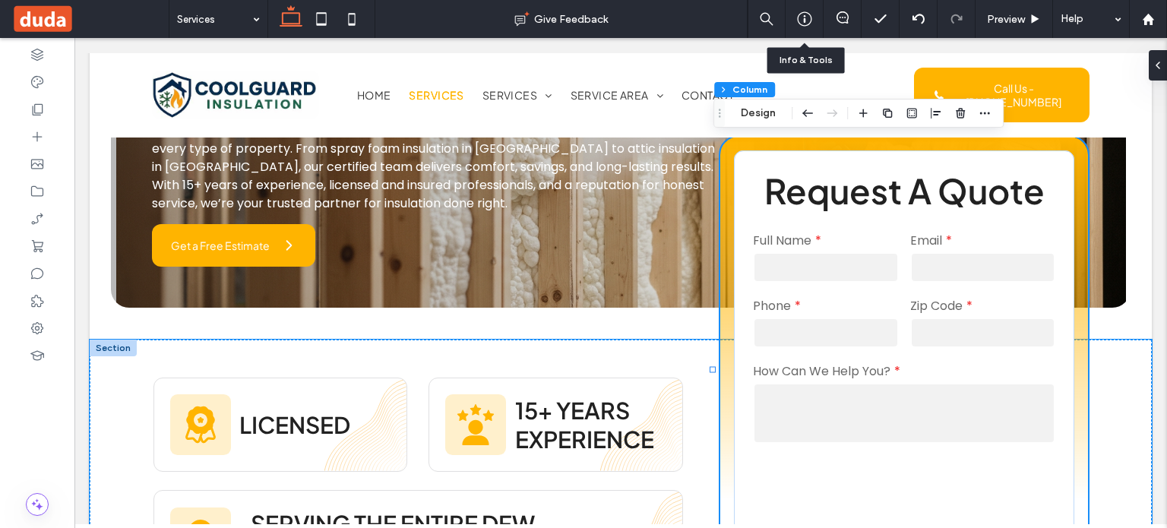
click at [122, 340] on div at bounding box center [113, 348] width 47 height 17
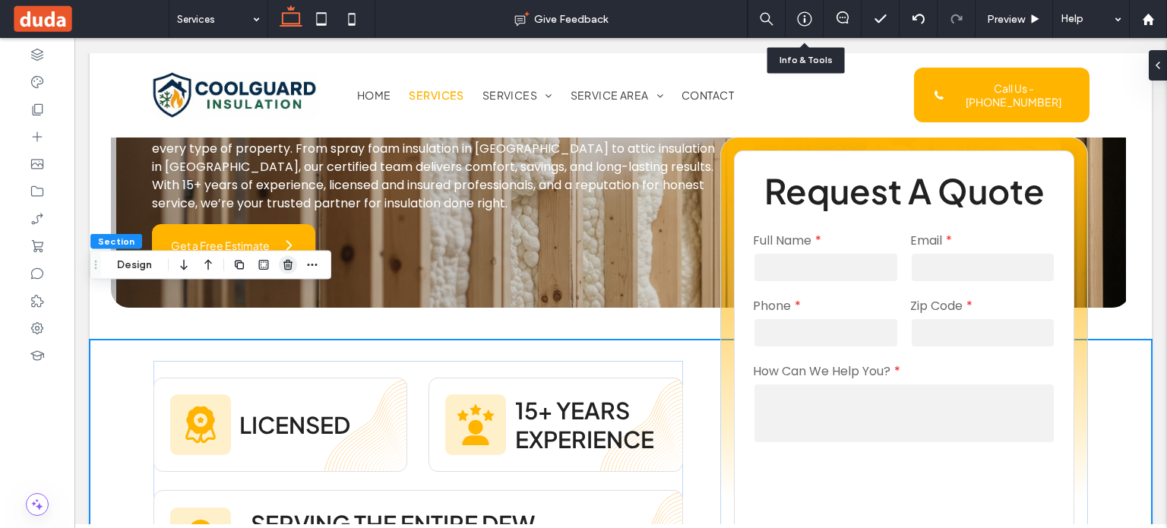
click at [293, 263] on icon "button" at bounding box center [288, 265] width 12 height 12
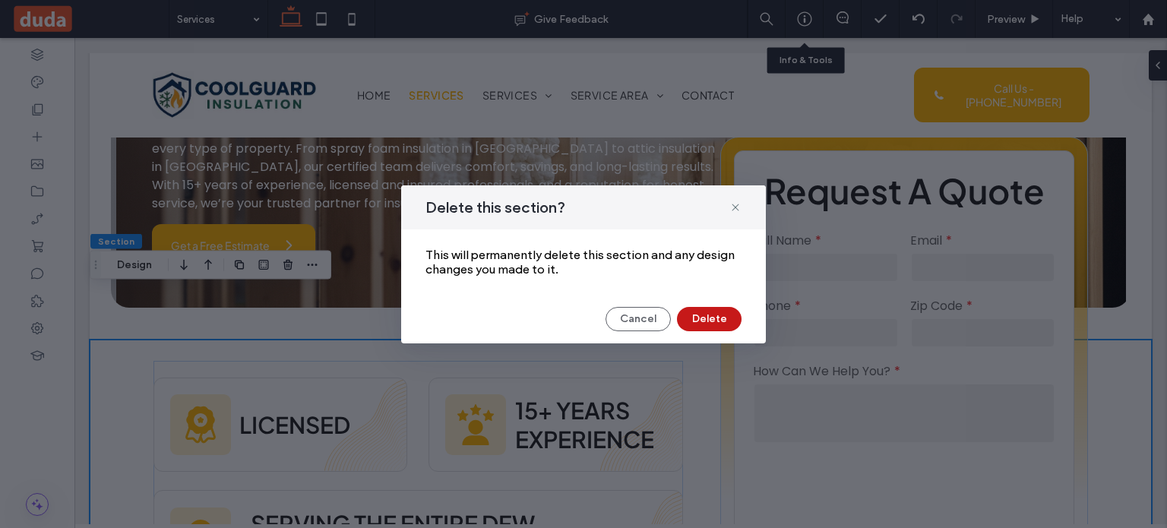
click at [702, 321] on button "Delete" at bounding box center [709, 319] width 65 height 24
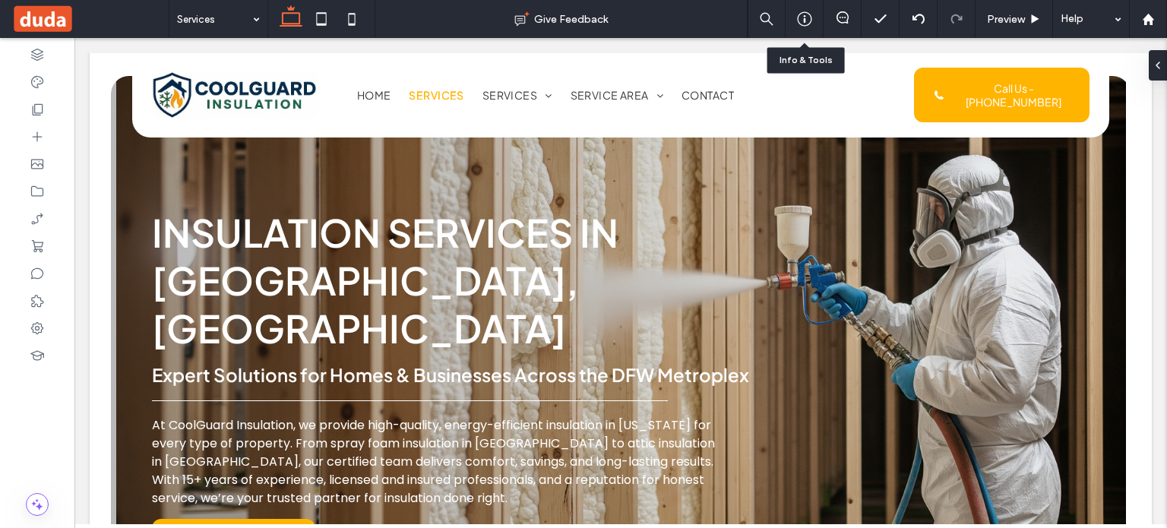
scroll to position [0, 0]
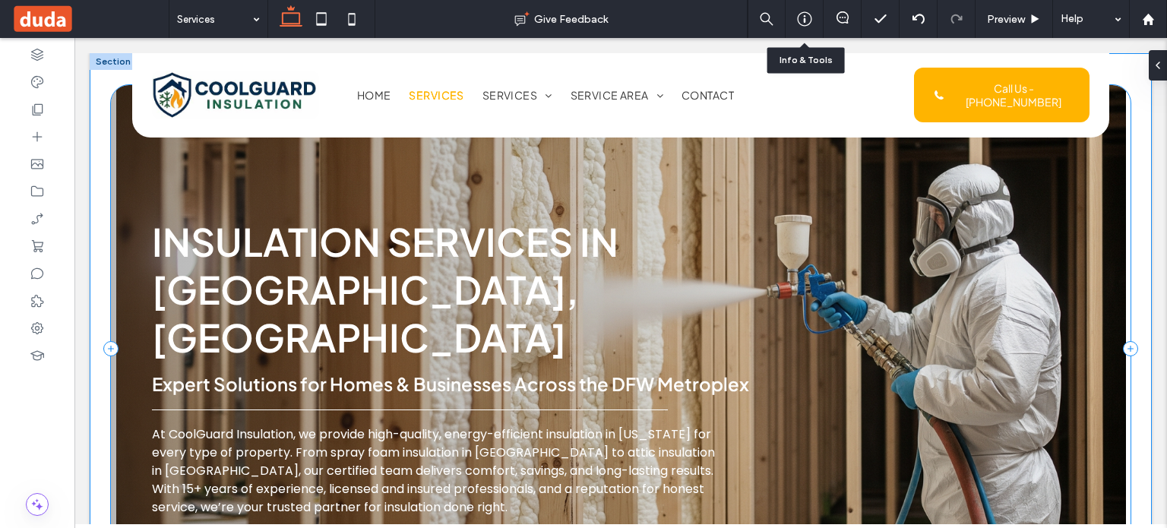
click at [526, 169] on div "Insulation Services in [GEOGRAPHIC_DATA], [GEOGRAPHIC_DATA] Expert Solutions fo…" at bounding box center [621, 348] width 1020 height 527
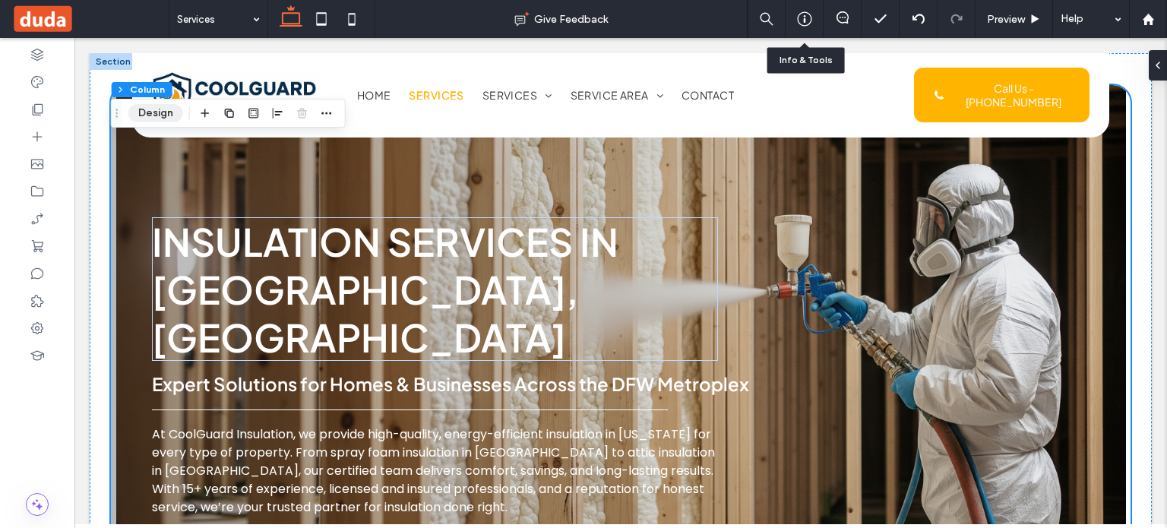
click at [164, 115] on button "Design" at bounding box center [155, 113] width 55 height 18
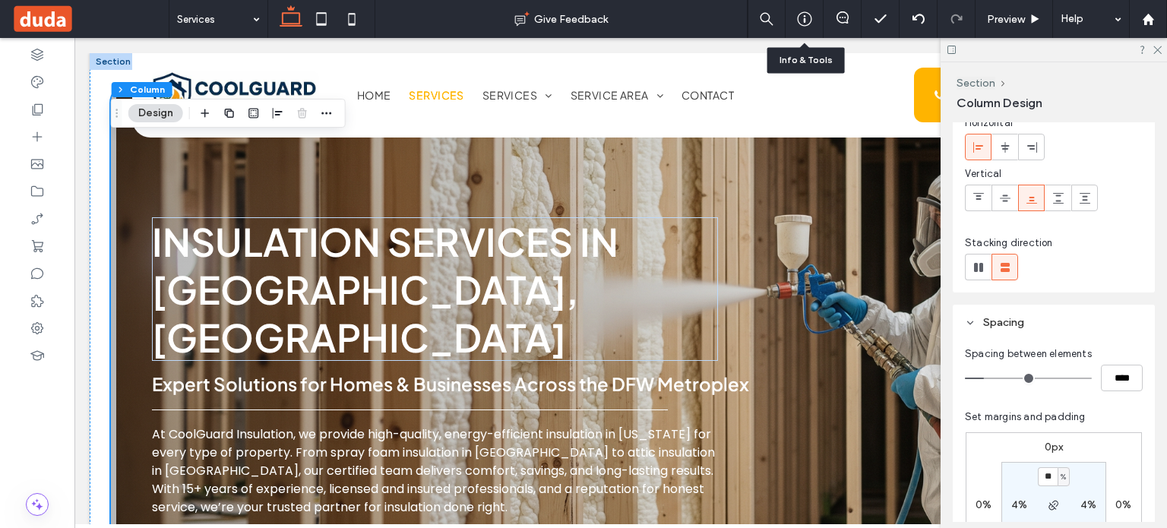
scroll to position [152, 0]
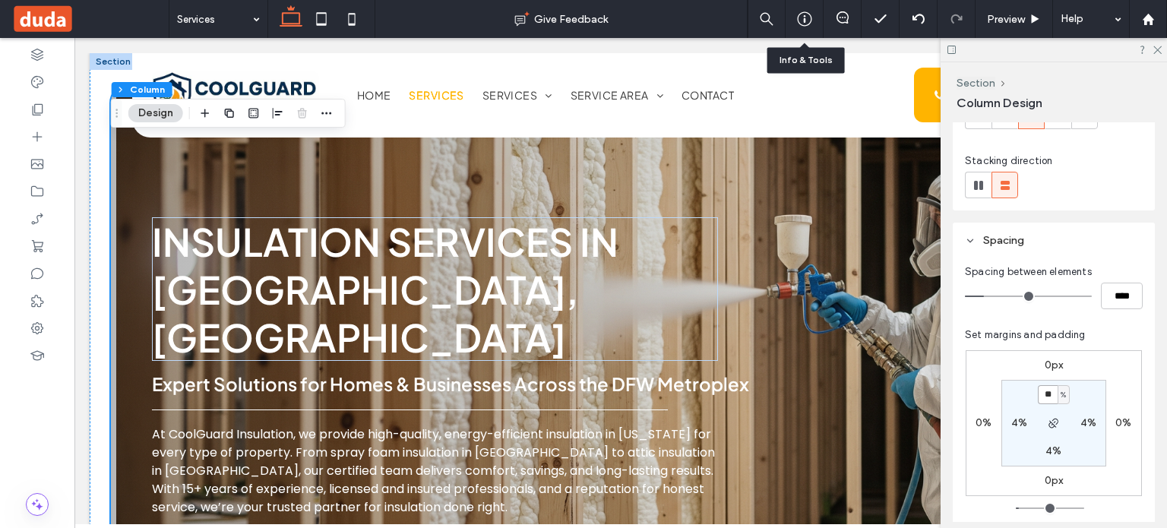
click at [1042, 397] on input "**" at bounding box center [1048, 394] width 20 height 19
type input "**"
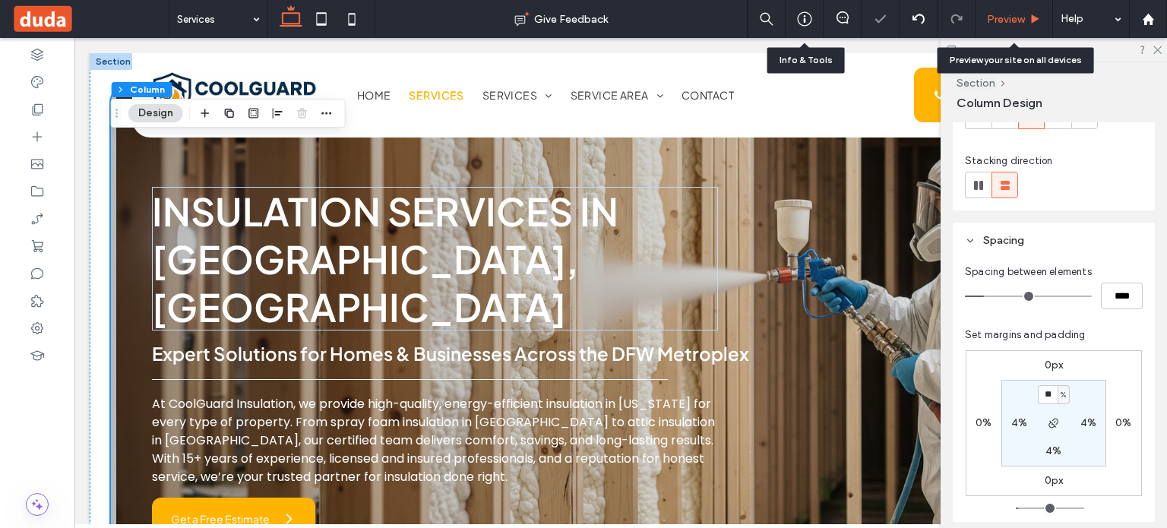
click at [996, 21] on span "Preview" at bounding box center [1006, 19] width 38 height 13
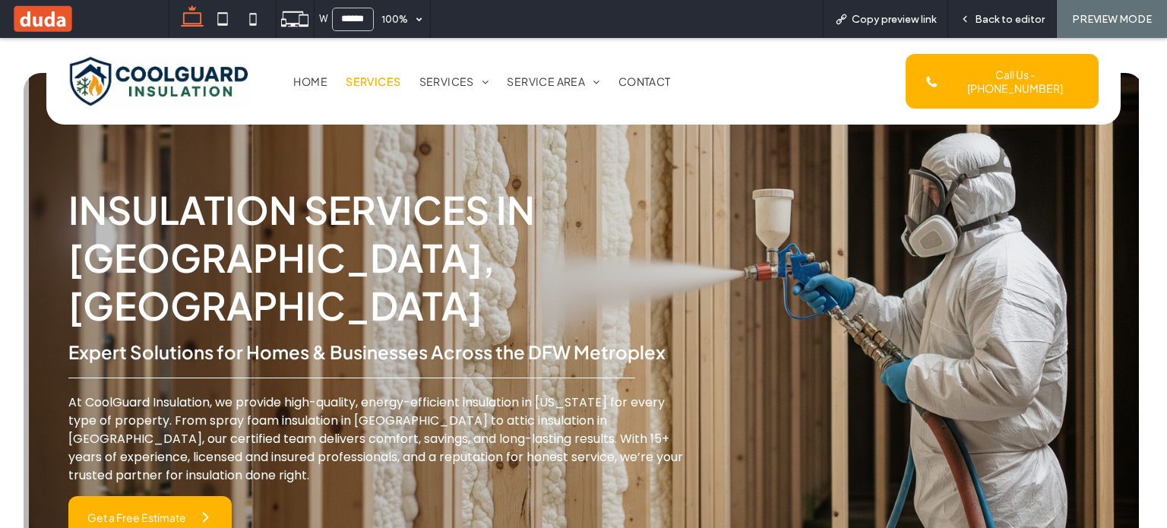
click at [297, 87] on div "Home Services Services Spray Foam Insulation Commercial Insulation Attic Insula…" at bounding box center [589, 81] width 634 height 87
click at [299, 83] on span "Home" at bounding box center [310, 81] width 34 height 14
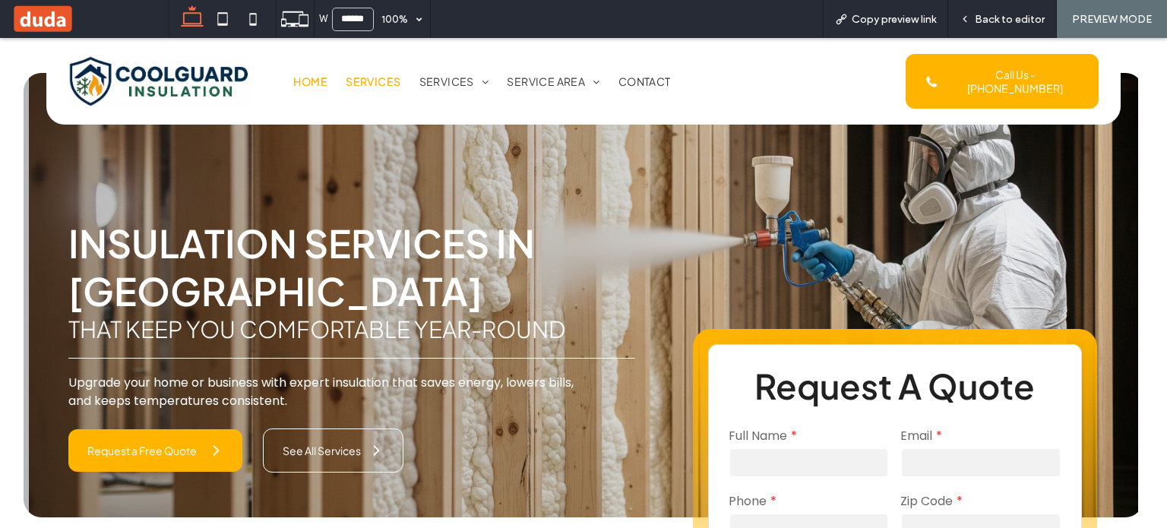
click at [374, 78] on span "Services" at bounding box center [373, 81] width 55 height 14
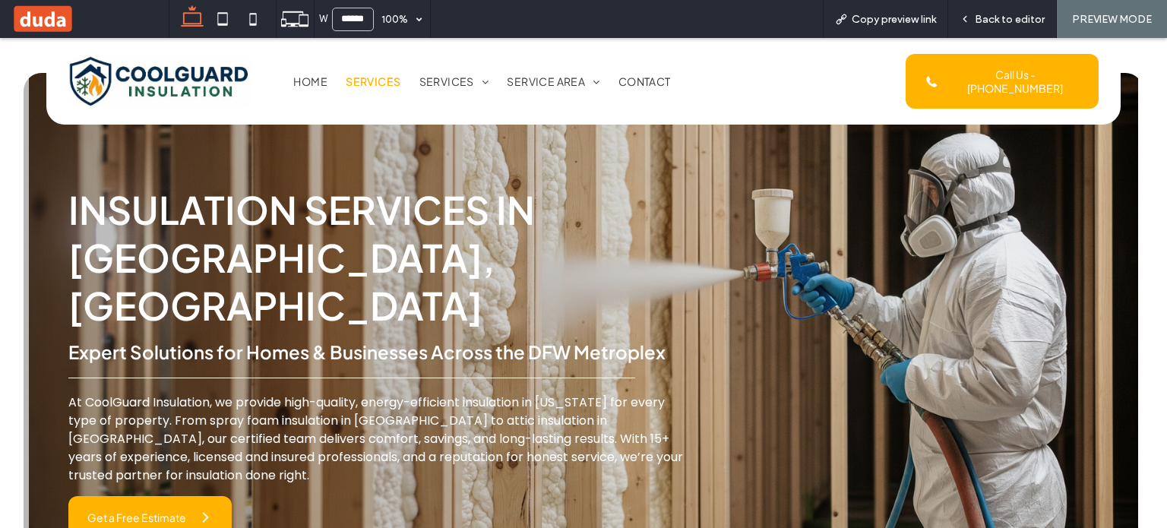
click at [791, 14] on div "W ****** 100% Copy preview link Back to editor PREVIEW MODE" at bounding box center [668, 19] width 998 height 38
click at [1015, 19] on span "Back to editor" at bounding box center [1010, 19] width 70 height 13
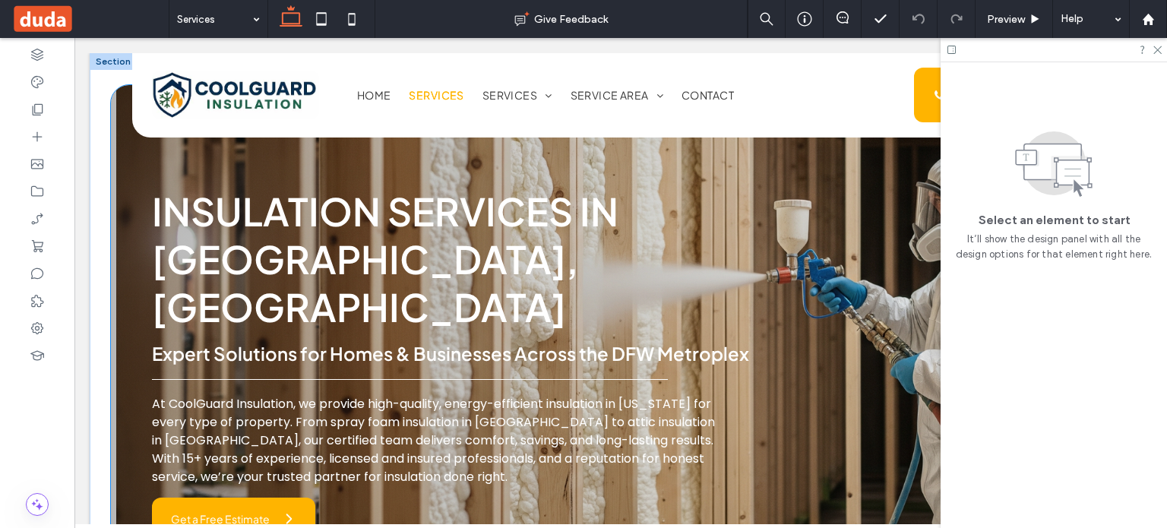
click at [831, 168] on div "Insulation Services in [GEOGRAPHIC_DATA], [GEOGRAPHIC_DATA] Expert Solutions fo…" at bounding box center [621, 333] width 1020 height 496
click at [716, 160] on div "Insulation Services in [GEOGRAPHIC_DATA], [GEOGRAPHIC_DATA] Expert Solutions fo…" at bounding box center [621, 333] width 1020 height 496
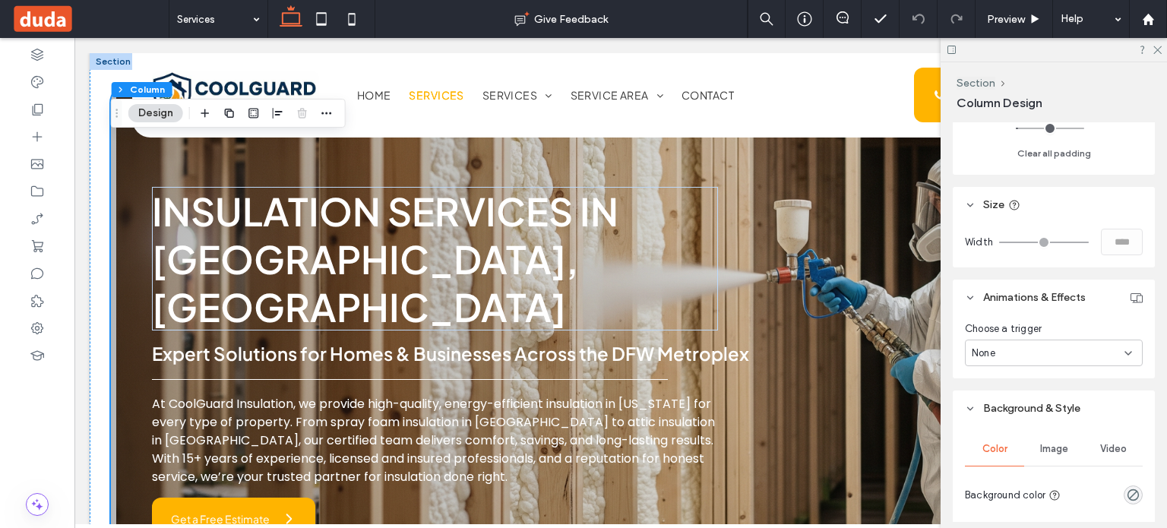
scroll to position [684, 0]
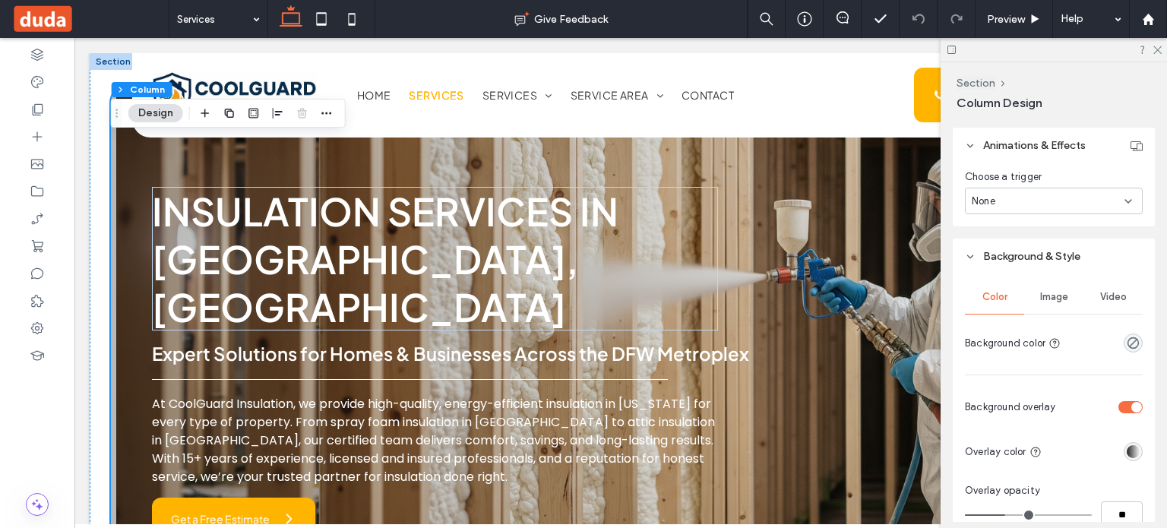
click at [1045, 303] on div "Image" at bounding box center [1053, 296] width 59 height 33
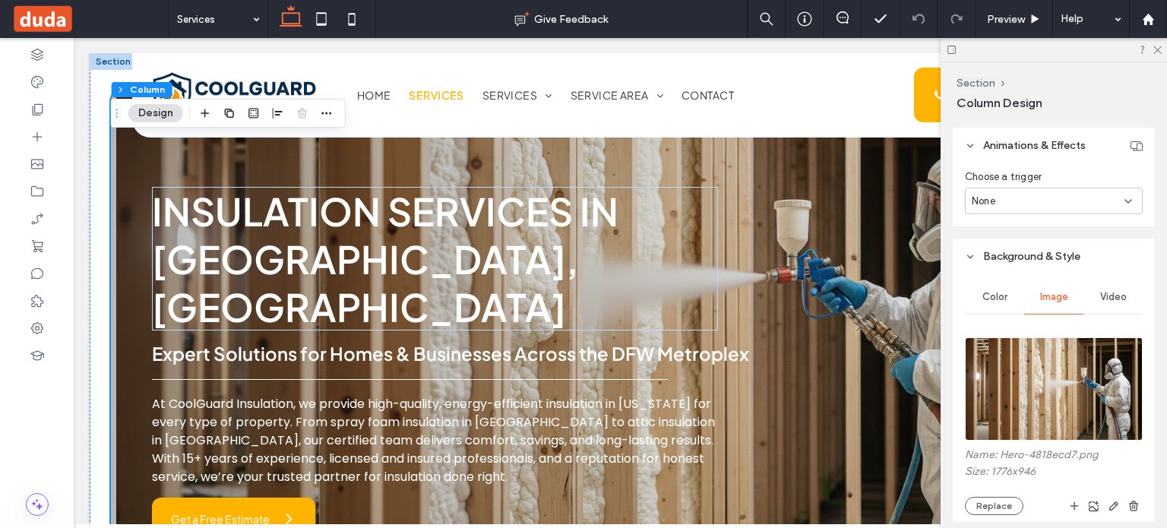
click at [1066, 400] on img at bounding box center [1054, 388] width 178 height 103
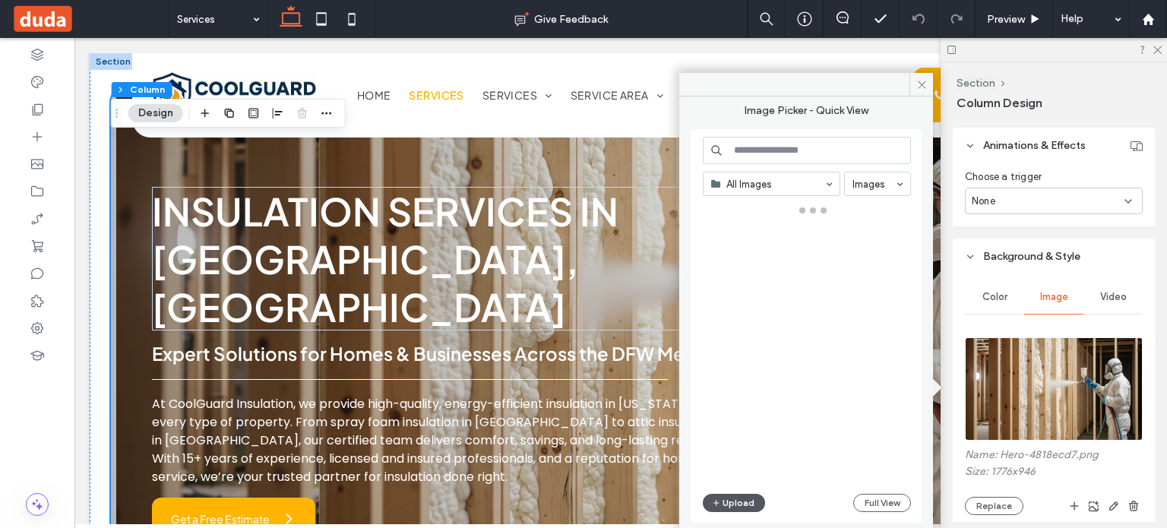
click at [729, 497] on button "Upload" at bounding box center [734, 503] width 62 height 18
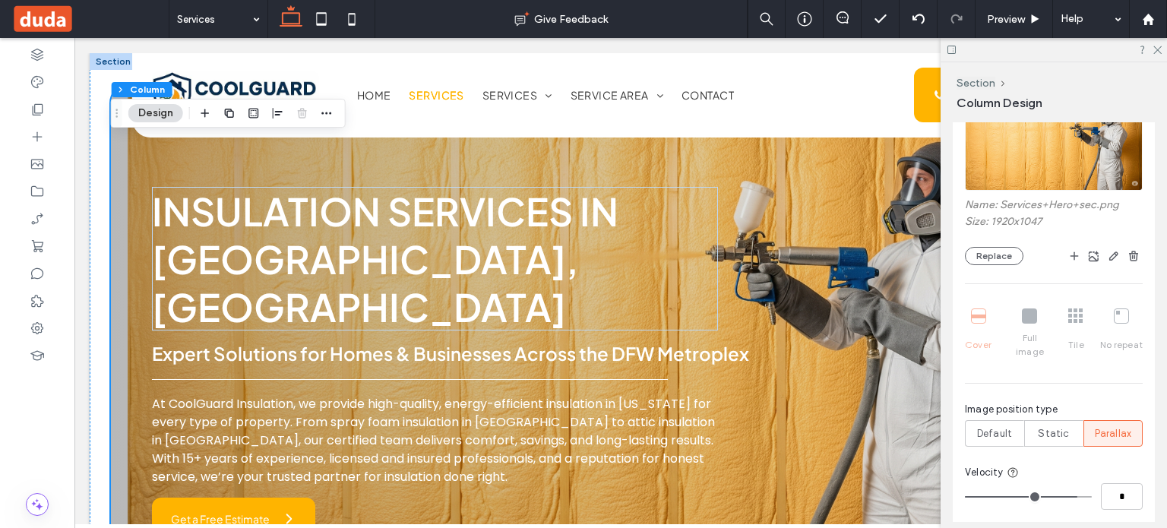
scroll to position [988, 0]
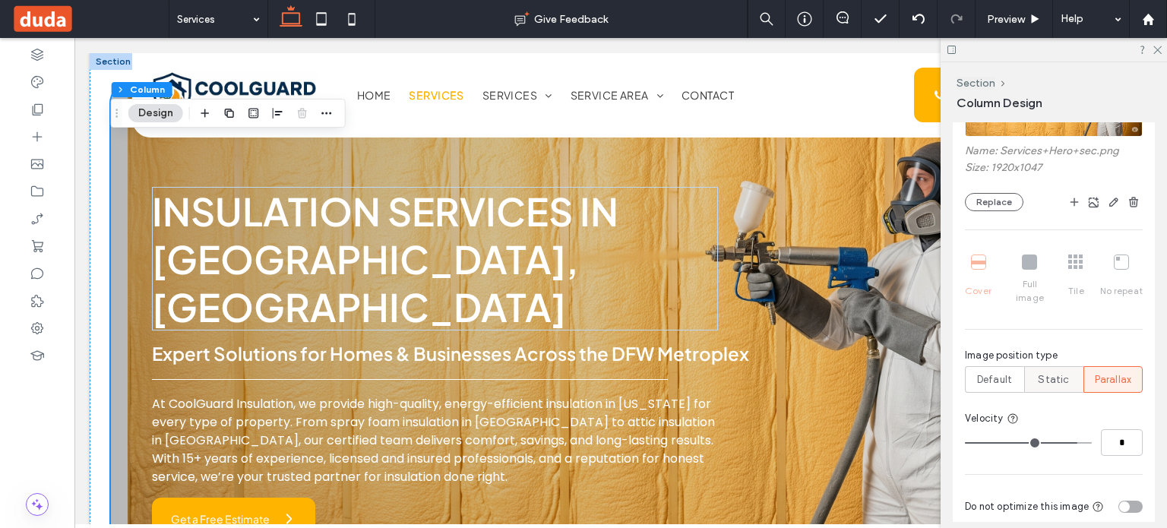
click at [1055, 372] on span "Static" at bounding box center [1053, 379] width 31 height 15
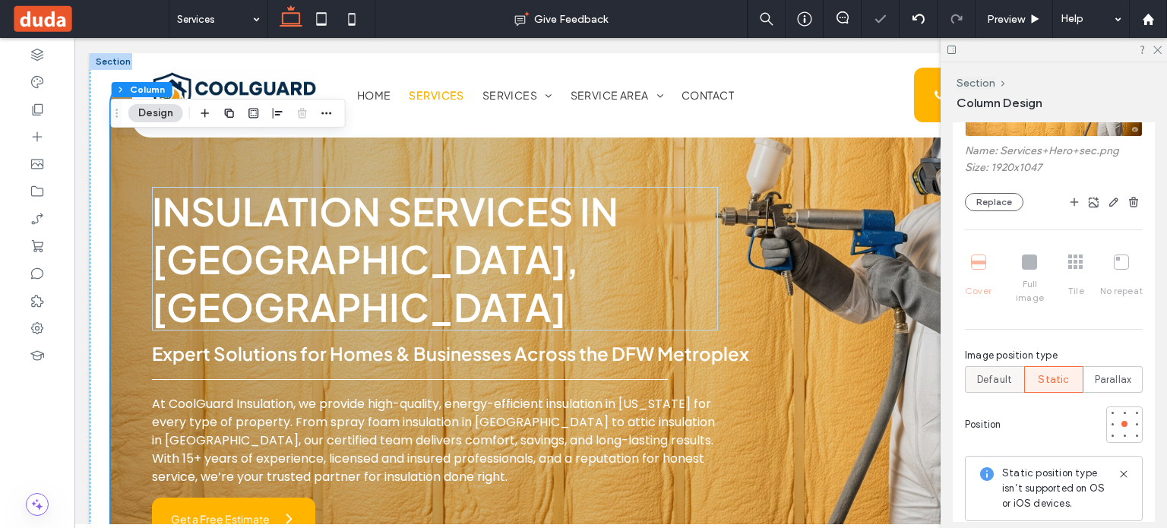
click at [977, 372] on span "Default" at bounding box center [994, 379] width 35 height 15
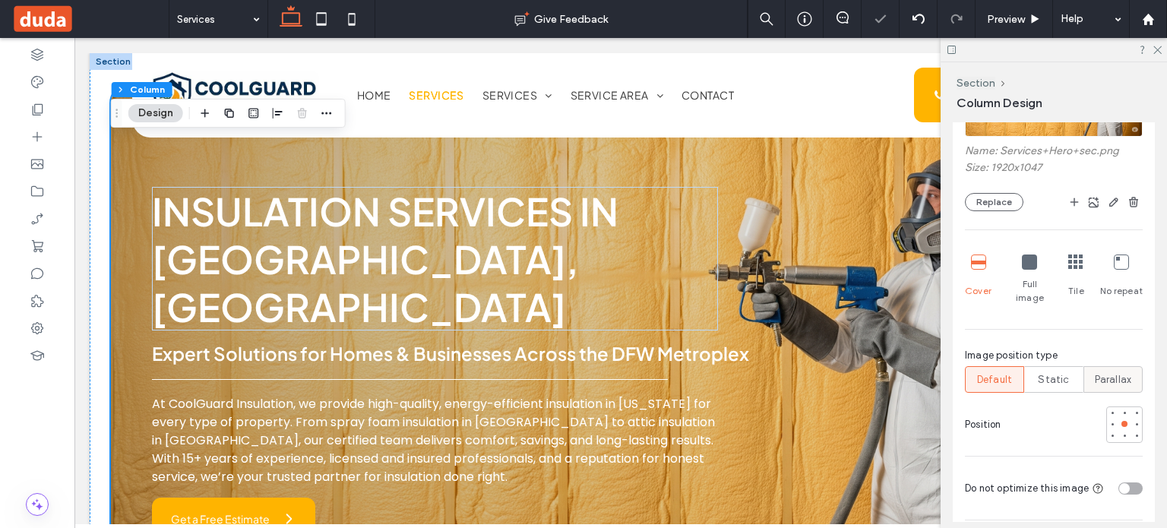
click at [1097, 372] on span "Parallax" at bounding box center [1113, 379] width 37 height 15
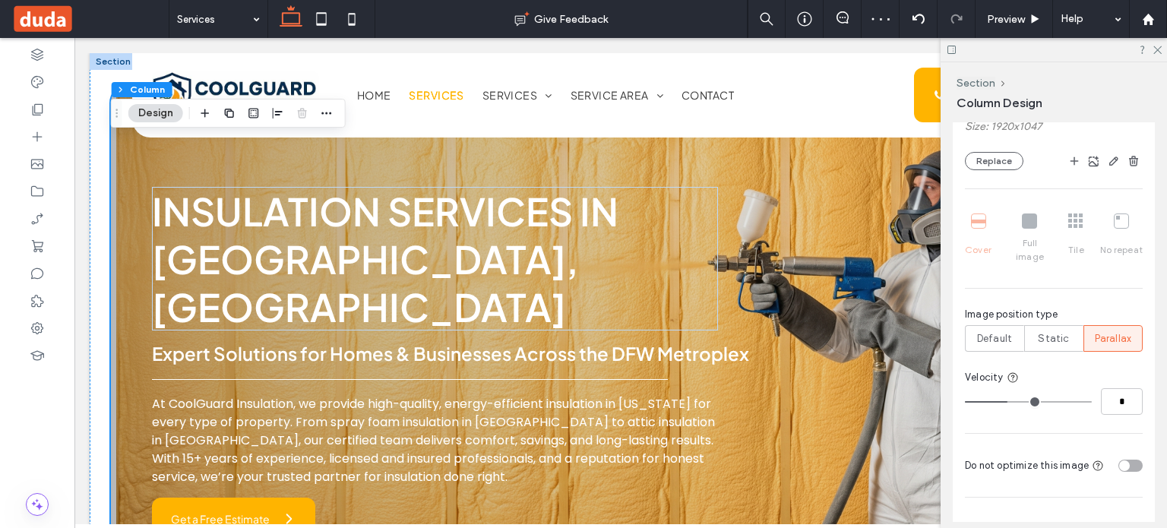
scroll to position [1064, 0]
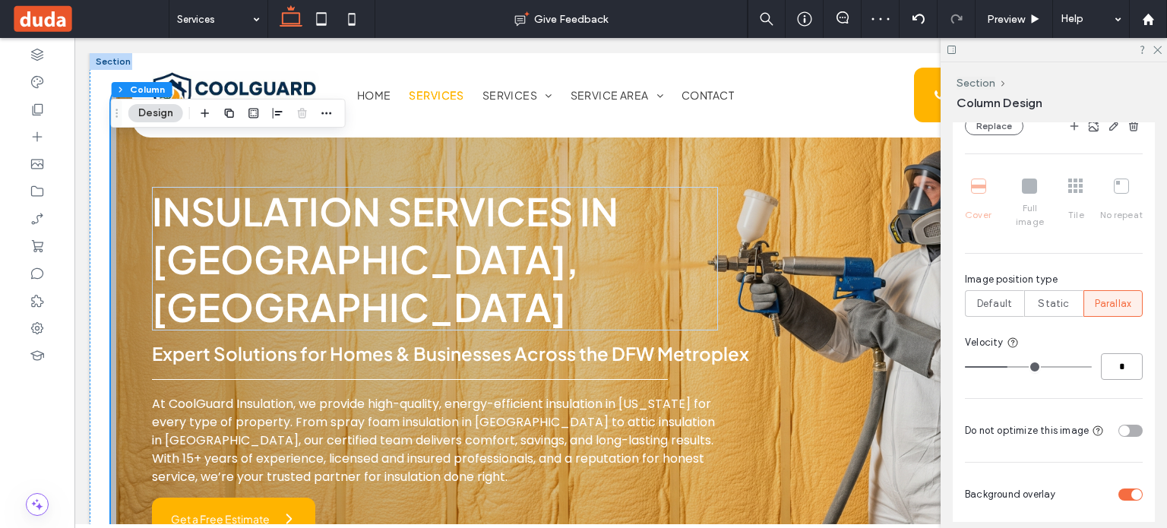
click at [1110, 355] on input "*" at bounding box center [1122, 366] width 42 height 27
type input "*"
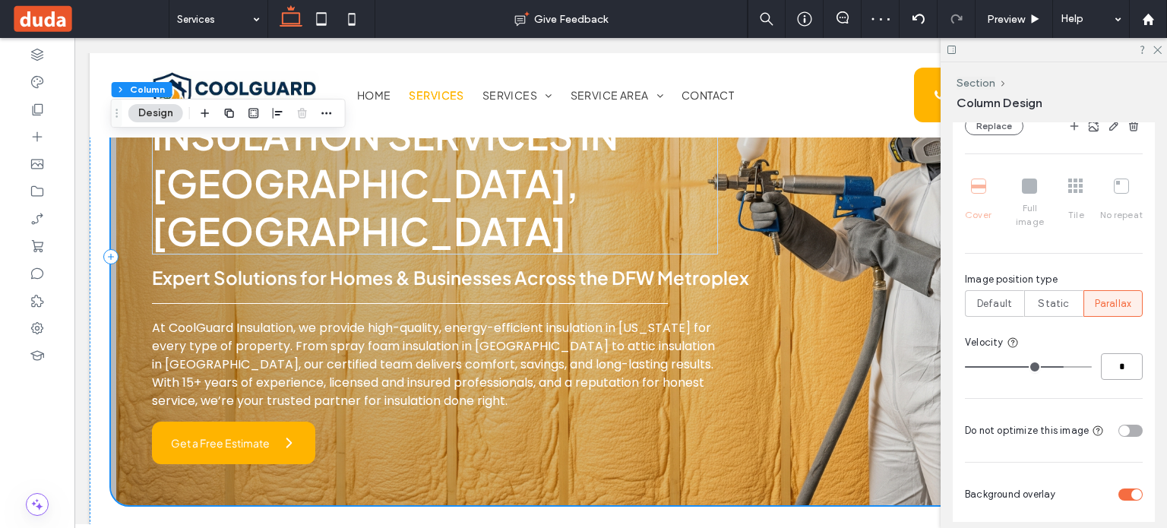
scroll to position [0, 0]
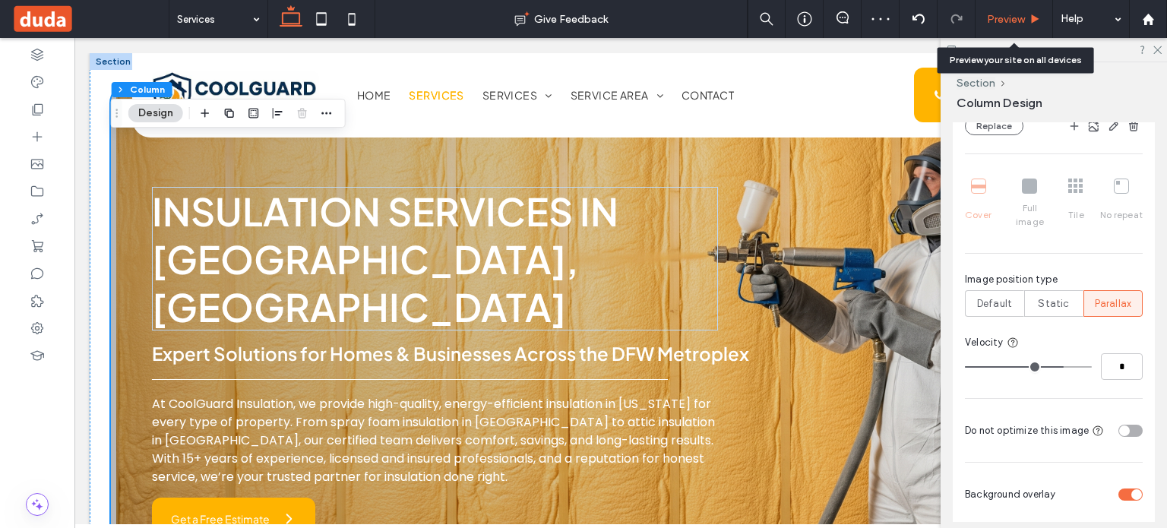
click at [994, 24] on span "Preview" at bounding box center [1006, 19] width 38 height 13
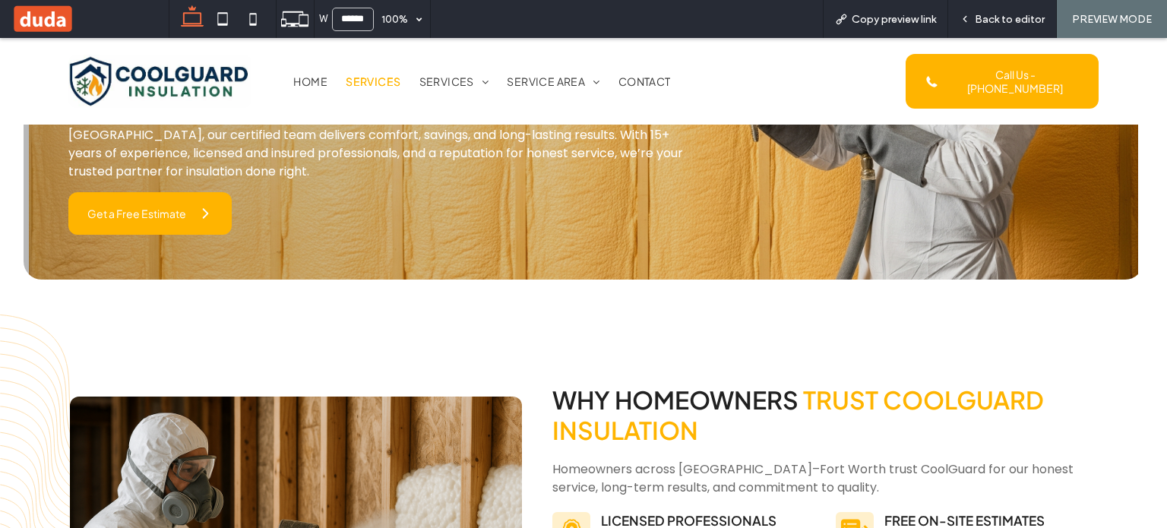
scroll to position [152, 0]
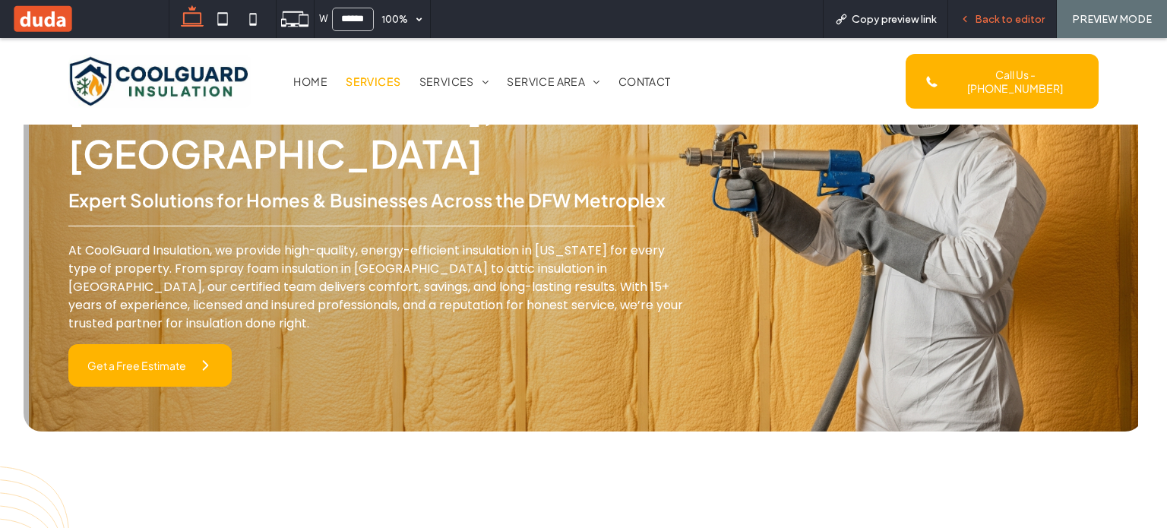
click at [994, 14] on span "Back to editor" at bounding box center [1010, 19] width 70 height 13
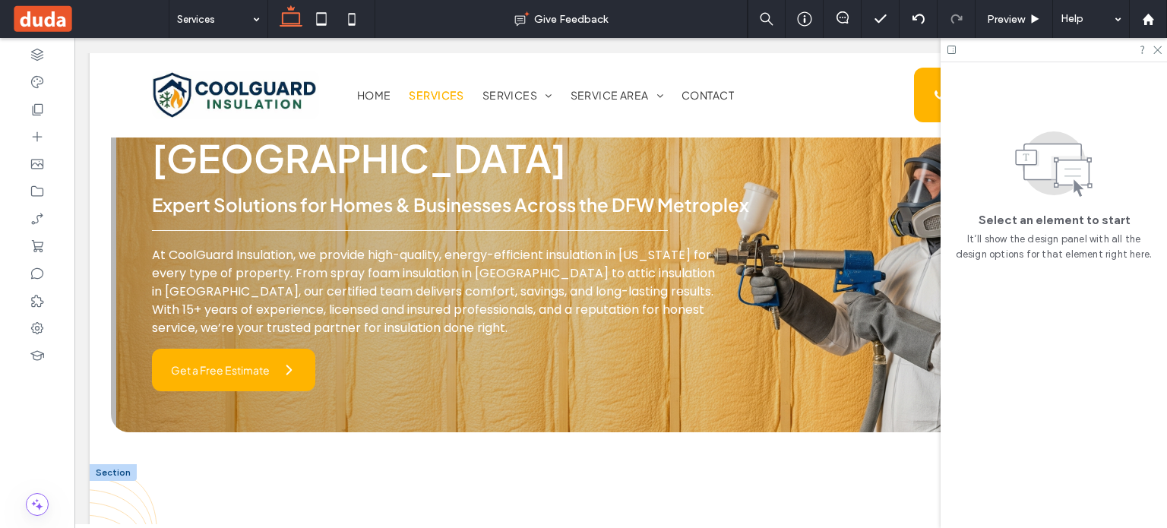
scroll to position [377, 0]
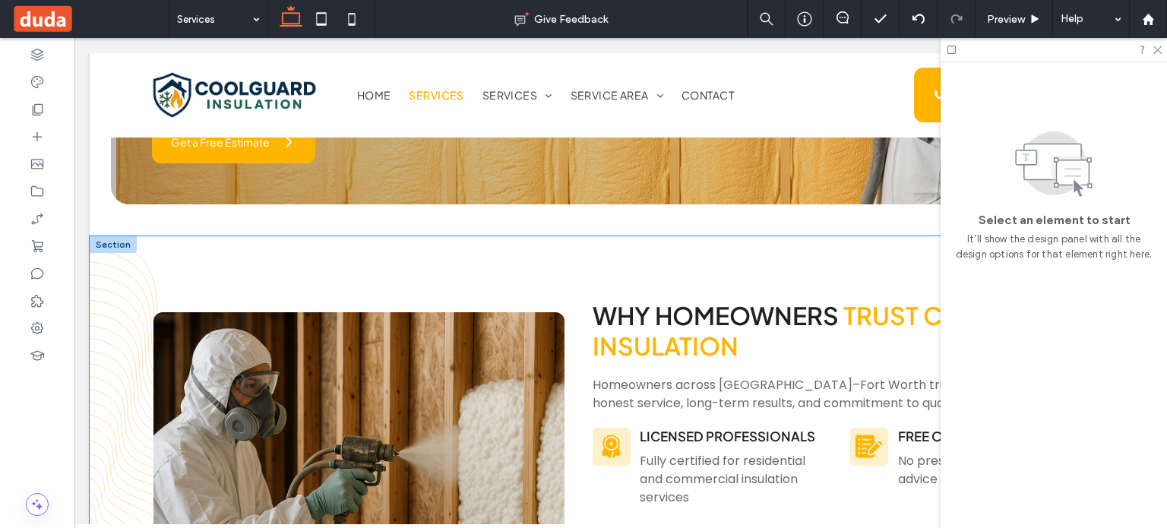
click at [552, 236] on div "WHY HOMEOWNERS TRUST COOLGUARD INSULATION Homeowners across [GEOGRAPHIC_DATA]–F…" at bounding box center [621, 479] width 1062 height 486
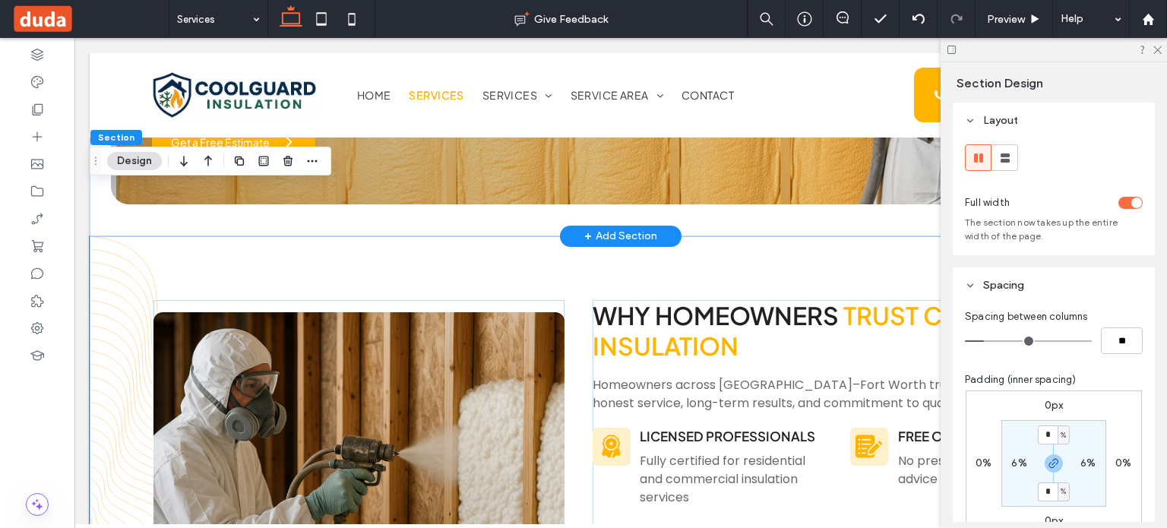
click at [619, 228] on div "+ Add Section" at bounding box center [620, 236] width 73 height 17
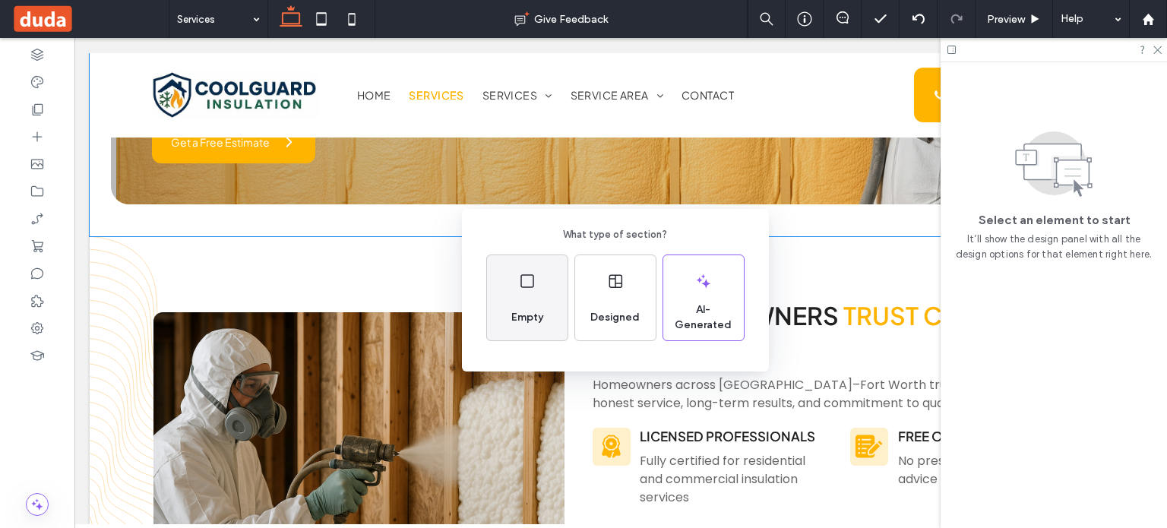
click at [530, 282] on icon at bounding box center [527, 281] width 18 height 18
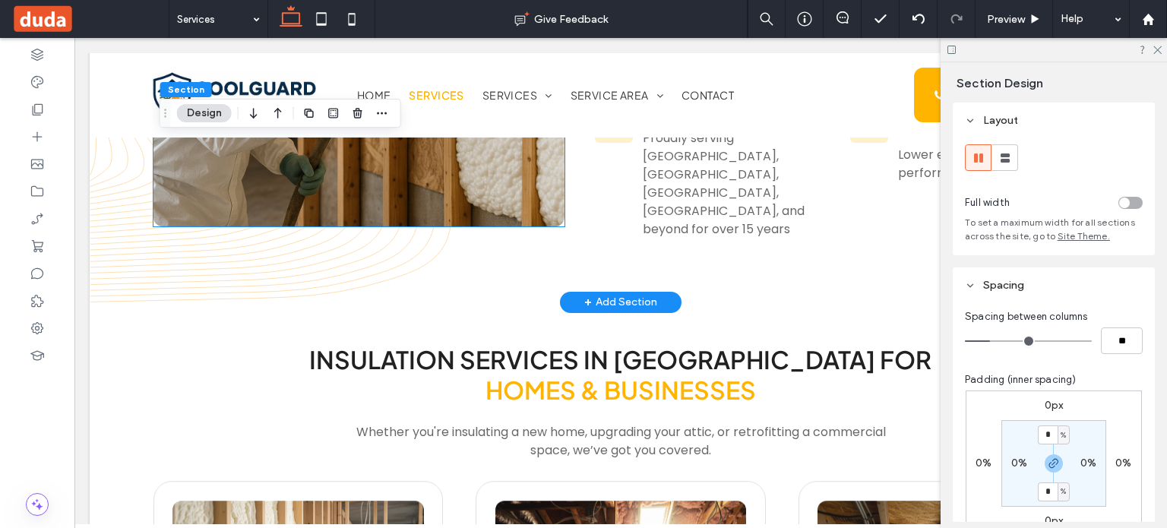
scroll to position [760, 0]
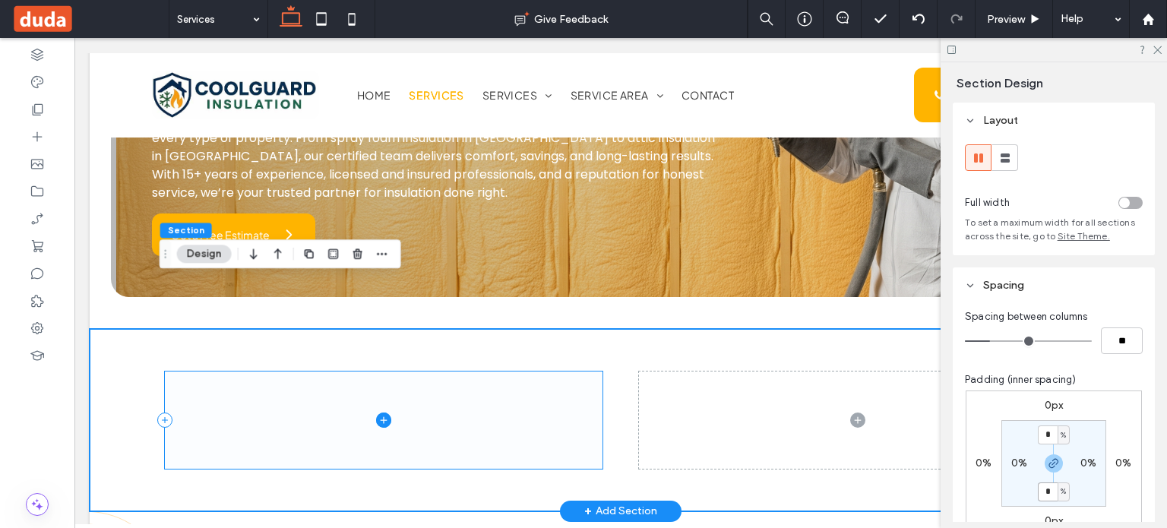
scroll to position [304, 0]
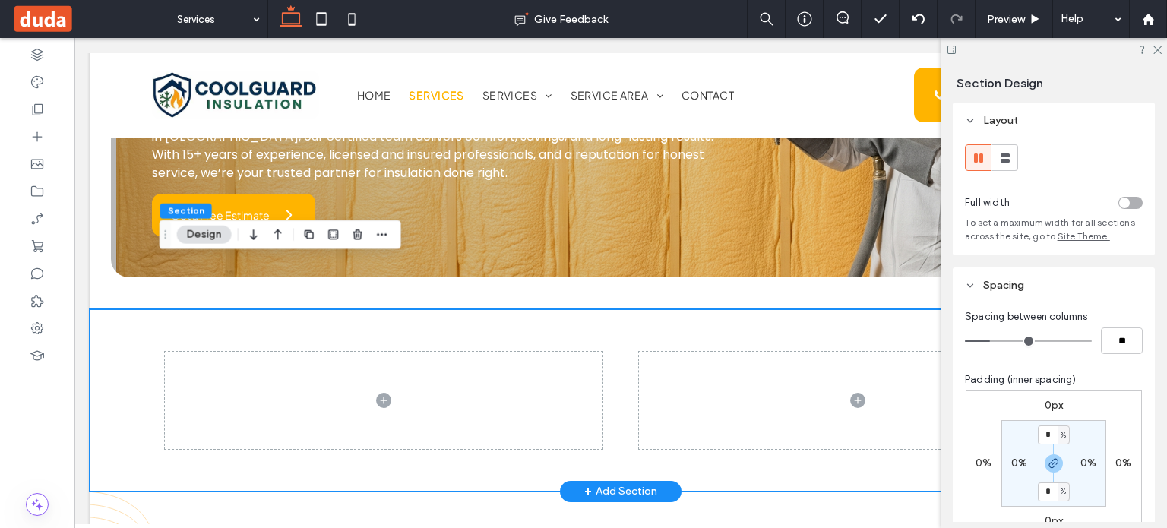
click at [165, 309] on div at bounding box center [621, 400] width 912 height 182
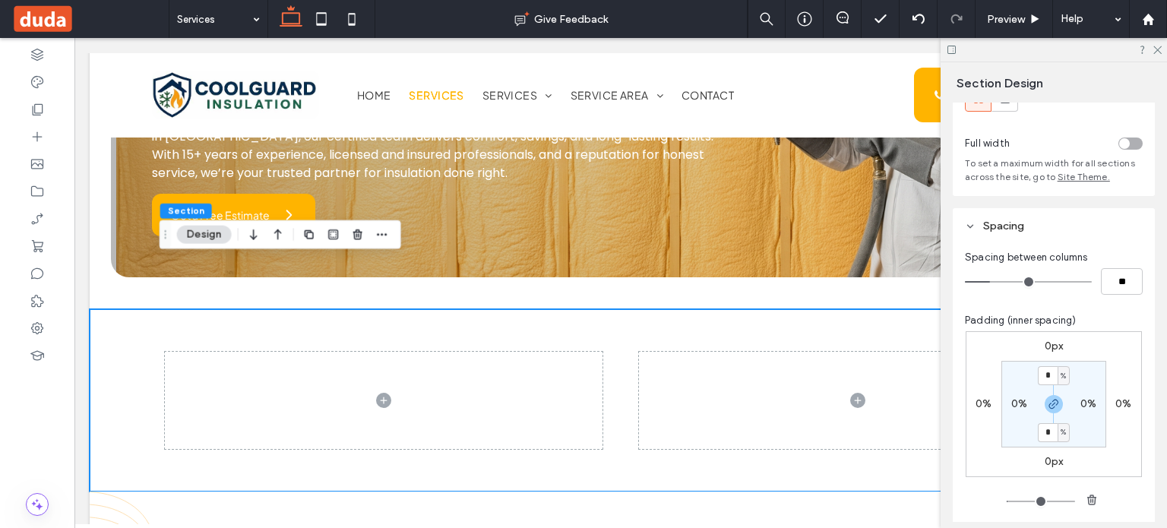
scroll to position [152, 0]
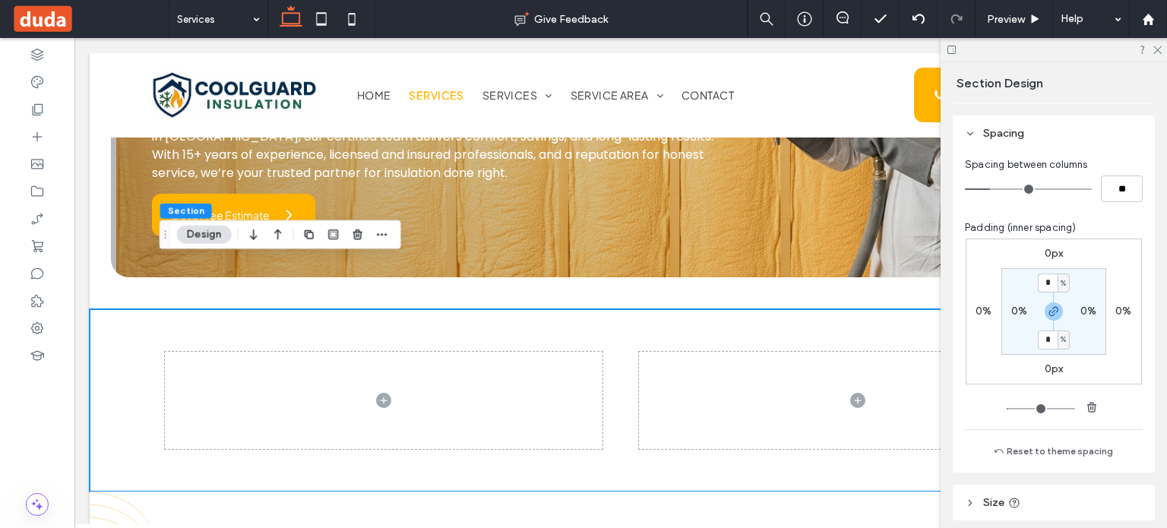
click at [1011, 311] on label "0%" at bounding box center [1019, 311] width 16 height 13
type input "*"
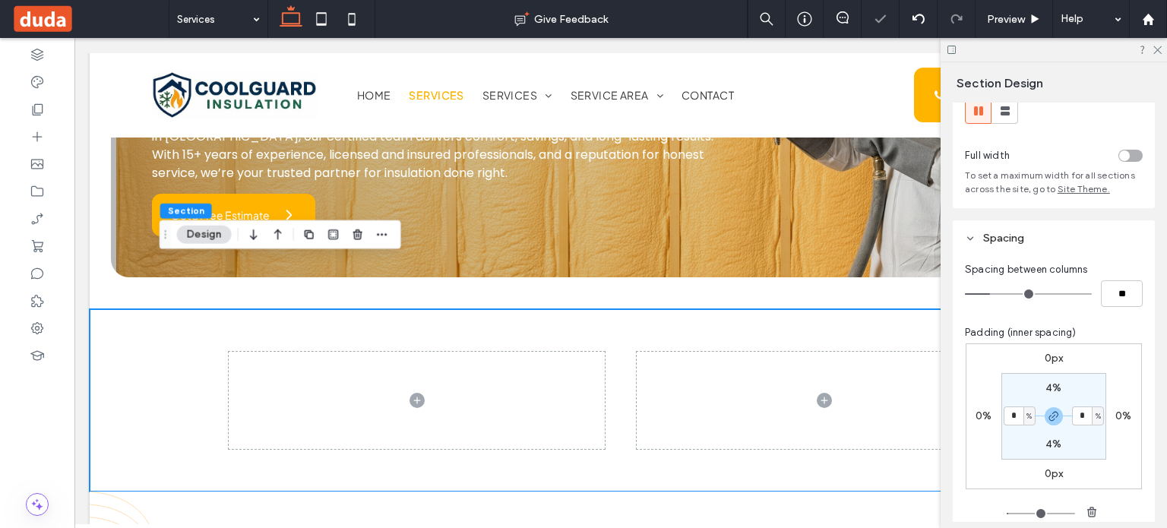
scroll to position [0, 0]
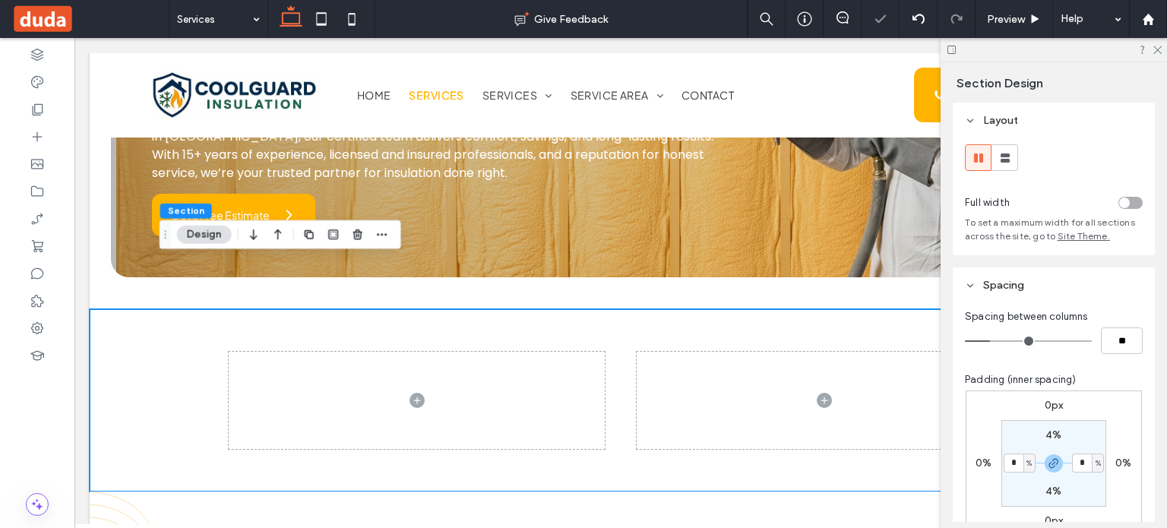
click at [1121, 205] on div "toggle" at bounding box center [1124, 203] width 11 height 11
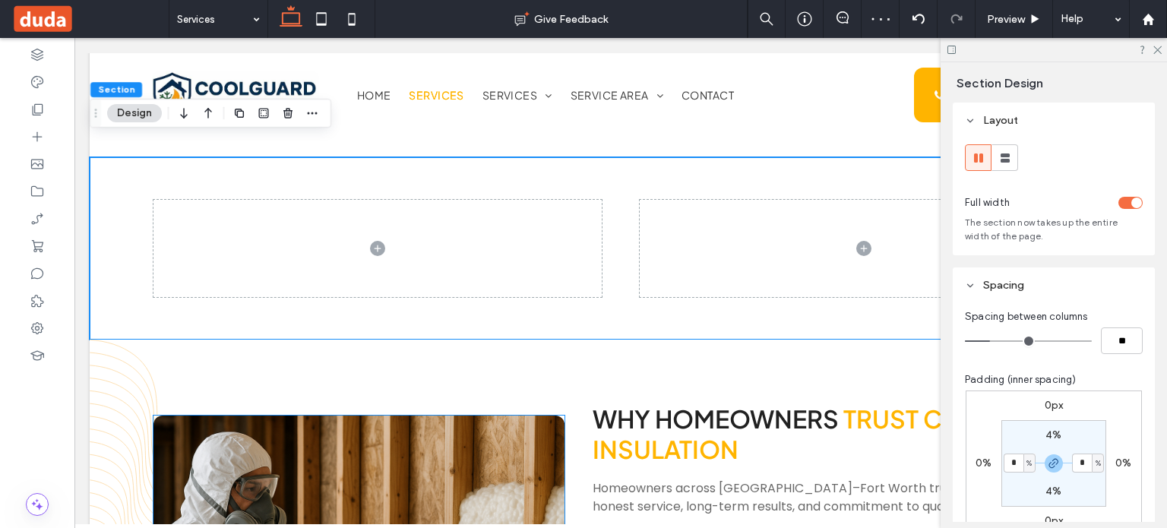
scroll to position [380, 0]
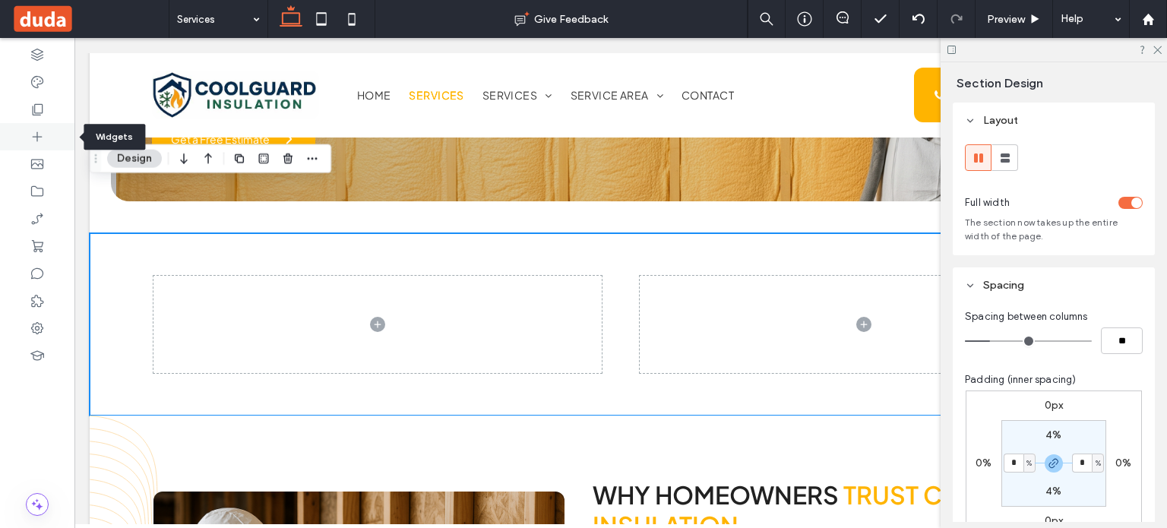
click at [48, 135] on div at bounding box center [37, 136] width 74 height 27
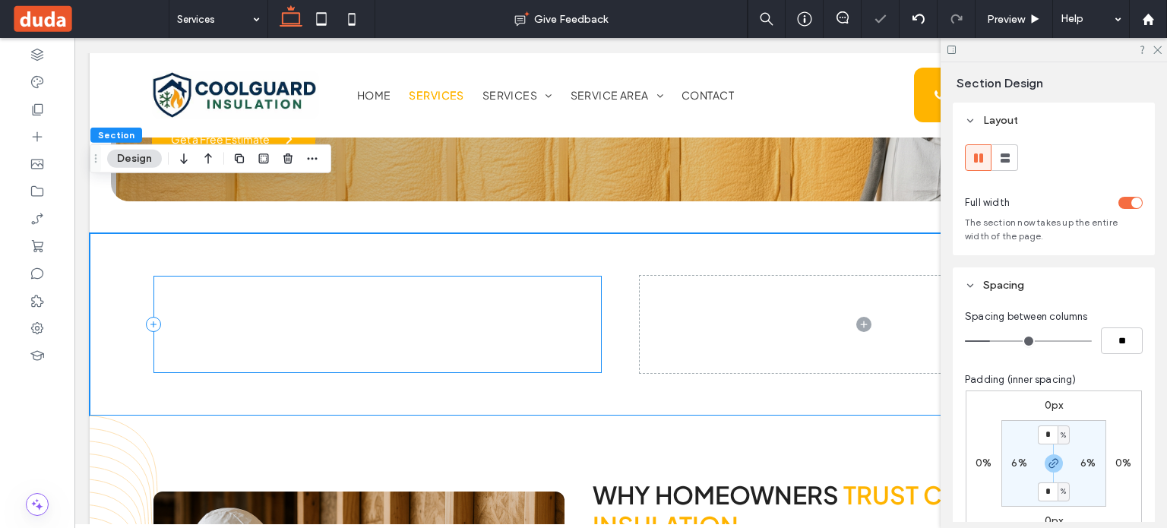
click at [188, 276] on div at bounding box center [377, 324] width 449 height 97
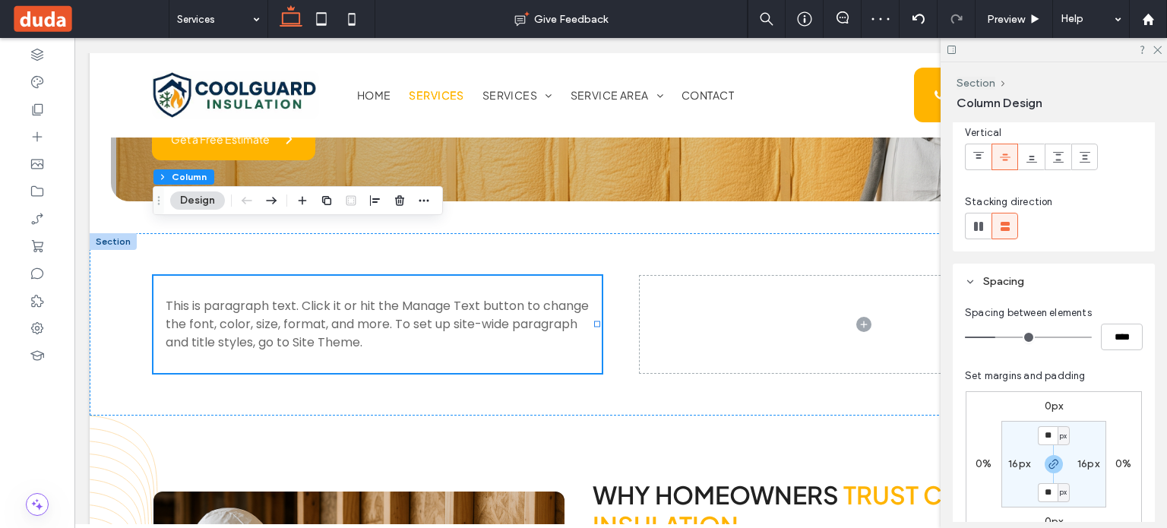
scroll to position [152, 0]
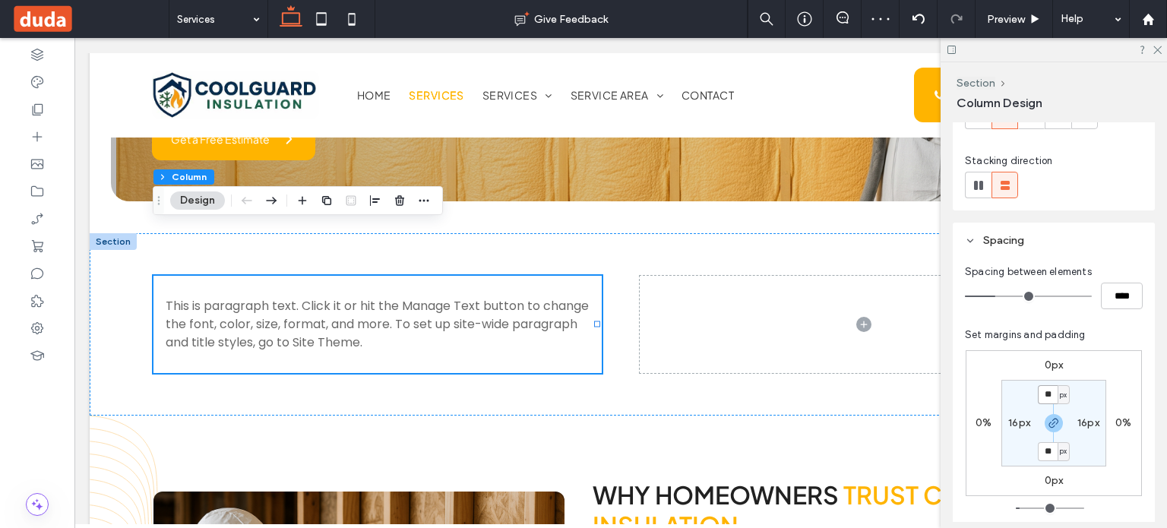
click at [1049, 397] on input "**" at bounding box center [1048, 394] width 20 height 19
type input "*"
click at [1015, 428] on label "16px" at bounding box center [1019, 422] width 22 height 13
type input "**"
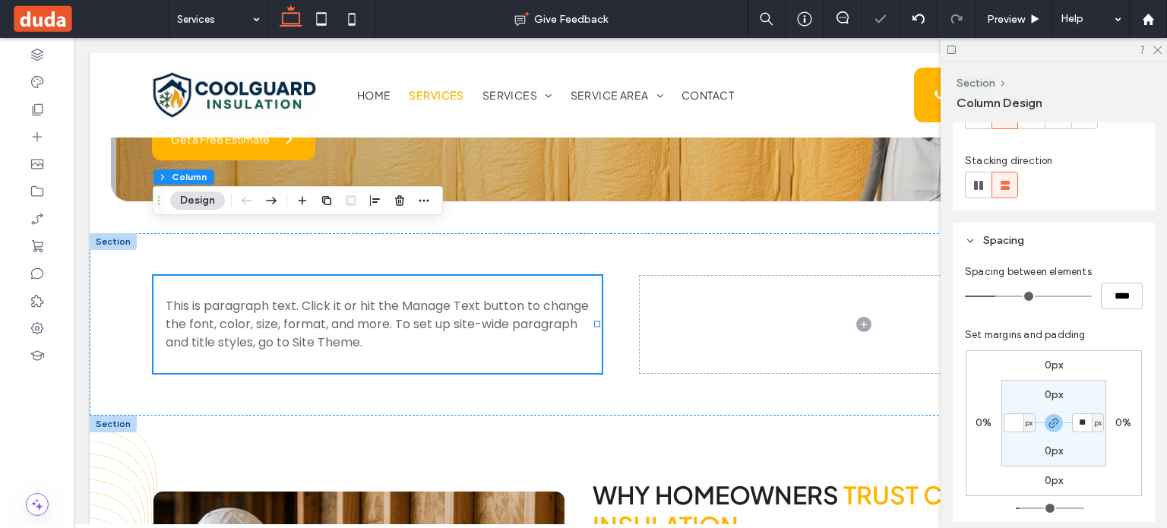
type input "*"
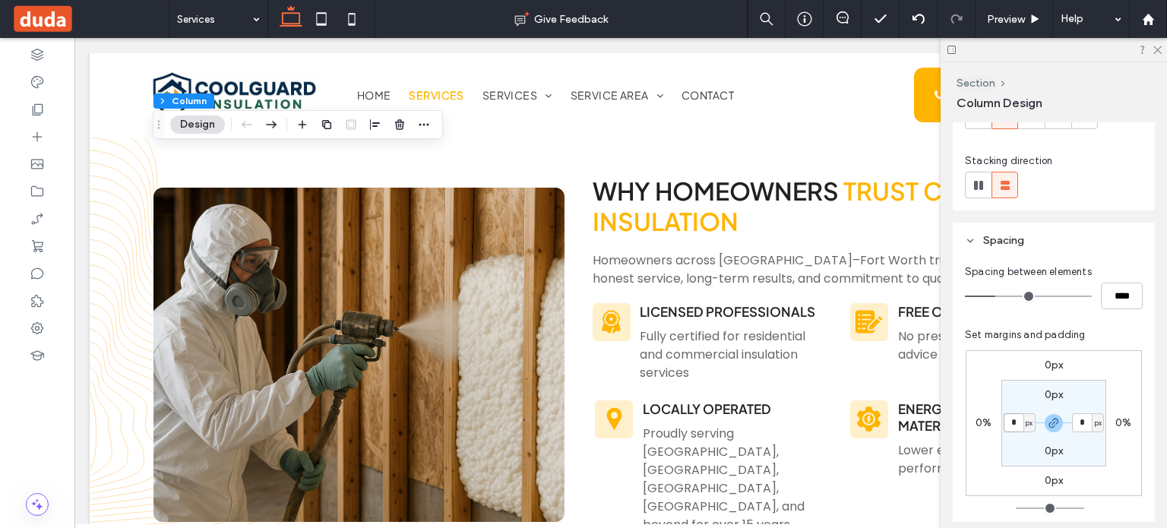
scroll to position [456, 0]
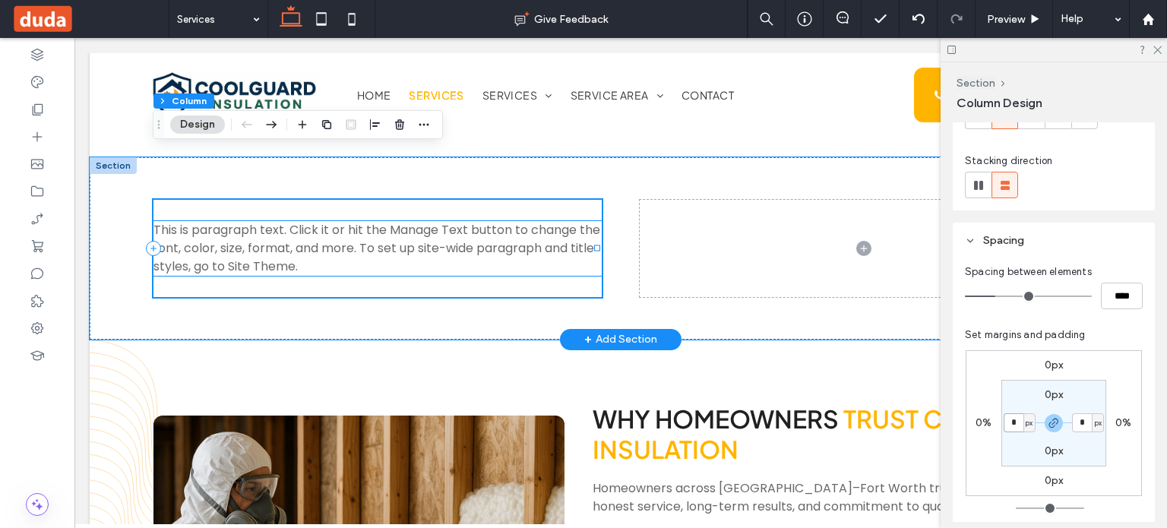
click at [406, 221] on span "This is paragraph text. Click it or hit the Manage Text button to change the fo…" at bounding box center [376, 248] width 447 height 54
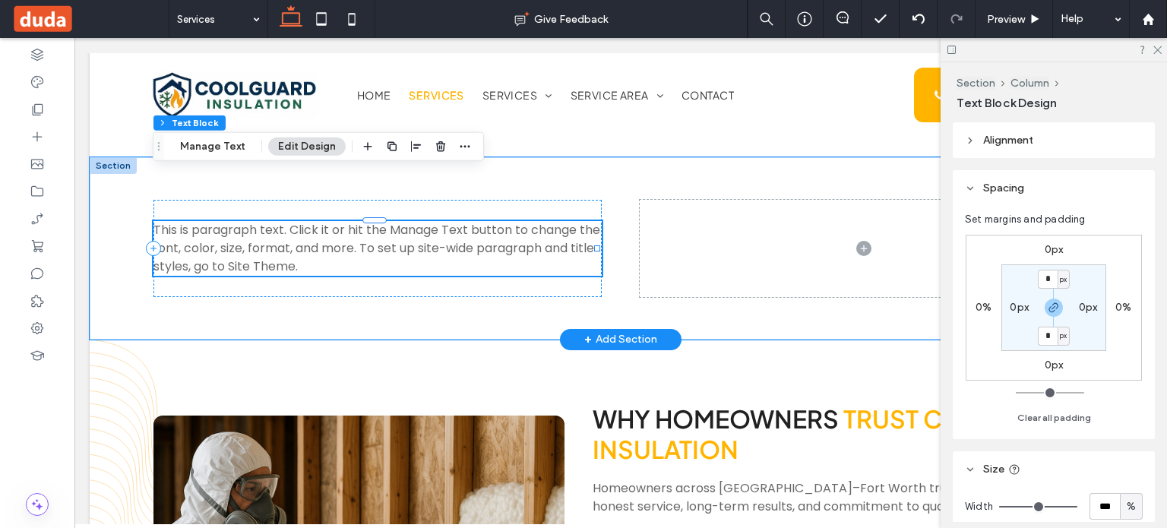
click at [406, 221] on span "This is paragraph text. Click it or hit the Manage Text button to change the fo…" at bounding box center [376, 248] width 447 height 54
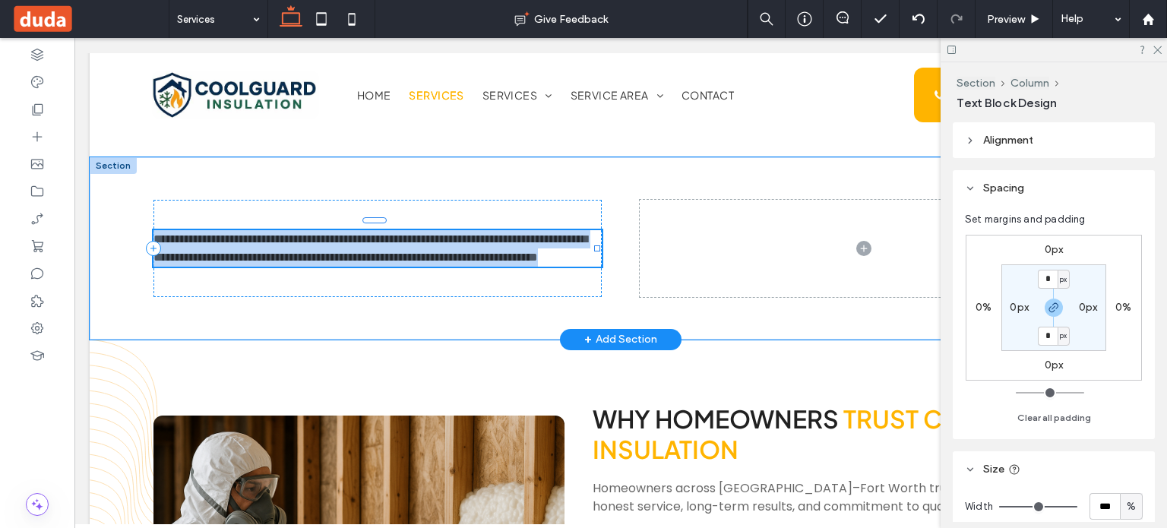
type input "*******"
type input "**"
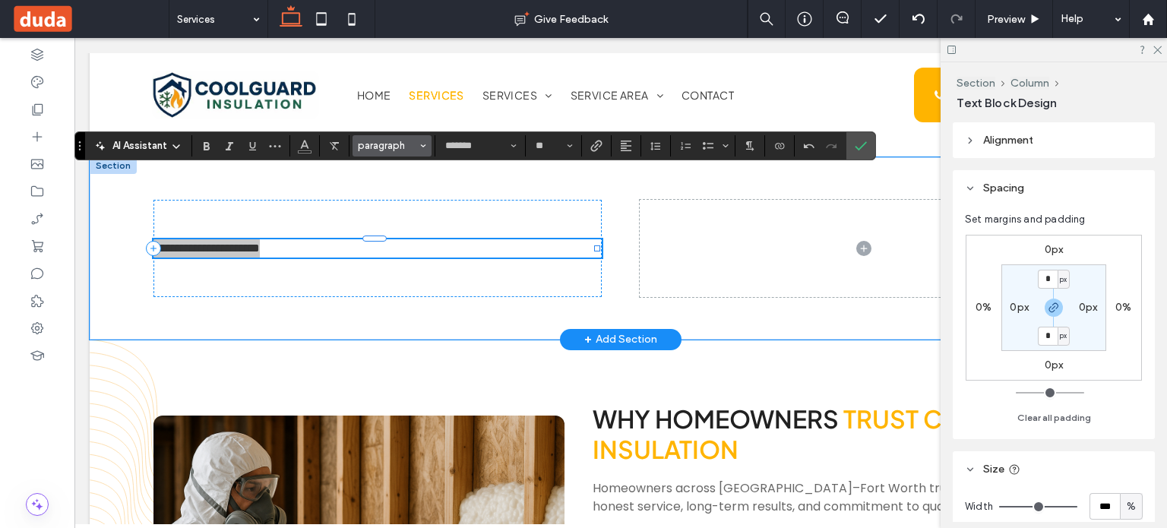
click at [371, 147] on span "paragraph" at bounding box center [387, 145] width 59 height 11
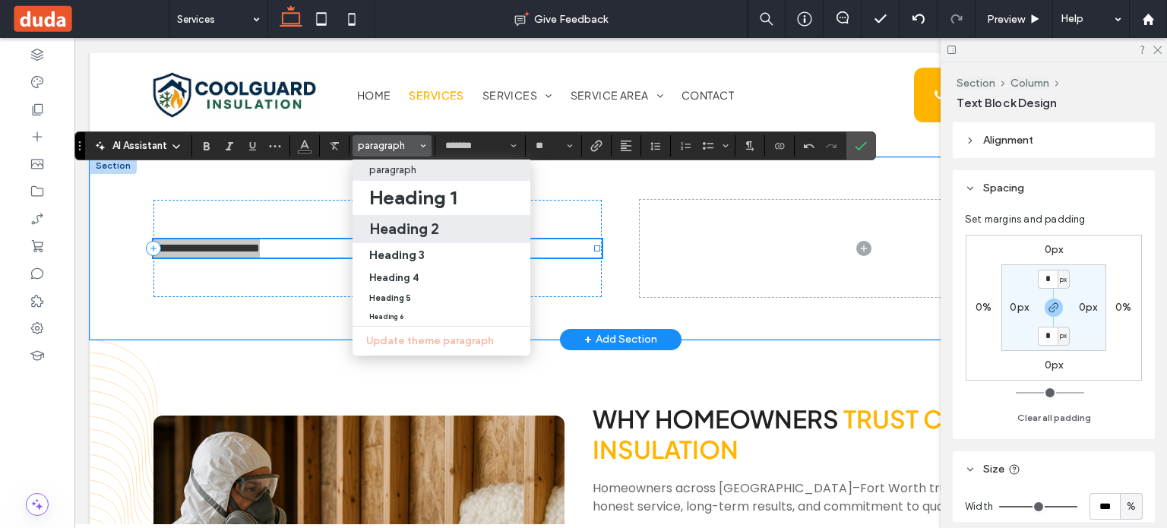
click at [463, 220] on div "Heading 2" at bounding box center [441, 229] width 144 height 18
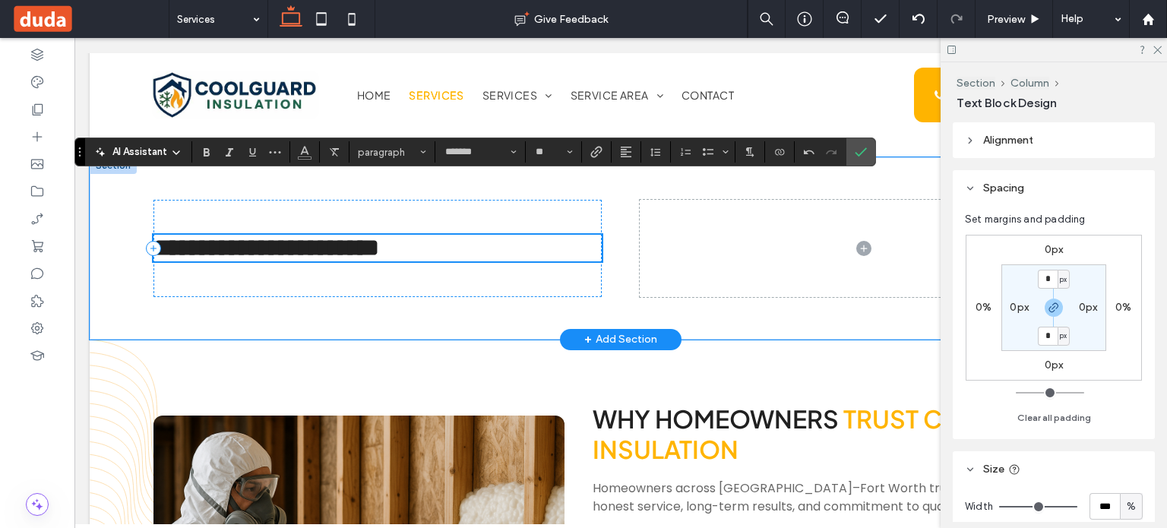
type input "**********"
type input "**"
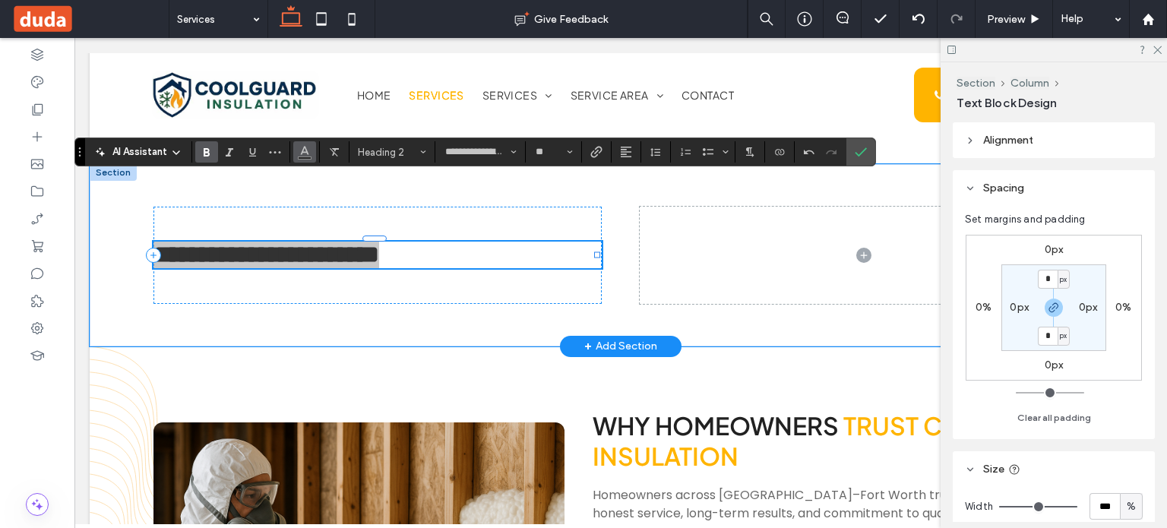
click at [302, 148] on use "Color" at bounding box center [305, 151] width 8 height 8
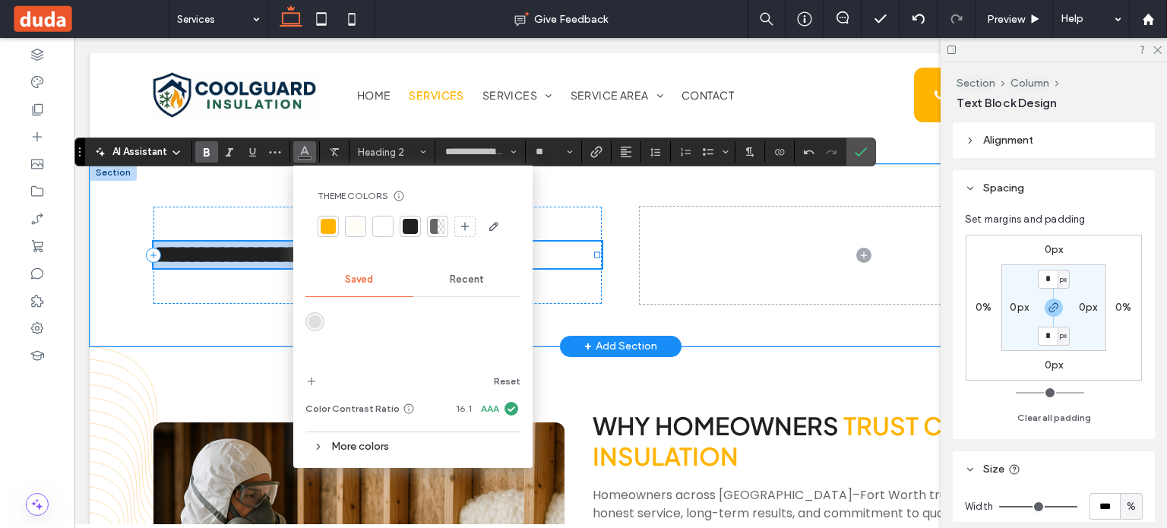
click at [242, 242] on span "**********" at bounding box center [266, 254] width 226 height 24
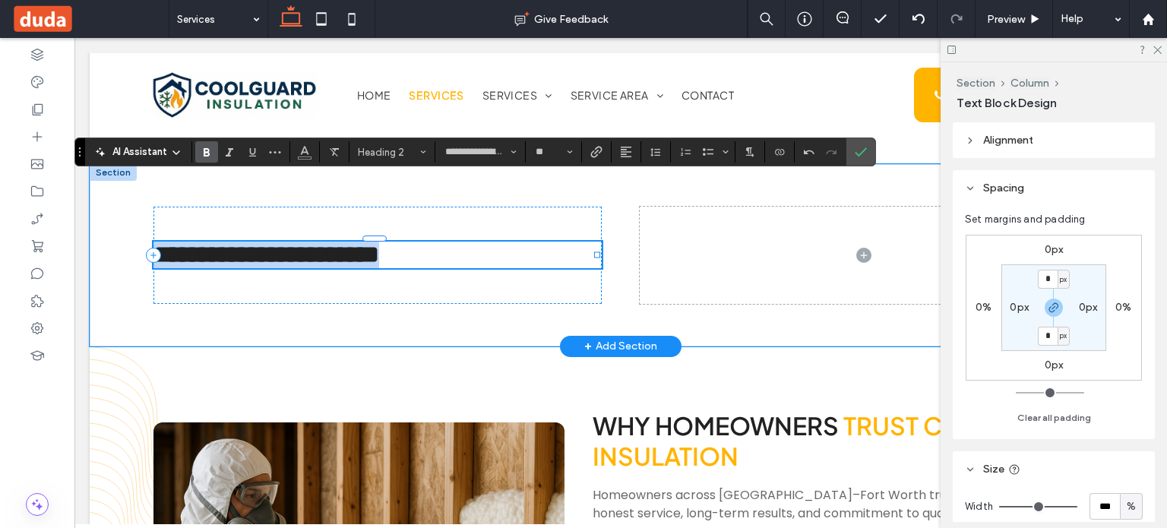
click at [305, 242] on span "**********" at bounding box center [266, 254] width 226 height 24
click at [313, 242] on span "**********" at bounding box center [266, 254] width 226 height 24
drag, startPoint x: 313, startPoint y: 210, endPoint x: 347, endPoint y: 206, distance: 34.4
click at [347, 242] on span "**********" at bounding box center [266, 254] width 226 height 24
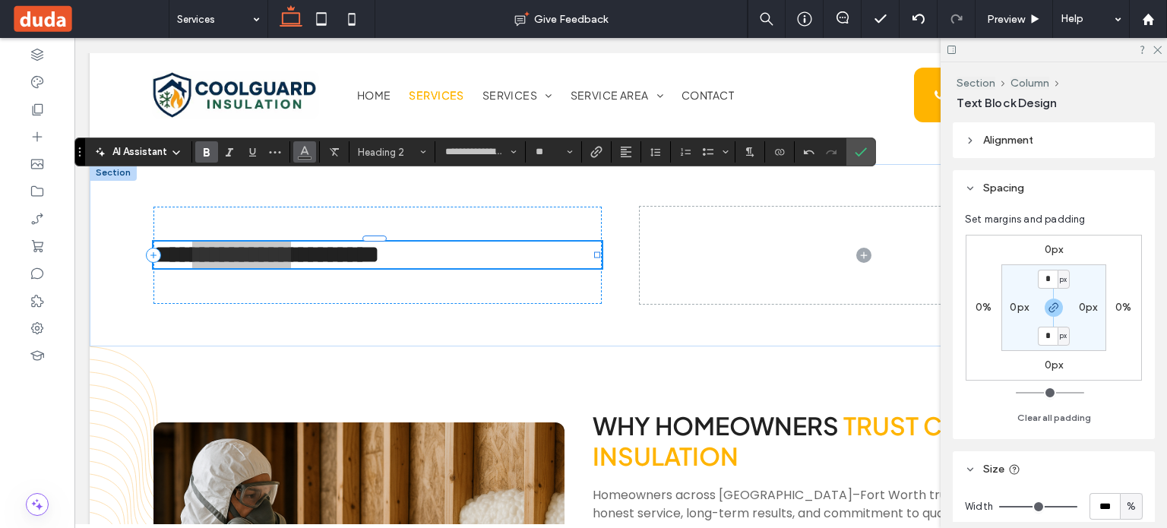
click at [309, 154] on icon "Color" at bounding box center [305, 150] width 12 height 12
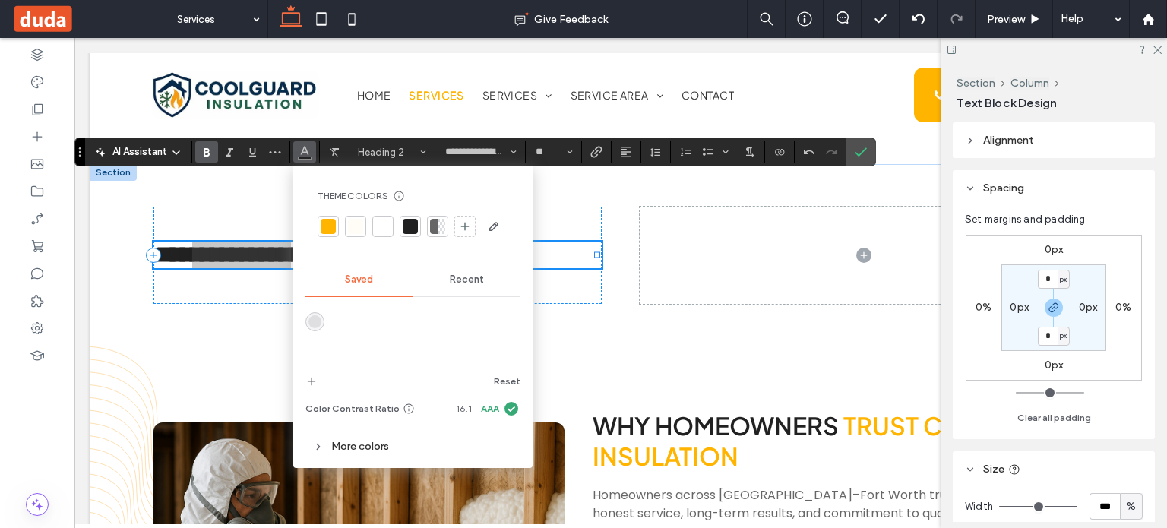
click at [334, 218] on div at bounding box center [328, 226] width 21 height 21
click at [856, 155] on use "Confirm" at bounding box center [862, 152] width 12 height 9
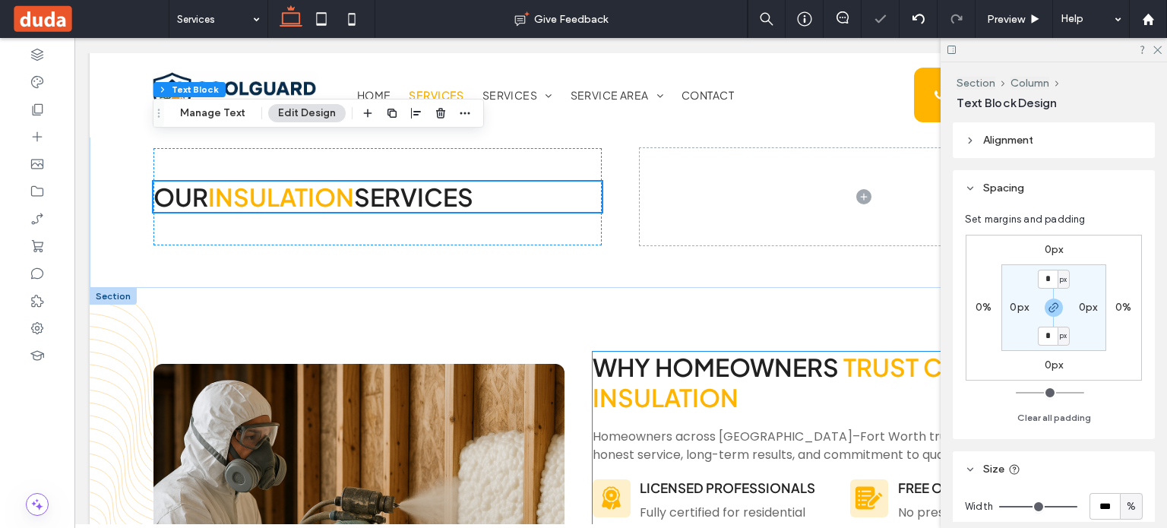
scroll to position [601, 0]
